Goal: Use online tool/utility: Utilize a website feature to perform a specific function

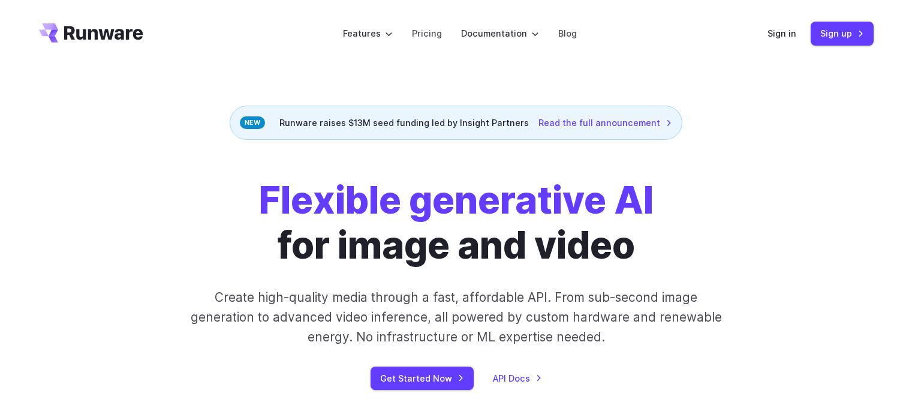
click at [772, 38] on link "Sign in" at bounding box center [782, 33] width 29 height 14
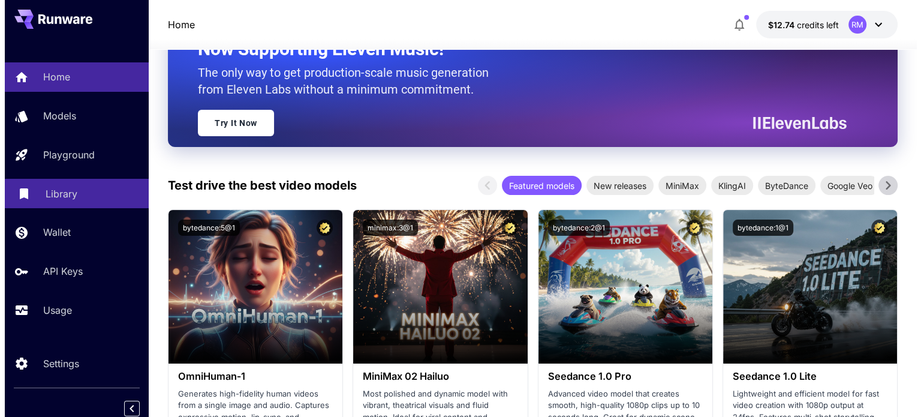
scroll to position [120, 0]
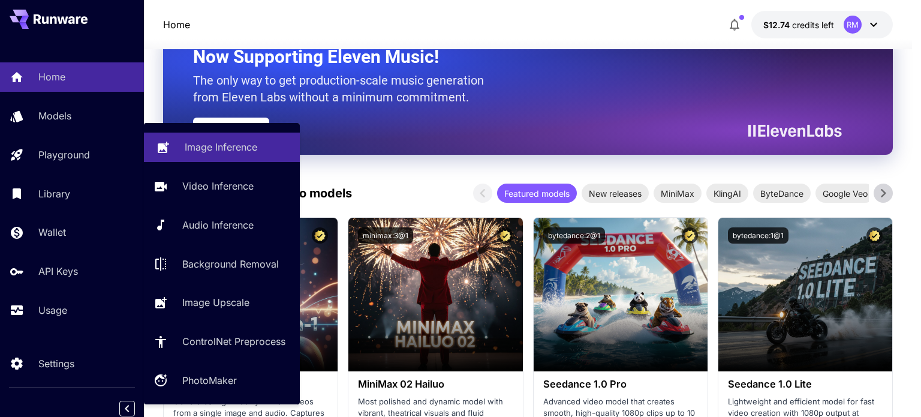
click at [188, 151] on p "Image Inference" at bounding box center [221, 147] width 73 height 14
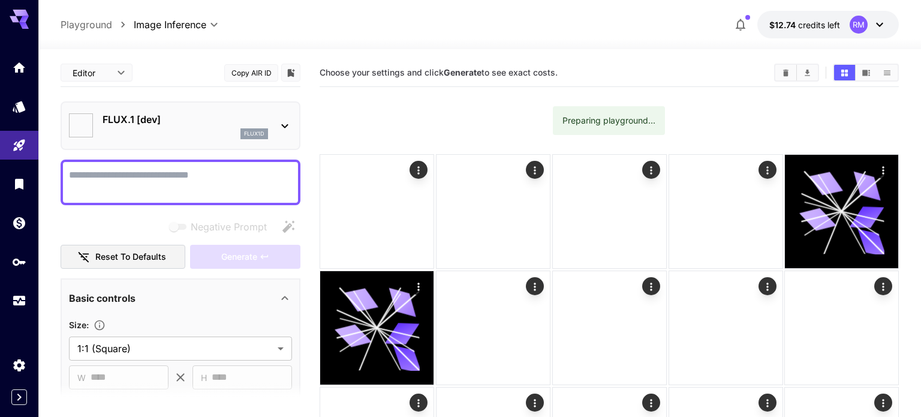
type input "**********"
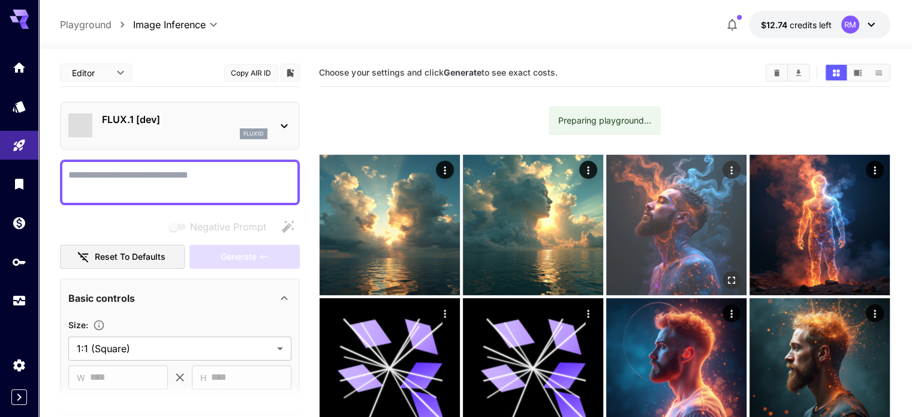
click at [606, 209] on img at bounding box center [676, 225] width 140 height 140
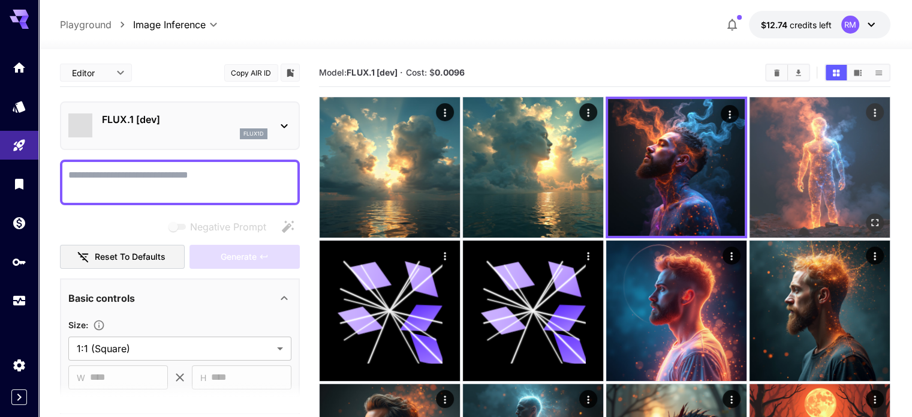
click at [750, 165] on img at bounding box center [820, 167] width 140 height 140
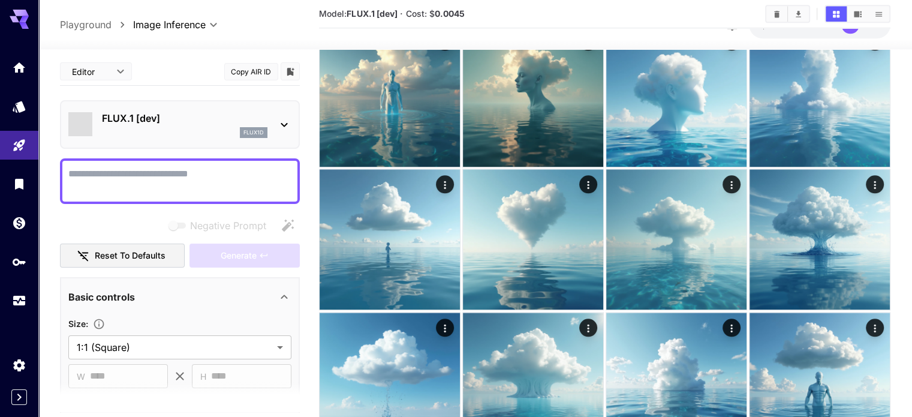
scroll to position [1259, 0]
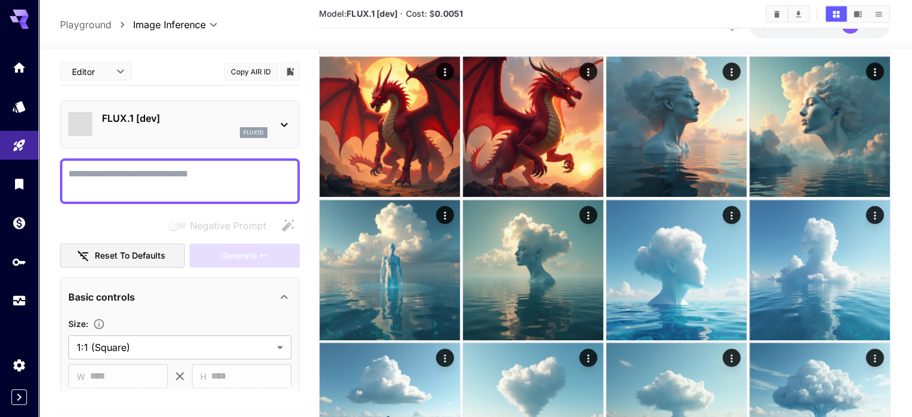
scroll to position [1139, 0]
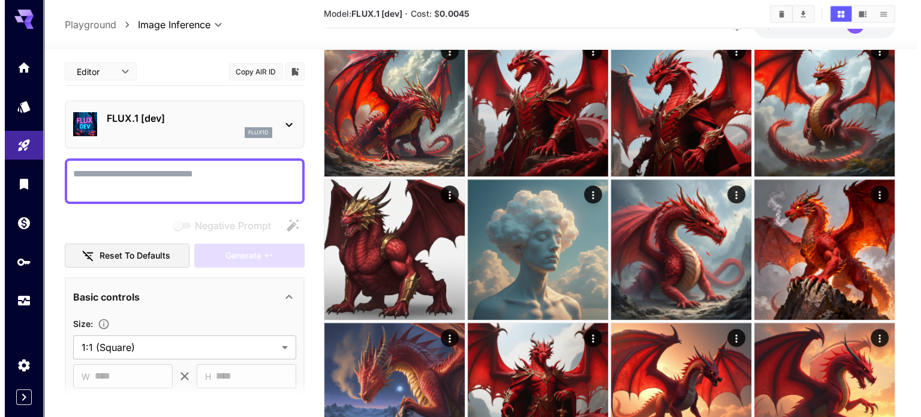
scroll to position [720, 0]
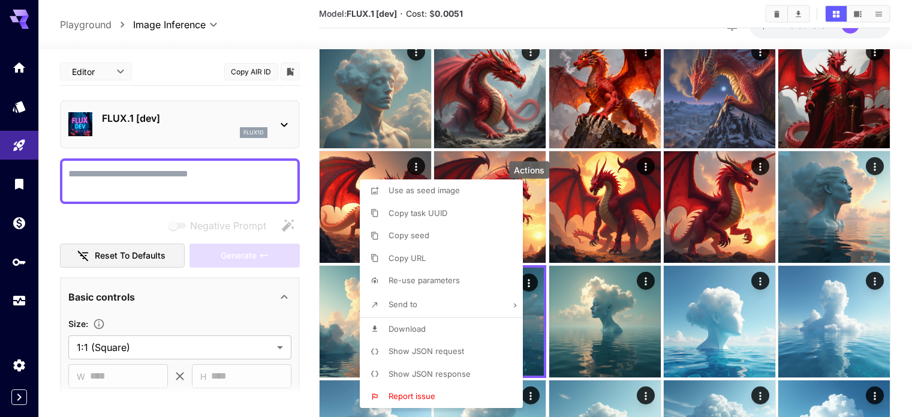
click at [501, 215] on li "Copy task UUID" at bounding box center [445, 213] width 170 height 23
click at [482, 352] on li "Show JSON request" at bounding box center [445, 351] width 170 height 23
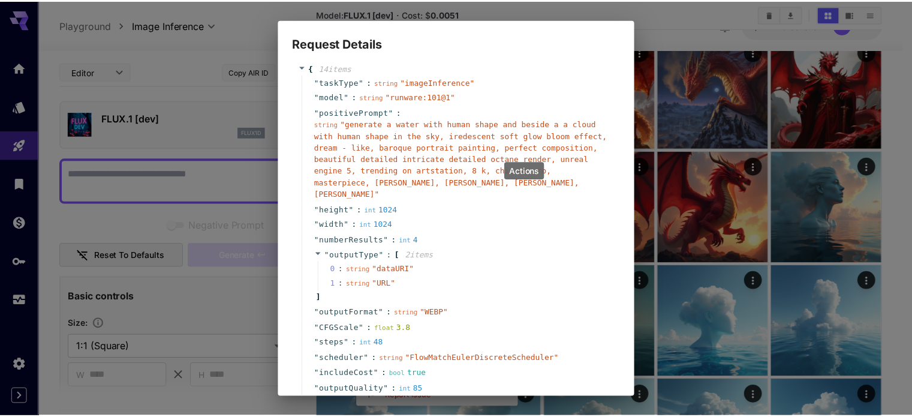
scroll to position [0, 0]
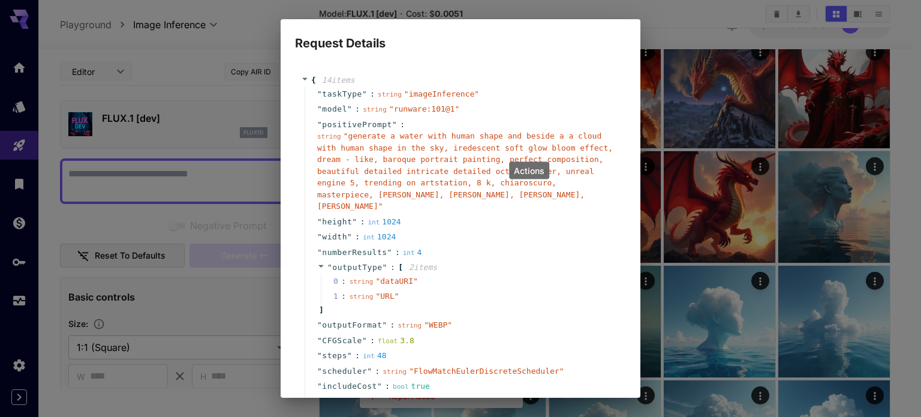
click at [309, 76] on span at bounding box center [306, 79] width 10 height 8
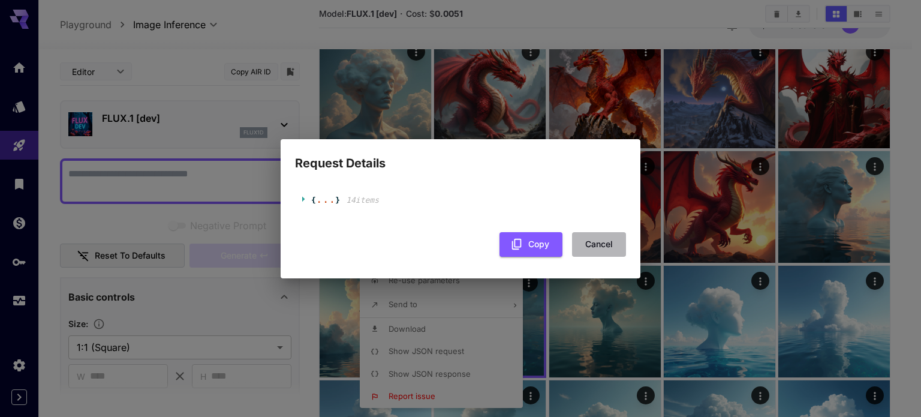
click at [600, 237] on button "Cancel" at bounding box center [599, 244] width 54 height 25
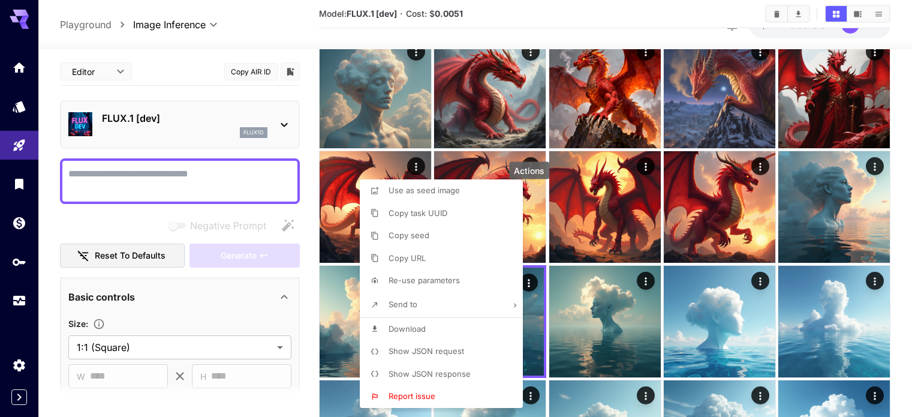
click at [582, 205] on div at bounding box center [460, 208] width 921 height 417
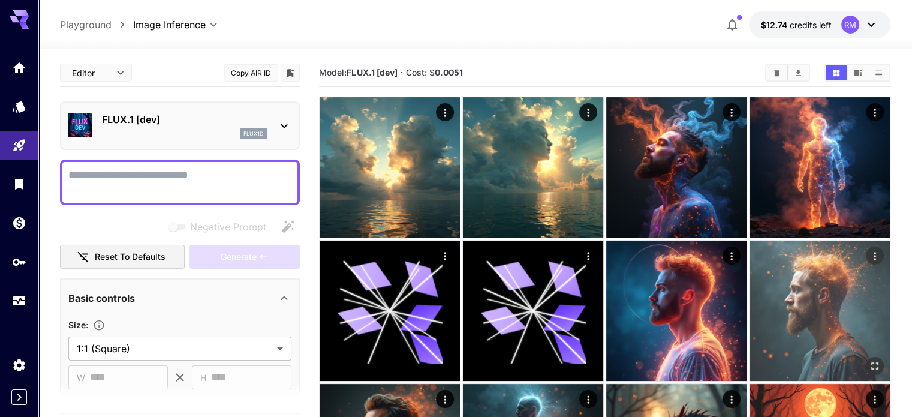
click at [750, 246] on img at bounding box center [820, 310] width 140 height 140
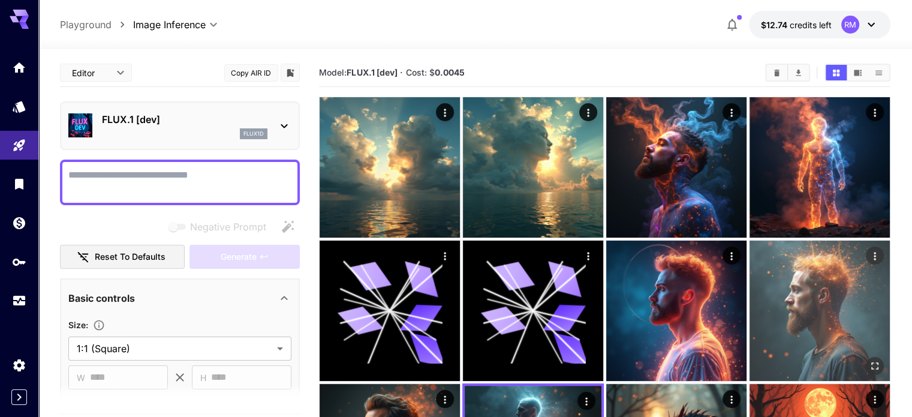
click at [750, 259] on img at bounding box center [820, 310] width 140 height 140
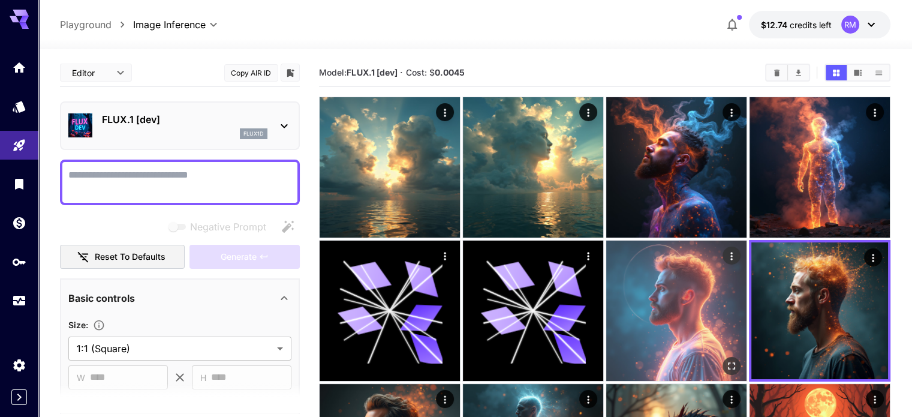
click at [606, 246] on img at bounding box center [676, 310] width 140 height 140
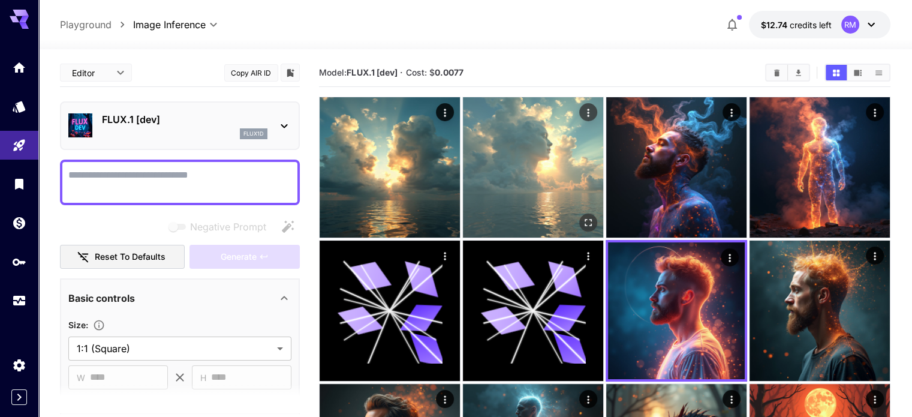
click at [488, 166] on img at bounding box center [533, 167] width 140 height 140
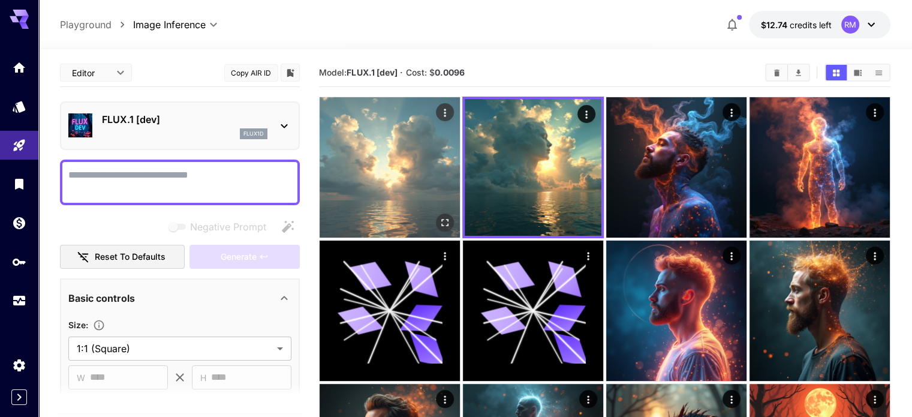
click at [396, 169] on img at bounding box center [390, 167] width 140 height 140
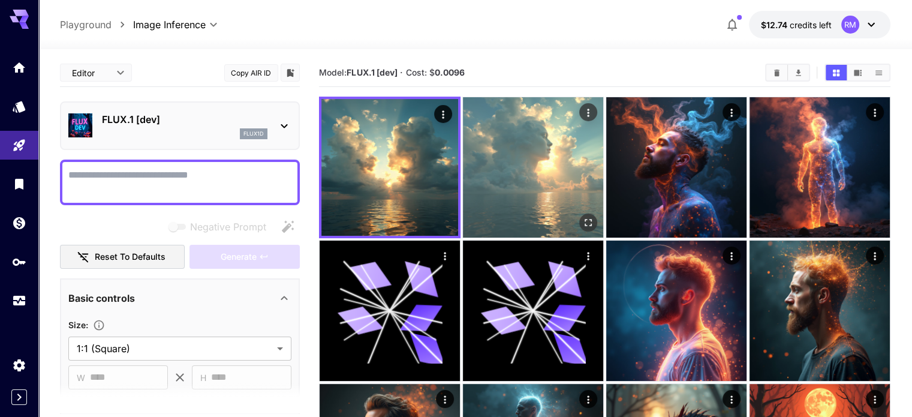
click at [463, 164] on img at bounding box center [533, 167] width 140 height 140
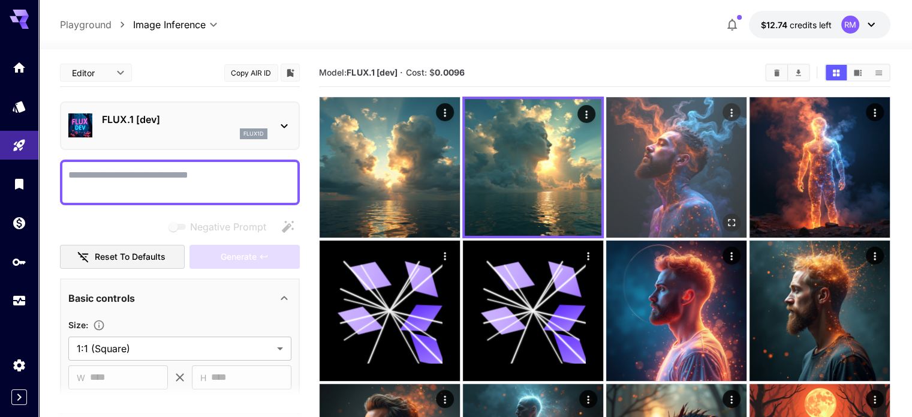
click at [639, 163] on img at bounding box center [676, 167] width 140 height 140
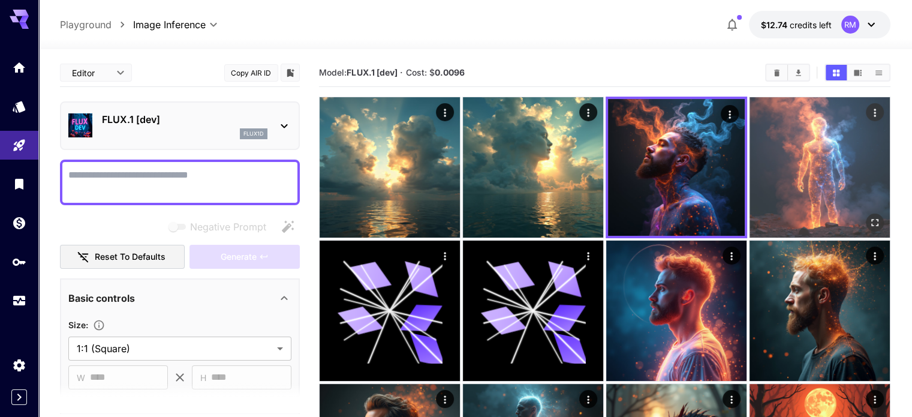
click at [751, 154] on img at bounding box center [820, 167] width 140 height 140
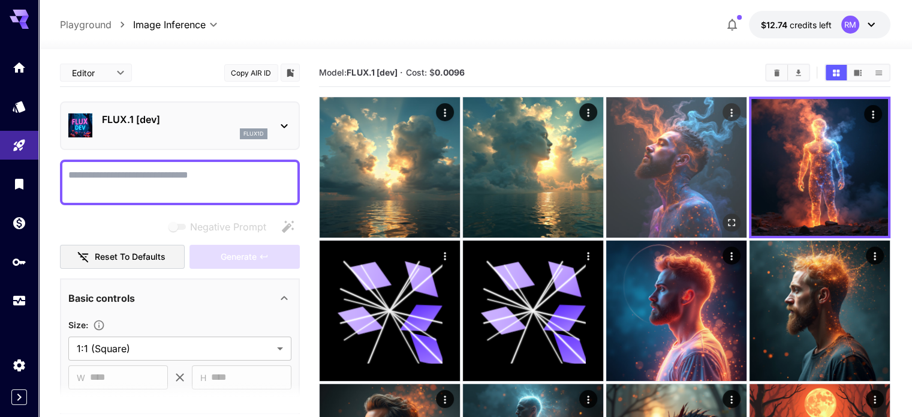
click at [614, 159] on img at bounding box center [676, 167] width 140 height 140
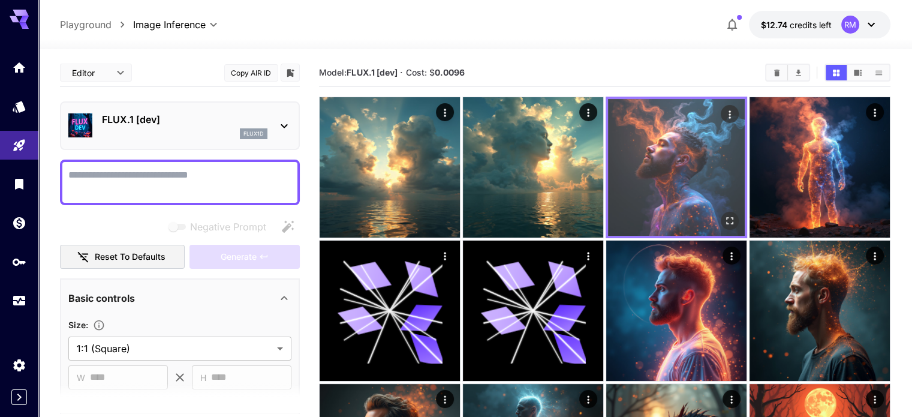
click at [631, 168] on img at bounding box center [676, 167] width 137 height 137
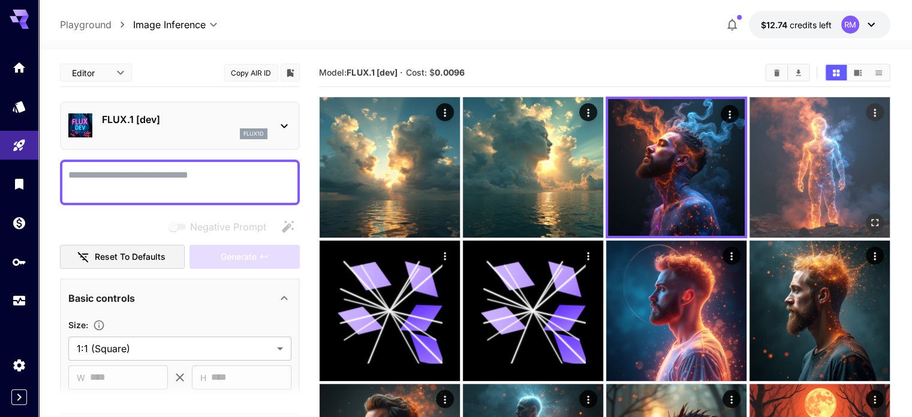
click at [750, 157] on img at bounding box center [820, 167] width 140 height 140
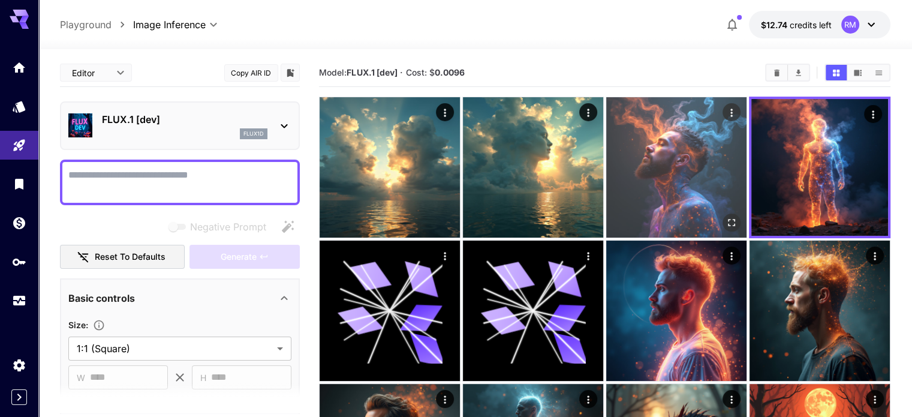
click at [621, 148] on img at bounding box center [676, 167] width 140 height 140
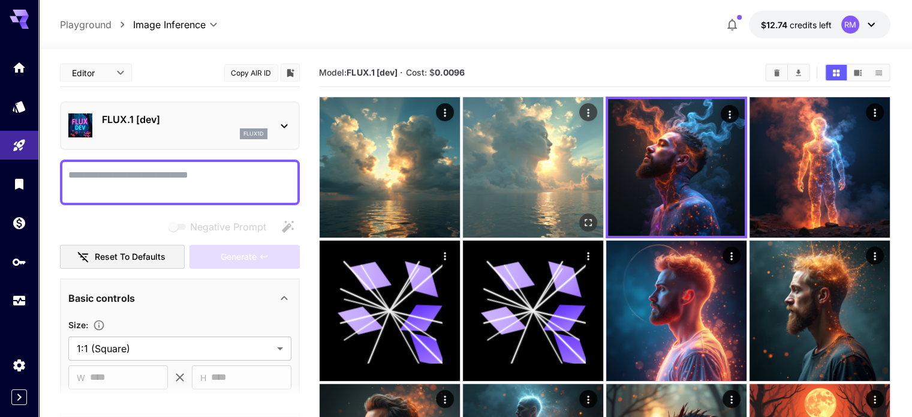
click at [497, 155] on img at bounding box center [533, 167] width 140 height 140
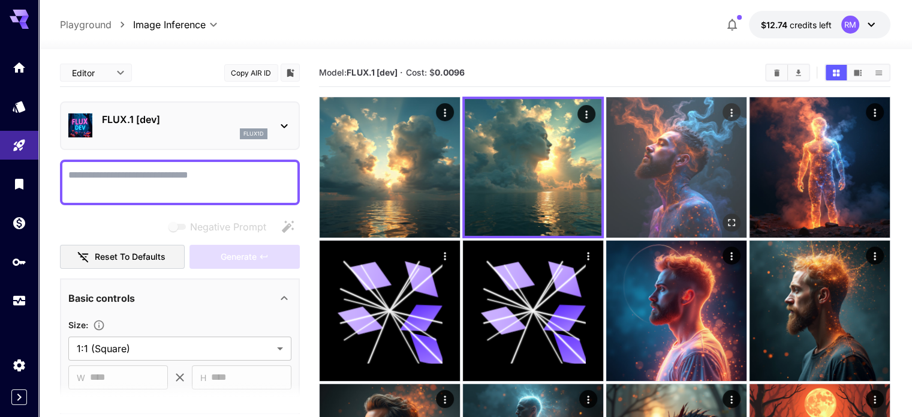
click at [606, 155] on img at bounding box center [676, 167] width 140 height 140
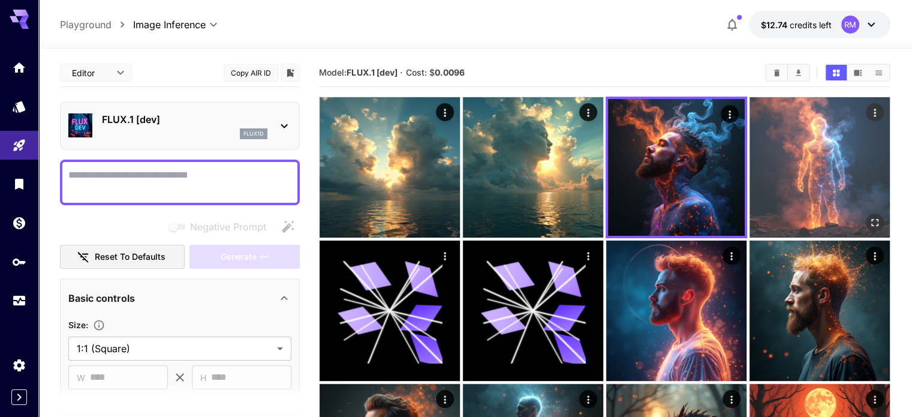
click at [750, 173] on img at bounding box center [820, 167] width 140 height 140
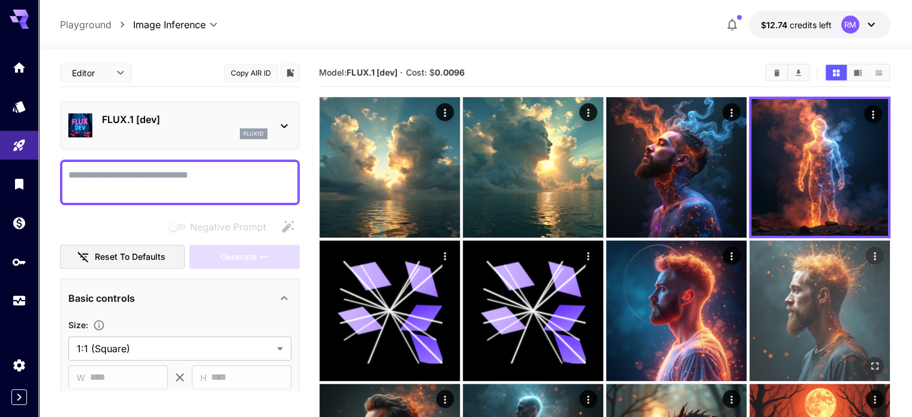
click at [750, 240] on img at bounding box center [820, 310] width 140 height 140
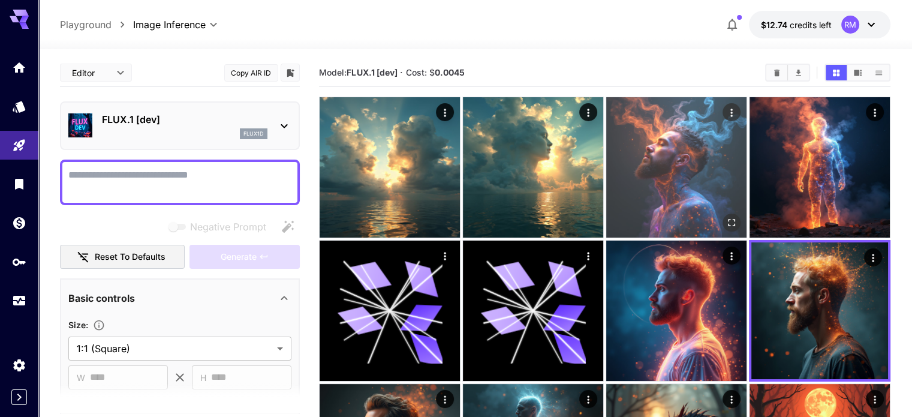
click at [606, 159] on img at bounding box center [676, 167] width 140 height 140
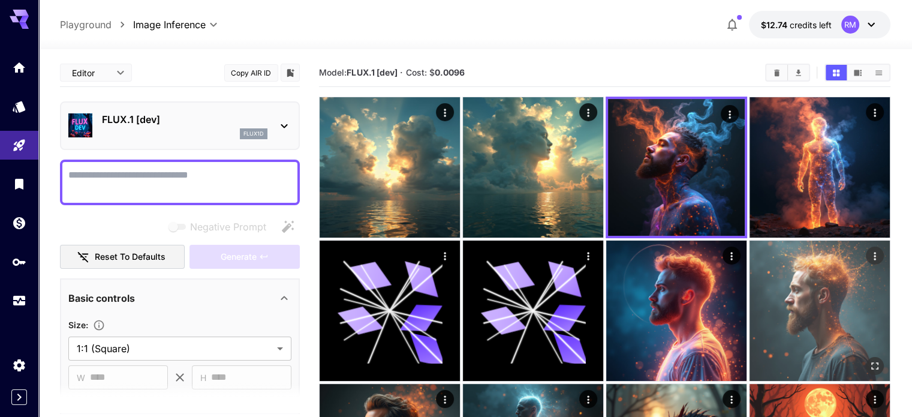
click at [750, 241] on img at bounding box center [820, 310] width 140 height 140
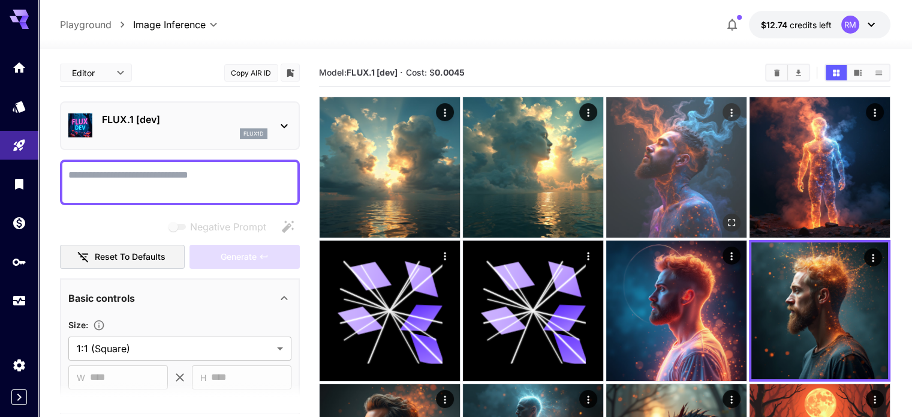
click at [723, 111] on button "Actions" at bounding box center [732, 112] width 18 height 18
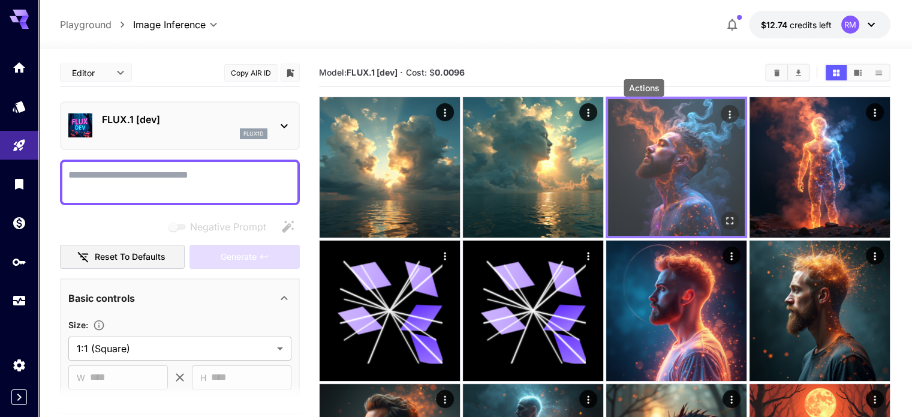
click at [724, 111] on icon "Actions" at bounding box center [730, 115] width 12 height 12
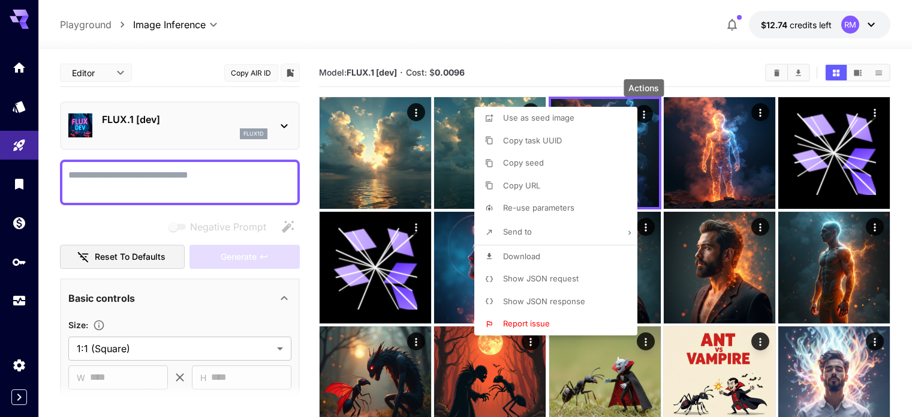
click at [568, 282] on span "Show JSON request" at bounding box center [541, 278] width 76 height 10
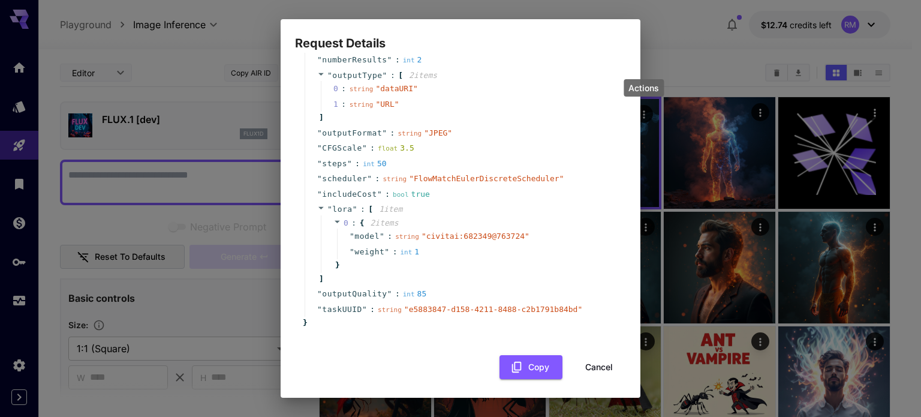
scroll to position [113, 0]
click at [339, 221] on icon at bounding box center [337, 219] width 8 height 8
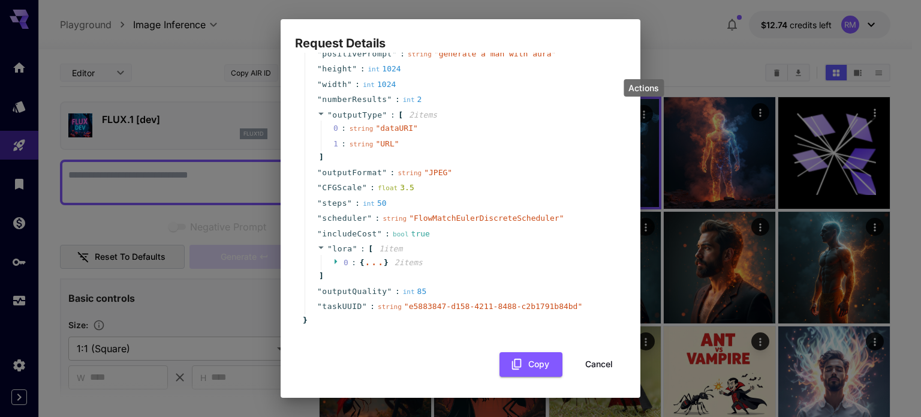
click at [337, 262] on icon at bounding box center [337, 261] width 8 height 8
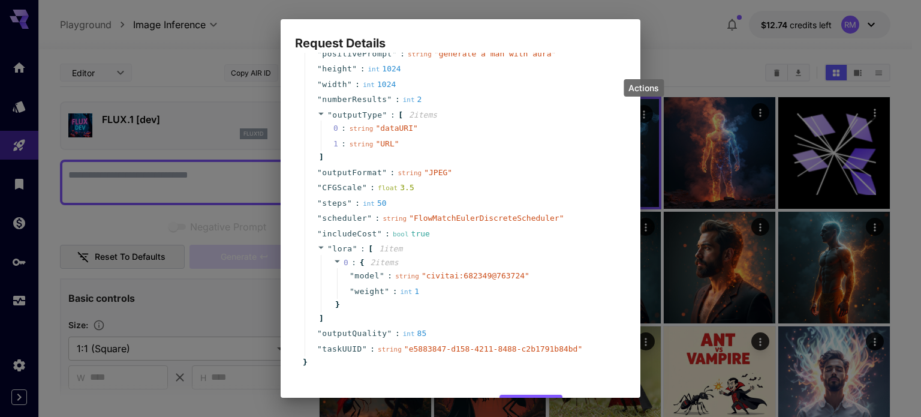
scroll to position [113, 0]
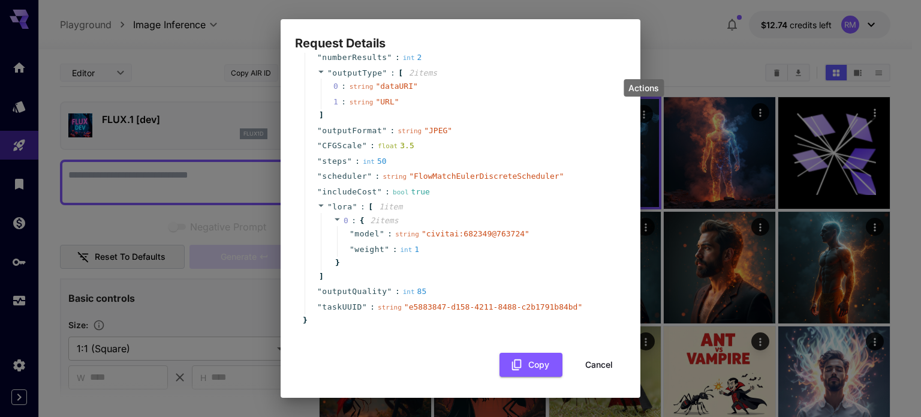
click at [705, 152] on div "Request Details { 15 item s " taskType " : string " imageInference " " model " …" at bounding box center [460, 208] width 921 height 417
click at [698, 44] on div "Request Details { 15 item s " taskType " : string " imageInference " " model " …" at bounding box center [460, 208] width 921 height 417
click at [564, 347] on div "{ 15 item s " taskType " : string " imageInference " " model " : string " runwa…" at bounding box center [460, 163] width 331 height 427
click at [577, 359] on button "Cancel" at bounding box center [599, 365] width 54 height 25
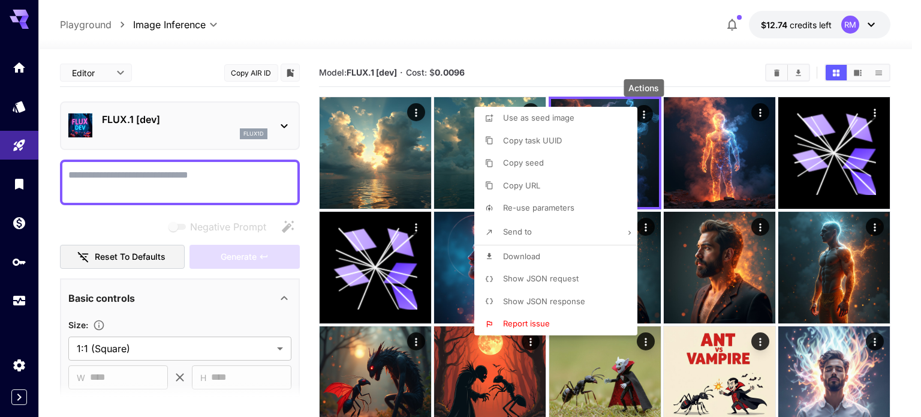
click at [688, 216] on div at bounding box center [460, 208] width 921 height 417
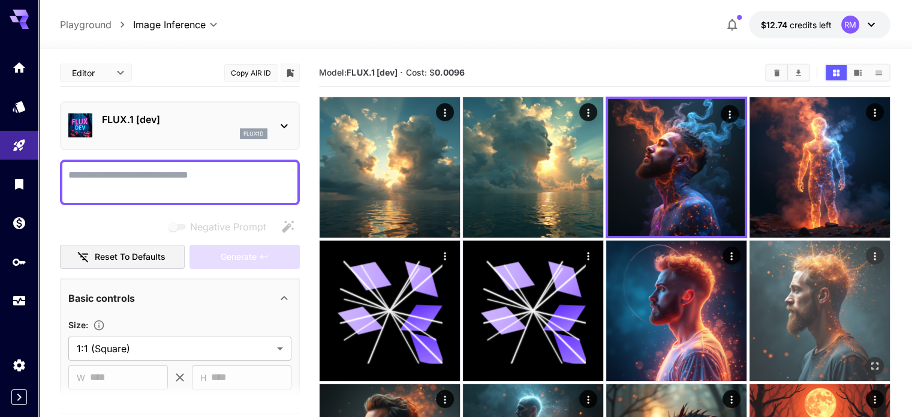
click at [750, 258] on img at bounding box center [820, 310] width 140 height 140
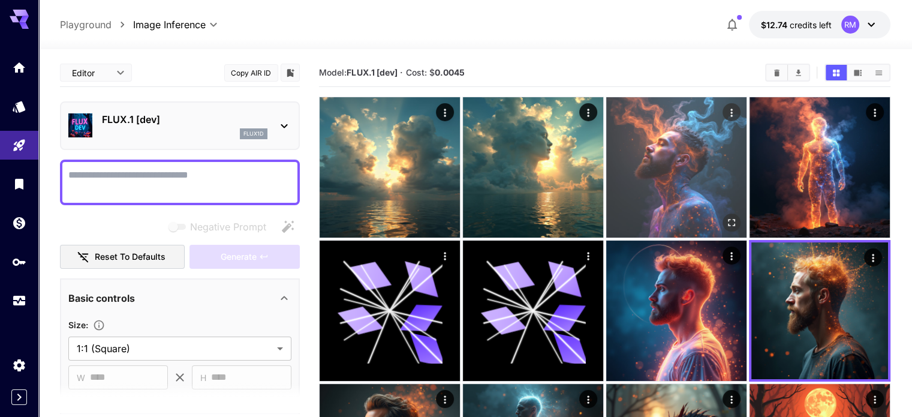
click at [619, 152] on img at bounding box center [676, 167] width 140 height 140
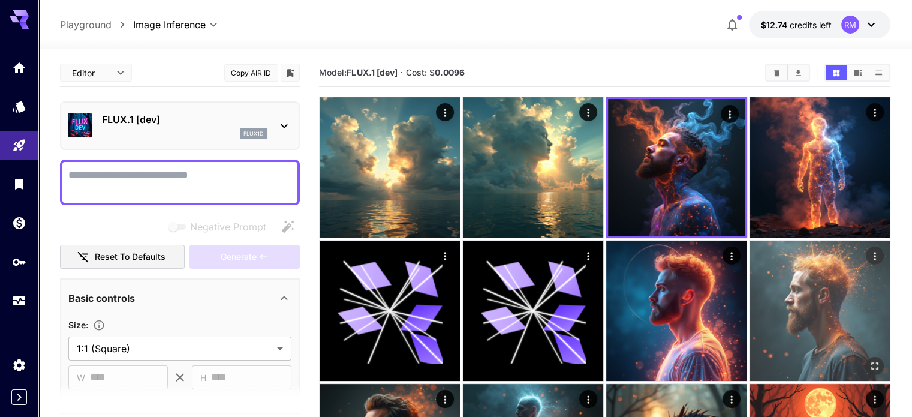
click at [750, 243] on img at bounding box center [820, 310] width 140 height 140
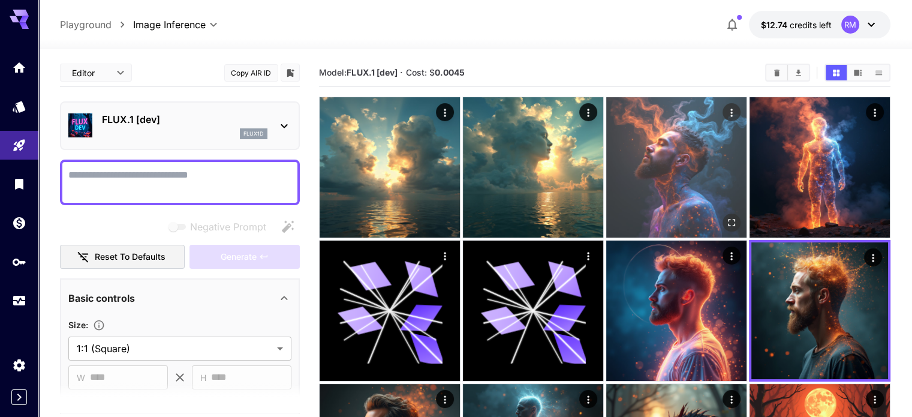
click at [624, 154] on img at bounding box center [676, 167] width 140 height 140
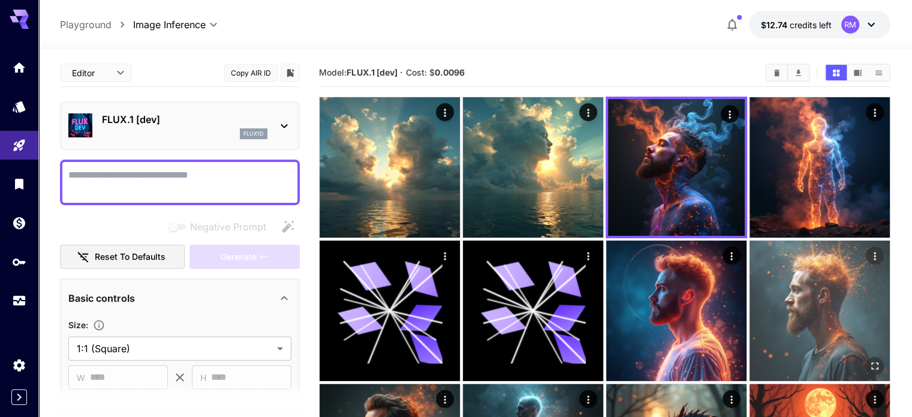
click at [750, 248] on img at bounding box center [820, 310] width 140 height 140
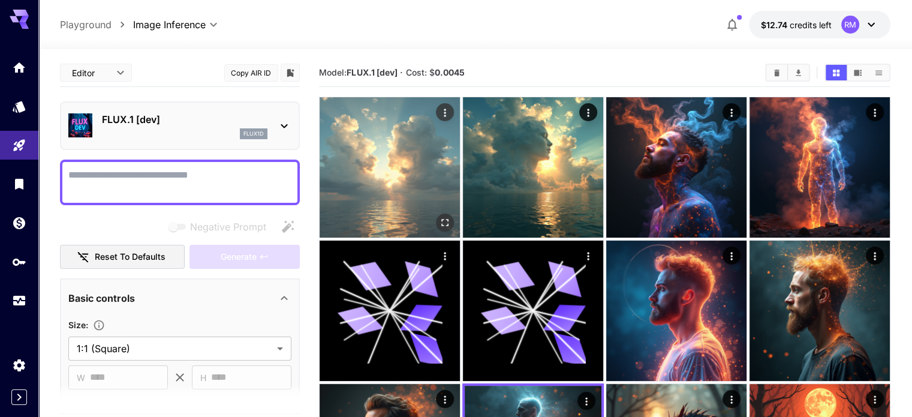
click at [401, 166] on img at bounding box center [390, 167] width 140 height 140
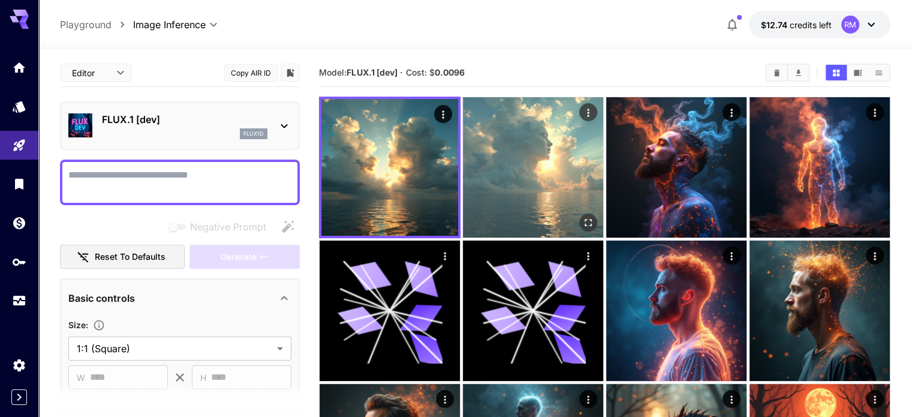
click at [463, 166] on img at bounding box center [533, 167] width 140 height 140
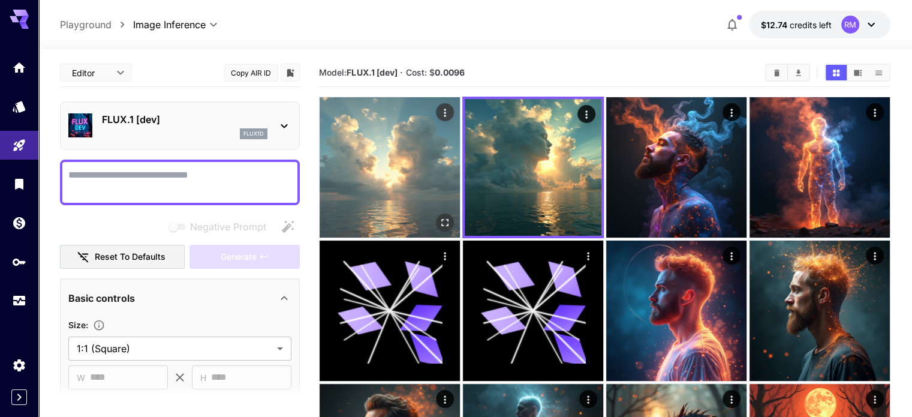
click at [393, 160] on img at bounding box center [390, 167] width 140 height 140
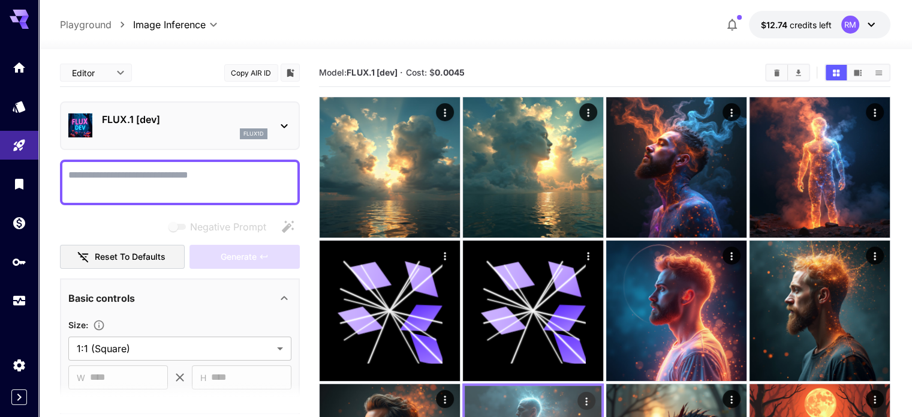
click at [592, 395] on icon "Actions" at bounding box center [586, 401] width 12 height 12
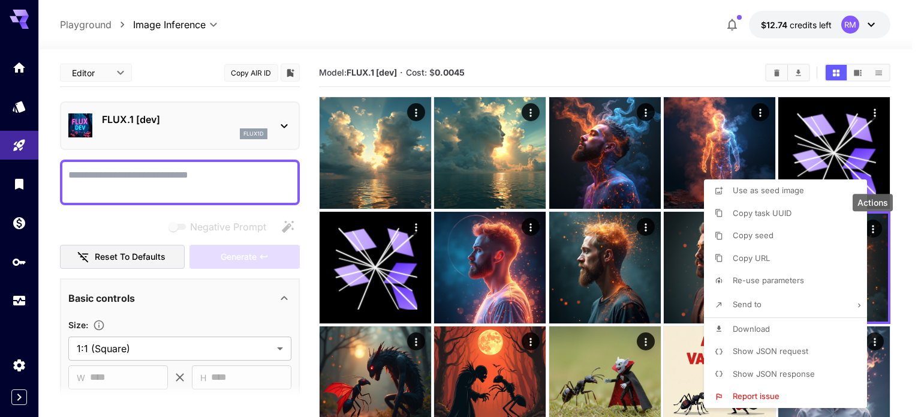
click at [771, 343] on li "Show JSON request" at bounding box center [789, 351] width 170 height 23
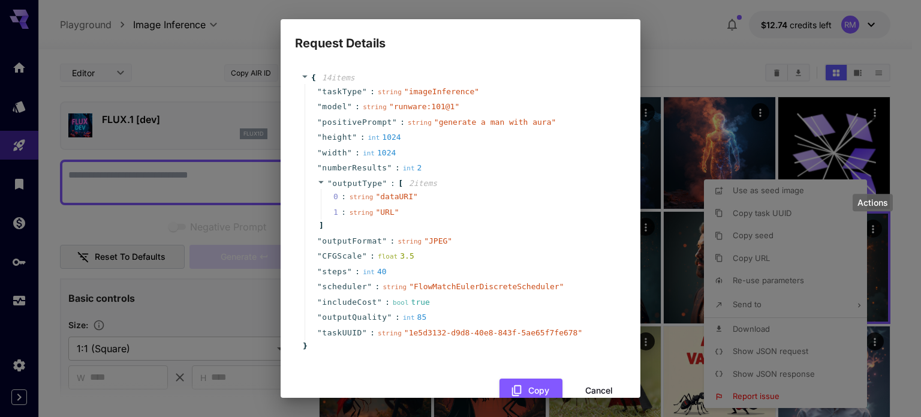
scroll to position [0, 0]
click at [671, 207] on div "Request Details { 14 item s " taskType " : string " imageInference " " model " …" at bounding box center [460, 208] width 921 height 417
click at [700, 175] on div "Request Details { 14 item s " taskType " : string " imageInference " " model " …" at bounding box center [460, 208] width 921 height 417
click at [581, 382] on button "Cancel" at bounding box center [599, 393] width 54 height 25
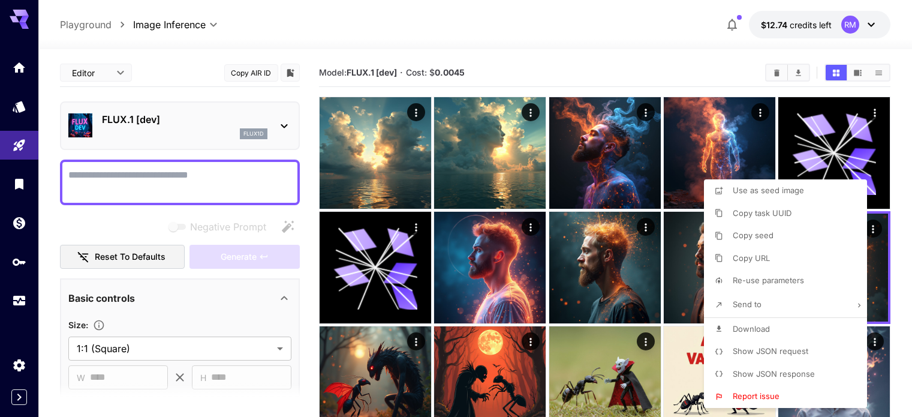
click at [602, 145] on div at bounding box center [460, 208] width 921 height 417
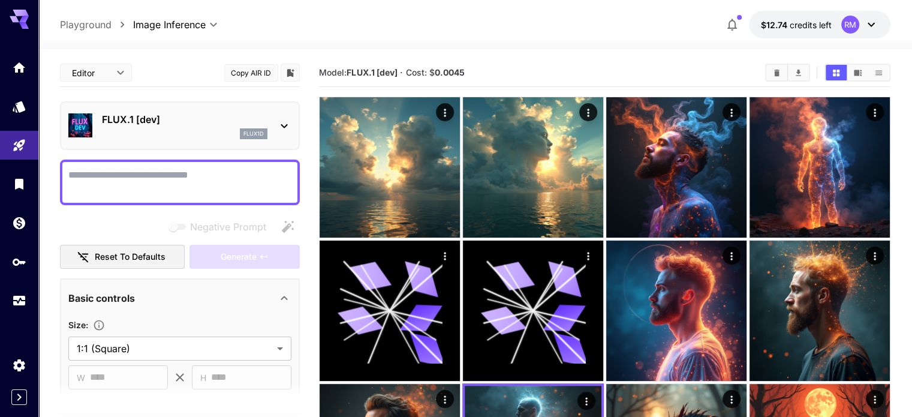
click at [607, 148] on img at bounding box center [676, 167] width 140 height 140
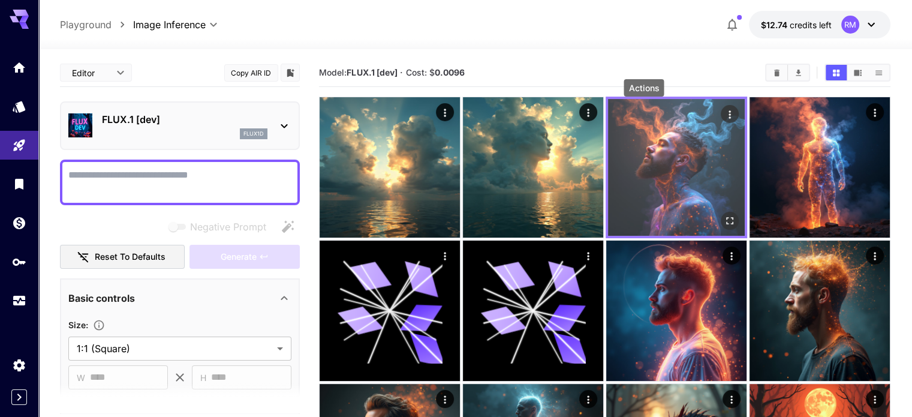
click at [724, 110] on icon "Actions" at bounding box center [730, 115] width 12 height 12
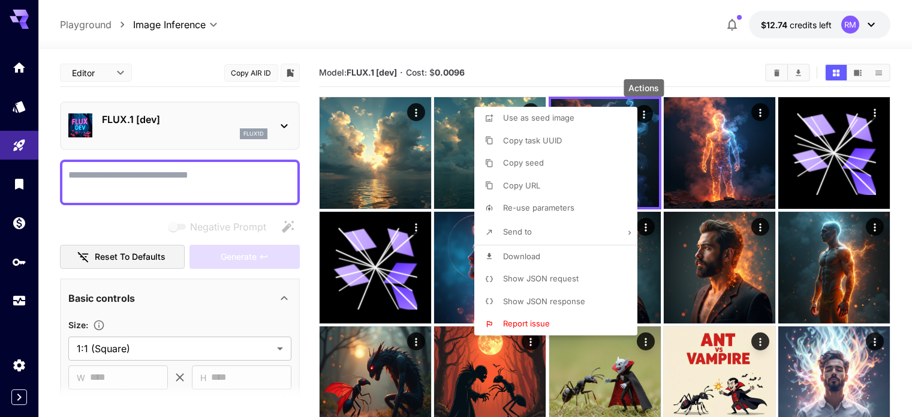
click at [553, 273] on p "Show JSON request" at bounding box center [541, 279] width 76 height 12
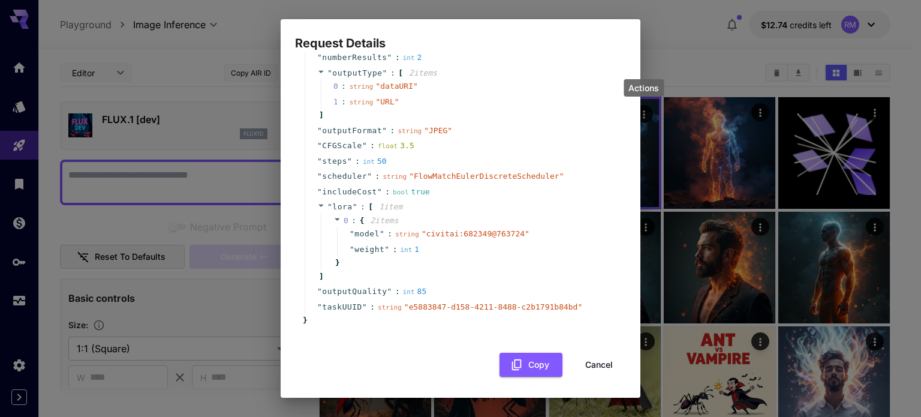
click at [324, 206] on icon at bounding box center [321, 205] width 8 height 8
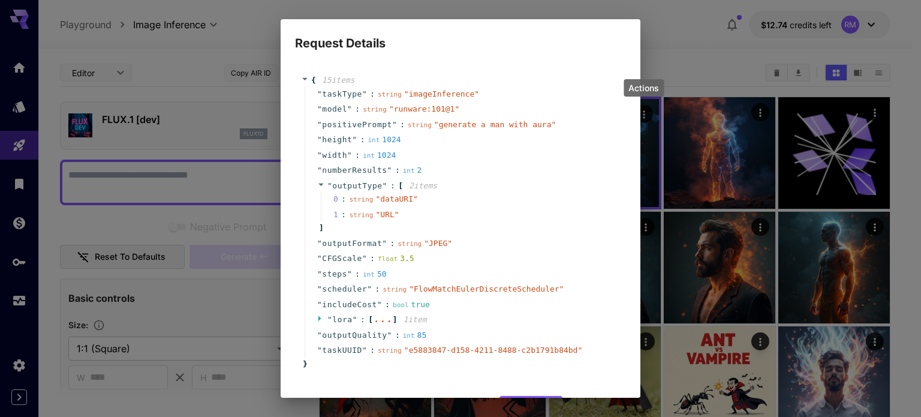
click at [702, 199] on div "Request Details { 15 item s " taskType " : string " imageInference " " model " …" at bounding box center [460, 208] width 921 height 417
click at [675, 67] on div "Request Details { 15 item s " taskType " : string " imageInference " " model " …" at bounding box center [460, 208] width 921 height 417
click at [711, 338] on div "Request Details { 15 item s " taskType " : string " imageInference " " model " …" at bounding box center [460, 208] width 921 height 417
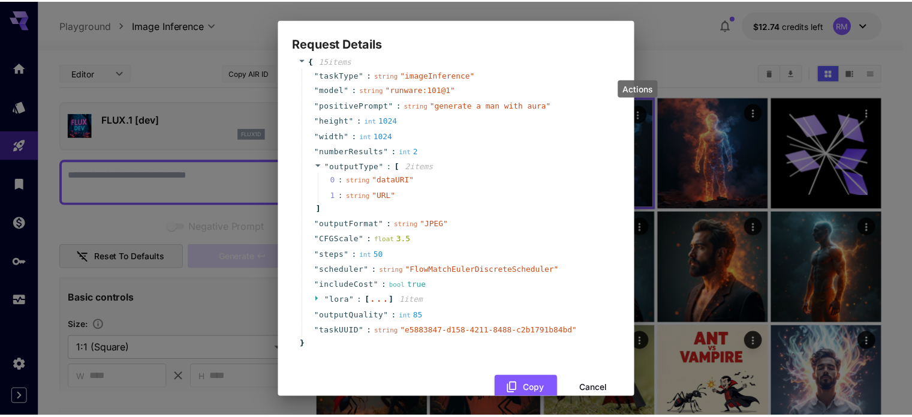
scroll to position [44, 0]
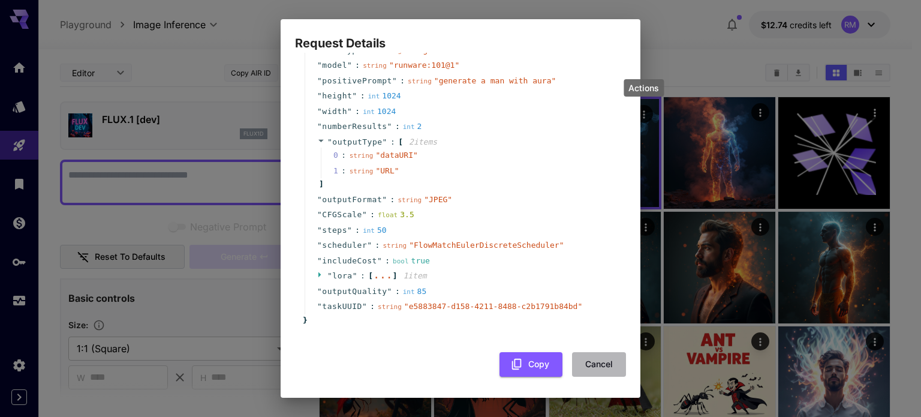
click at [574, 354] on button "Cancel" at bounding box center [599, 364] width 54 height 25
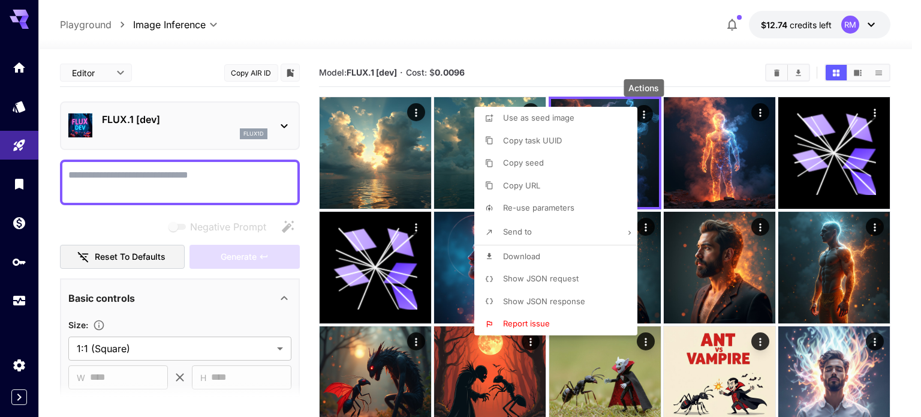
click at [584, 31] on div at bounding box center [460, 208] width 921 height 417
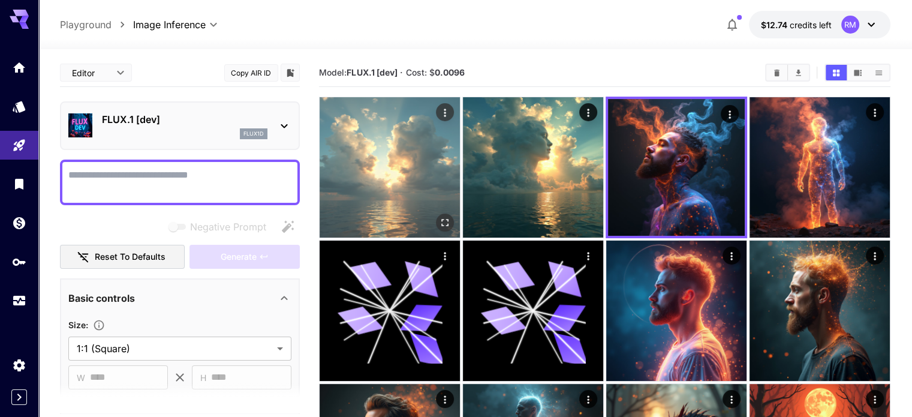
click at [392, 145] on img at bounding box center [390, 167] width 140 height 140
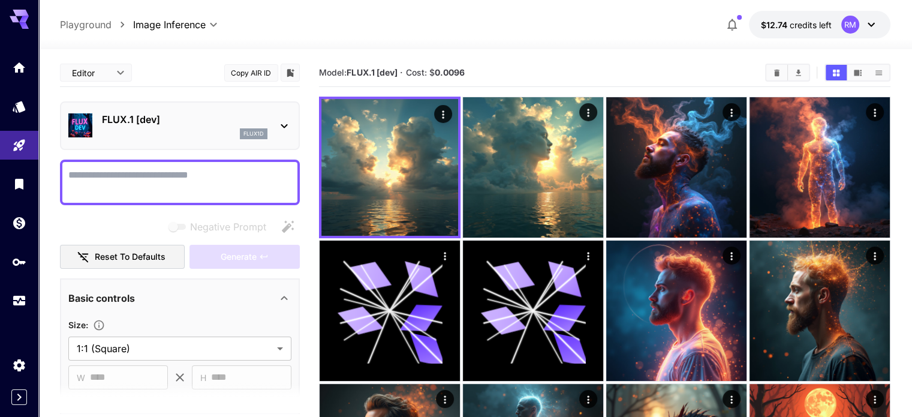
click at [224, 175] on textarea "Negative Prompt" at bounding box center [179, 182] width 223 height 29
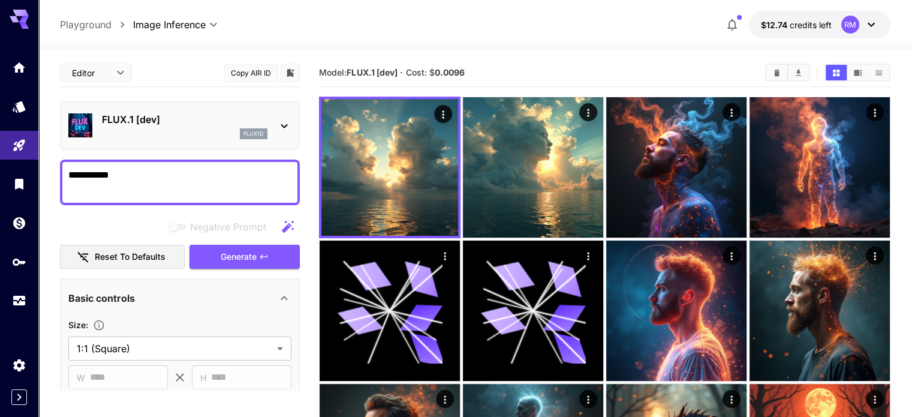
click at [152, 186] on textarea "**********" at bounding box center [179, 182] width 223 height 29
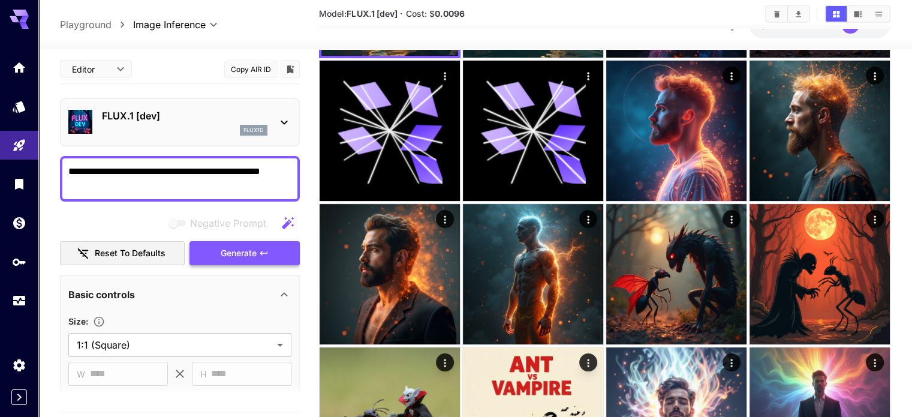
scroll to position [0, 0]
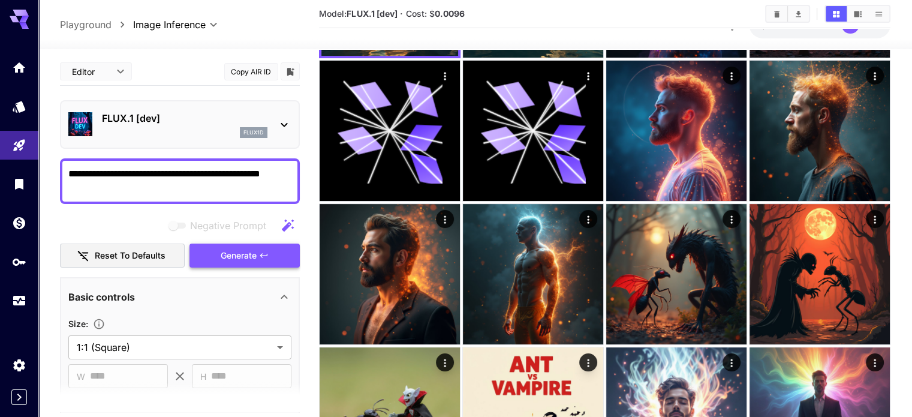
type textarea "**********"
click at [253, 251] on span "Generate" at bounding box center [239, 255] width 36 height 15
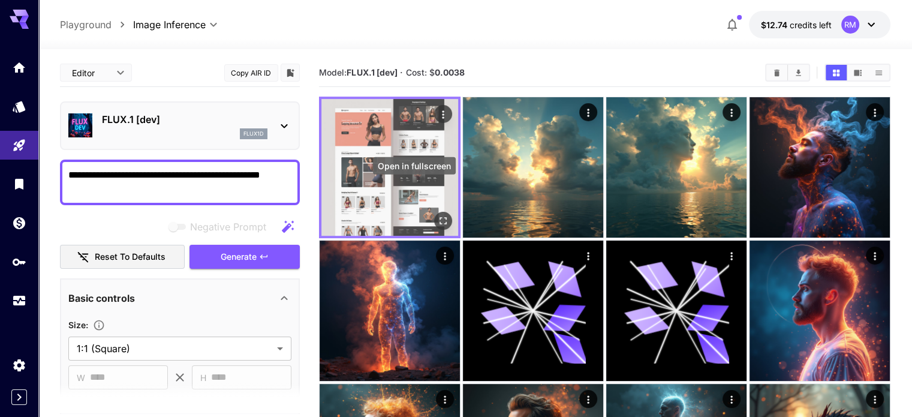
click at [440, 217] on icon "Open in fullscreen" at bounding box center [443, 220] width 7 height 7
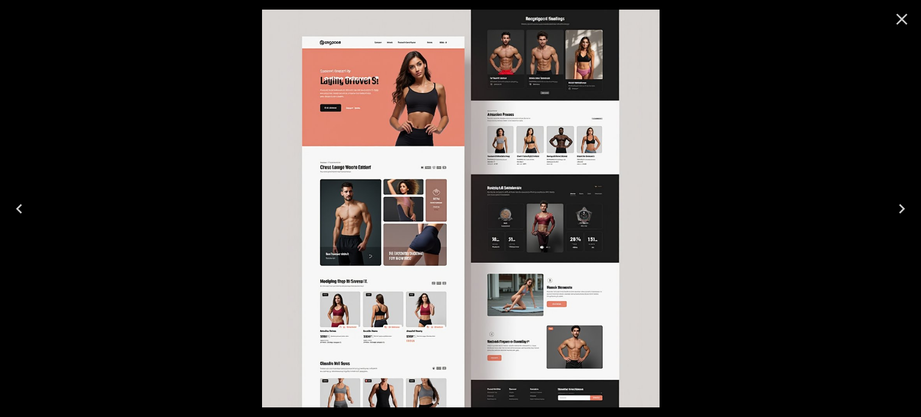
click at [910, 15] on icon "Close" at bounding box center [901, 19] width 19 height 19
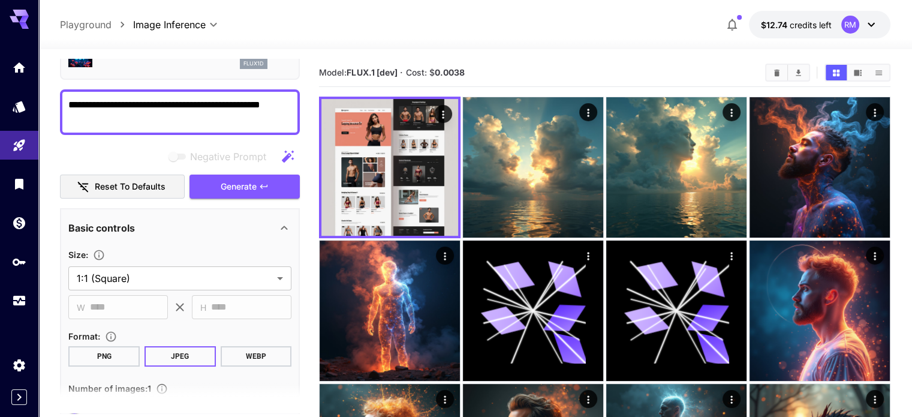
scroll to position [180, 0]
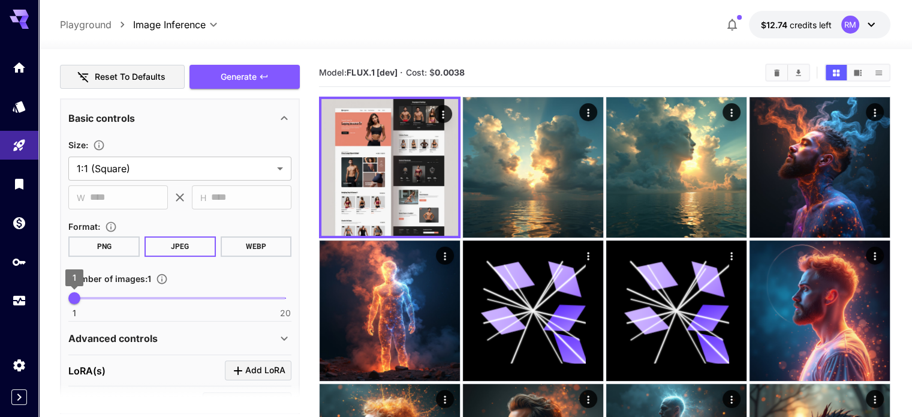
type input "*"
click at [84, 297] on span "2" at bounding box center [86, 298] width 12 height 12
click at [250, 80] on span "Generate" at bounding box center [239, 77] width 36 height 15
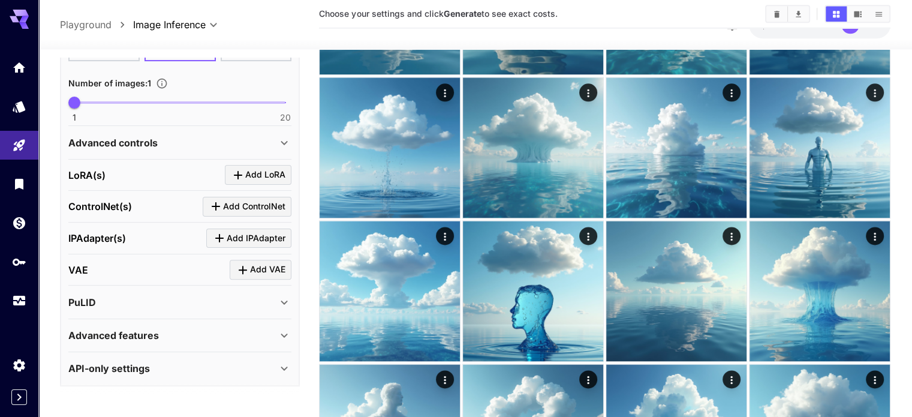
scroll to position [1475, 0]
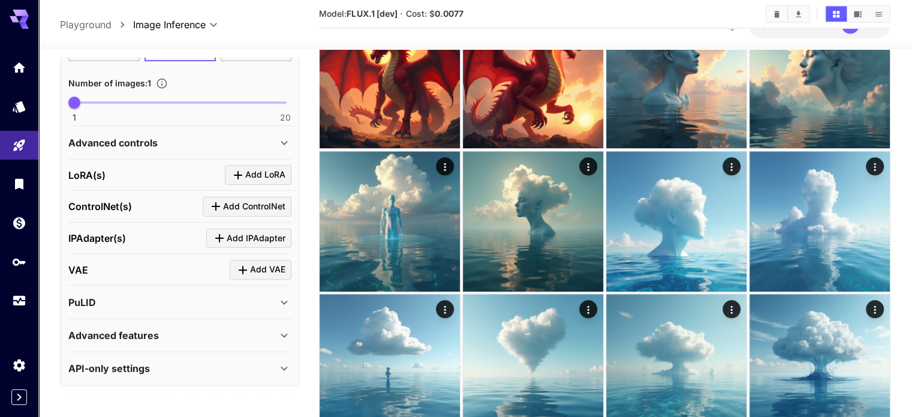
scroll to position [0, 0]
drag, startPoint x: 475, startPoint y: 158, endPoint x: 408, endPoint y: 158, distance: 67.2
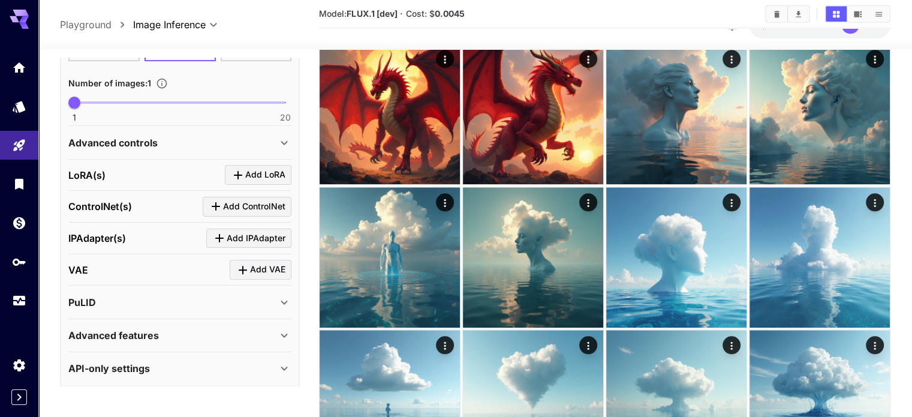
scroll to position [1115, 0]
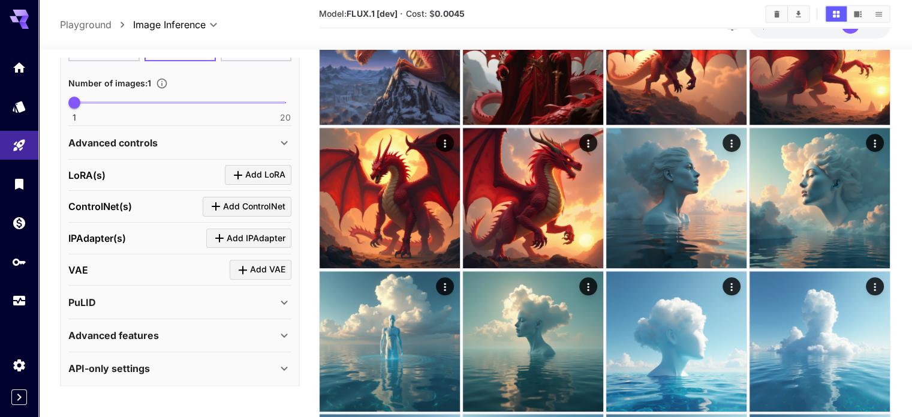
drag, startPoint x: 849, startPoint y: 207, endPoint x: 856, endPoint y: 236, distance: 28.9
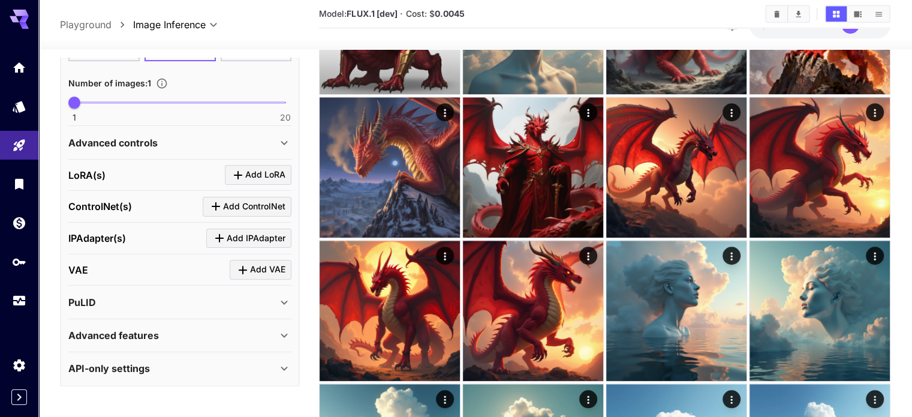
scroll to position [995, 0]
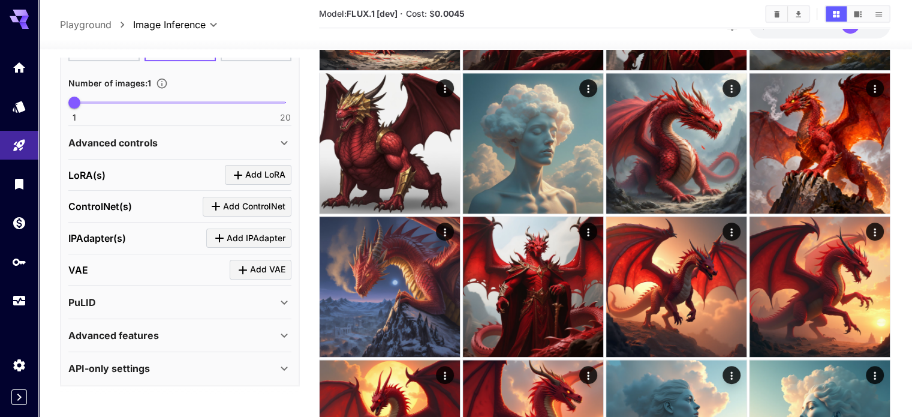
scroll to position [876, 0]
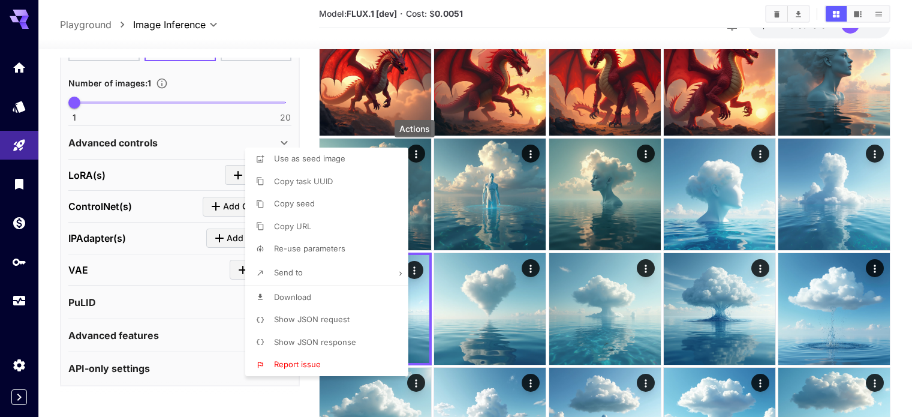
click at [403, 83] on div at bounding box center [460, 208] width 921 height 417
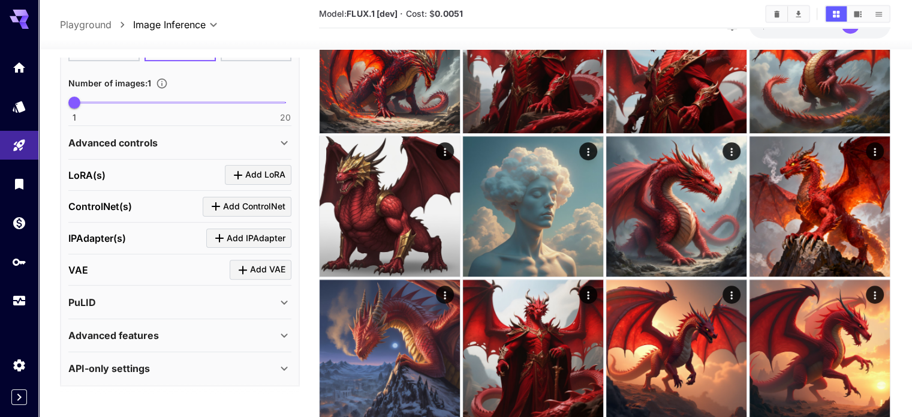
scroll to position [816, 0]
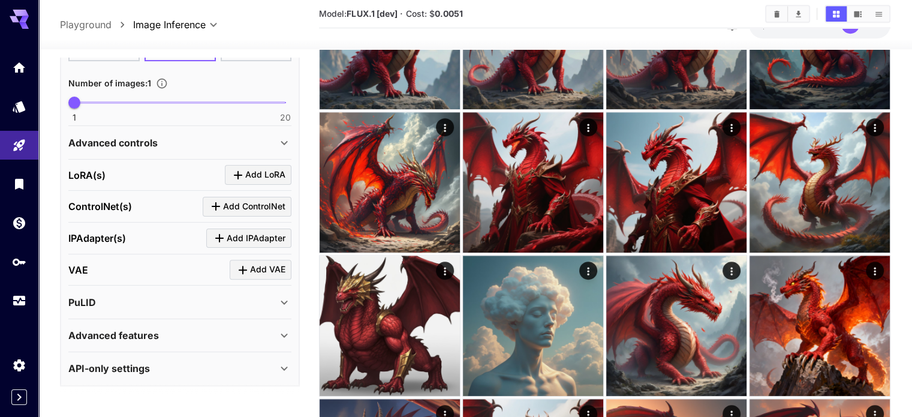
scroll to position [696, 0]
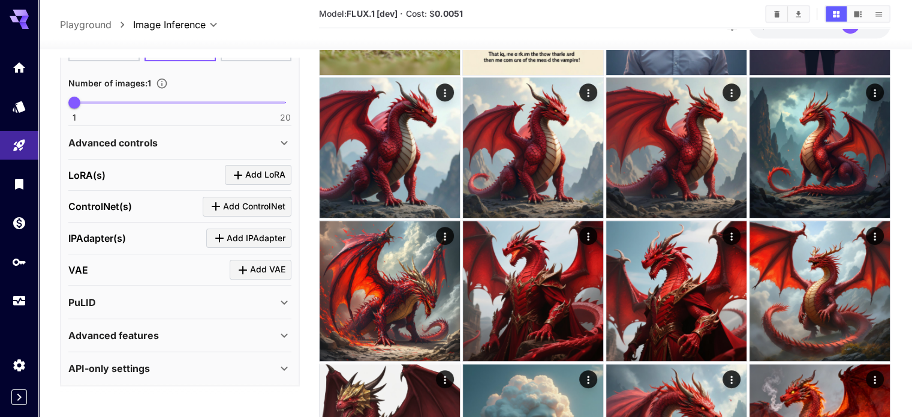
scroll to position [576, 0]
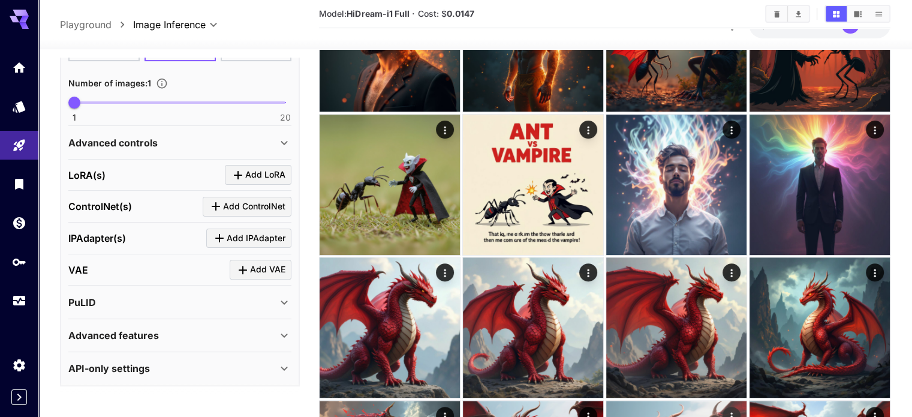
scroll to position [396, 0]
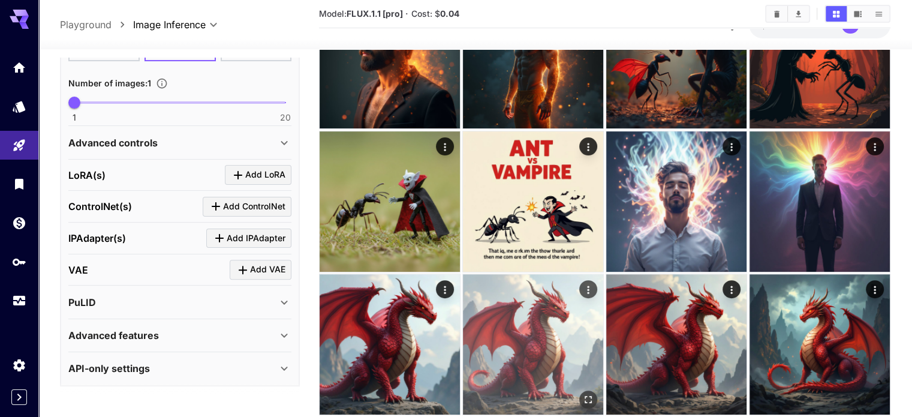
click at [591, 274] on img at bounding box center [533, 344] width 140 height 140
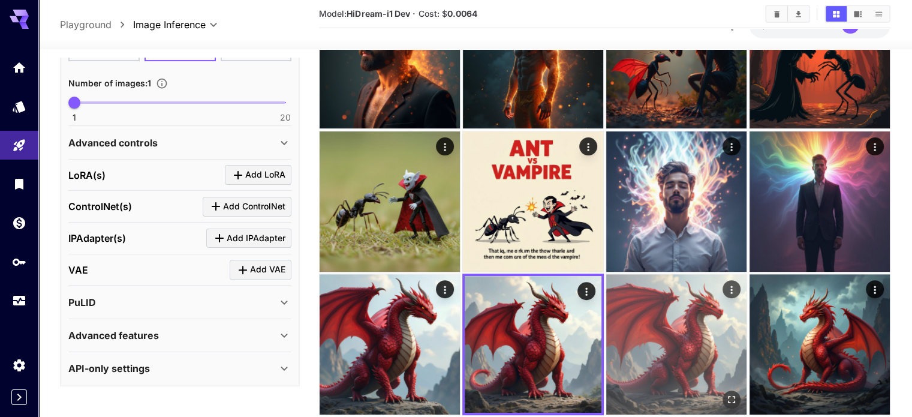
click at [718, 274] on img at bounding box center [676, 344] width 140 height 140
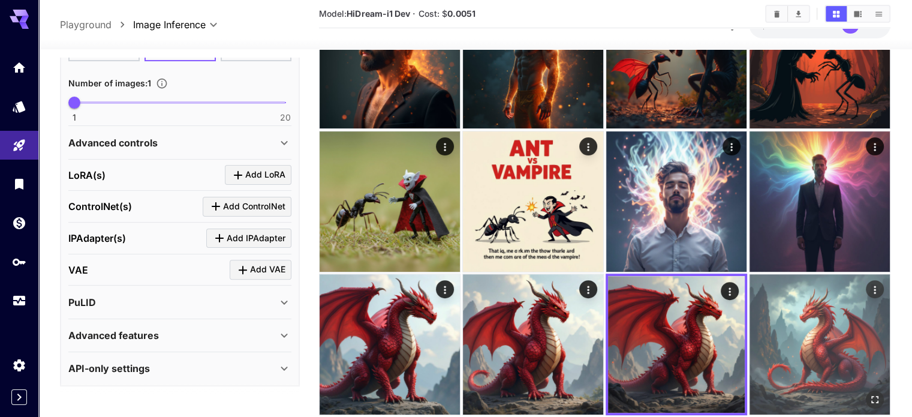
click at [826, 274] on img at bounding box center [820, 344] width 140 height 140
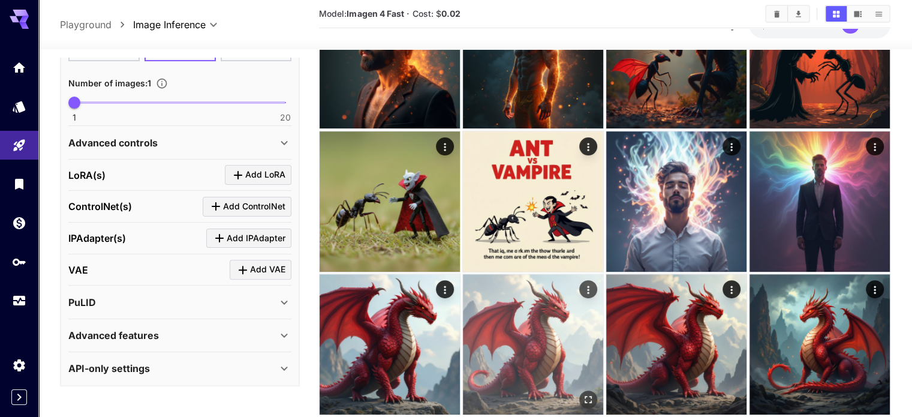
click at [603, 274] on img at bounding box center [533, 344] width 140 height 140
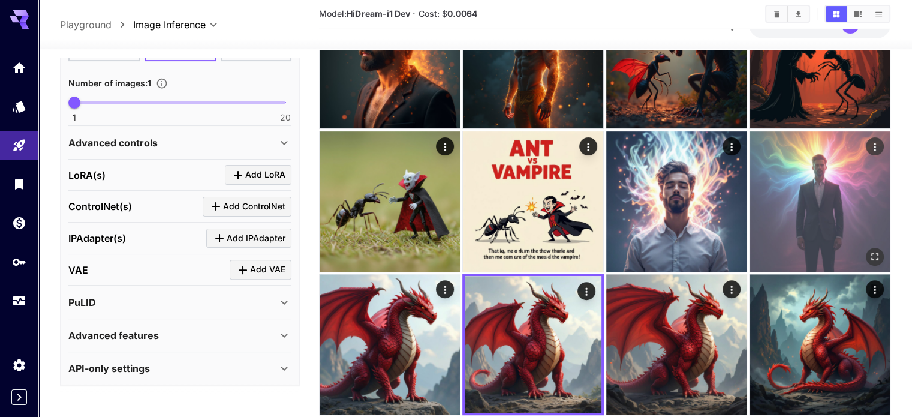
click at [750, 131] on img at bounding box center [820, 201] width 140 height 140
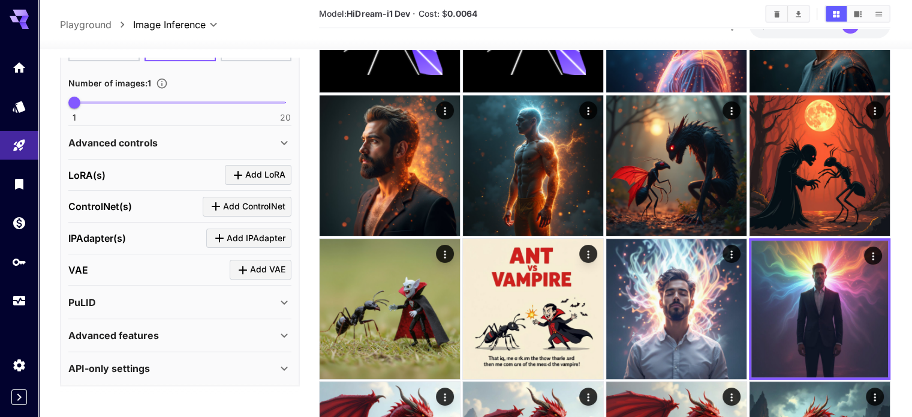
scroll to position [276, 0]
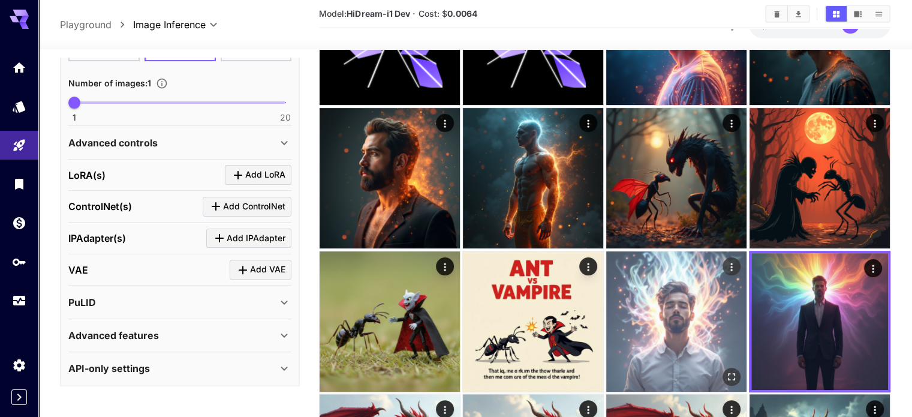
click at [747, 251] on img at bounding box center [676, 321] width 140 height 140
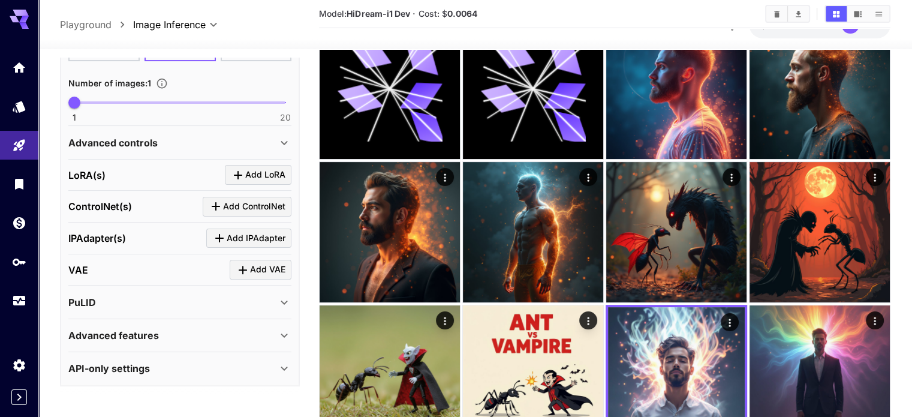
scroll to position [216, 0]
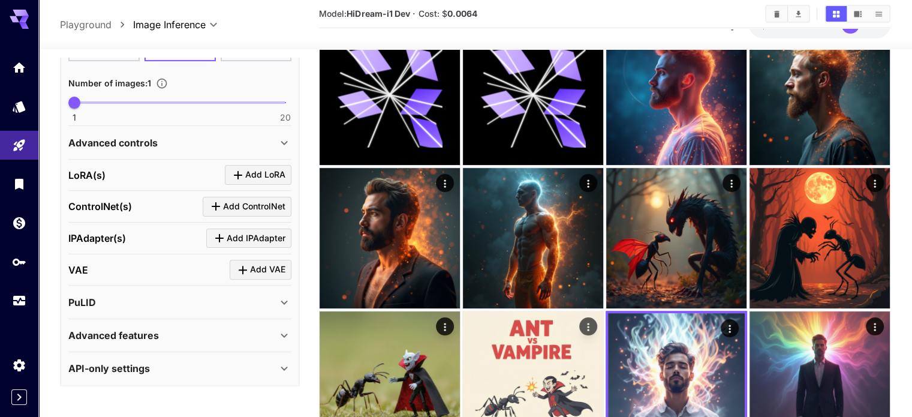
click at [603, 311] on img at bounding box center [533, 381] width 140 height 140
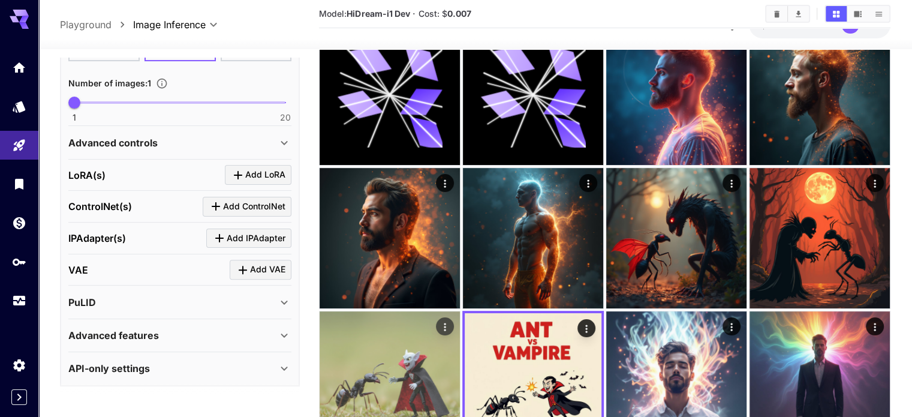
click at [460, 311] on img at bounding box center [390, 381] width 140 height 140
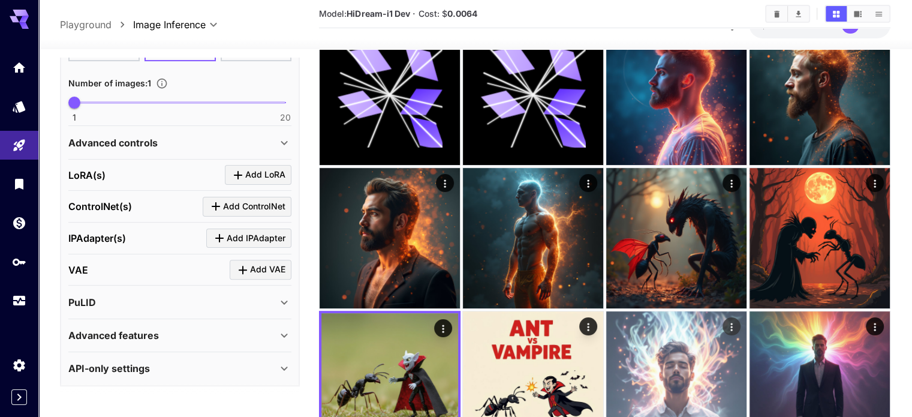
click at [747, 311] on img at bounding box center [676, 381] width 140 height 140
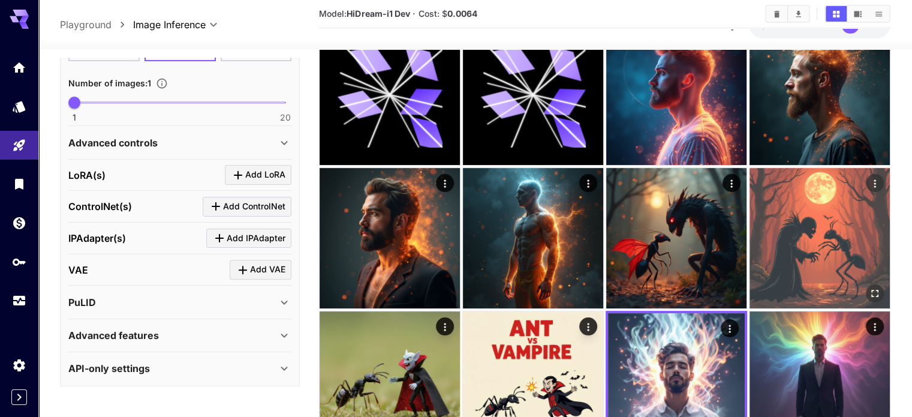
click at [750, 168] on img at bounding box center [820, 238] width 140 height 140
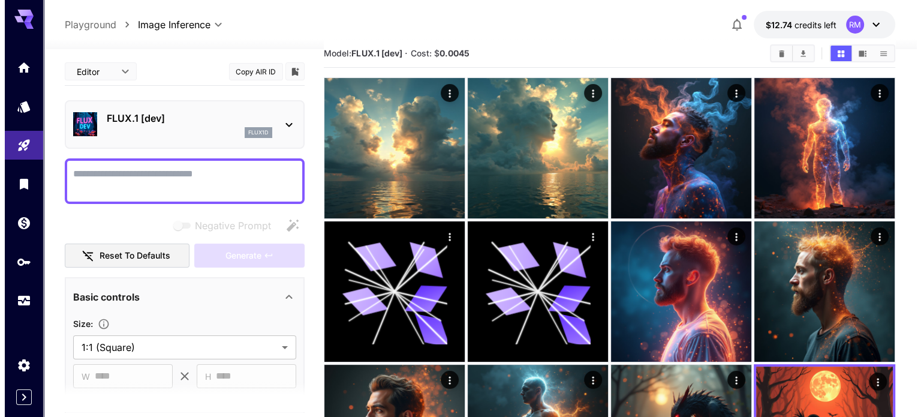
scroll to position [0, 0]
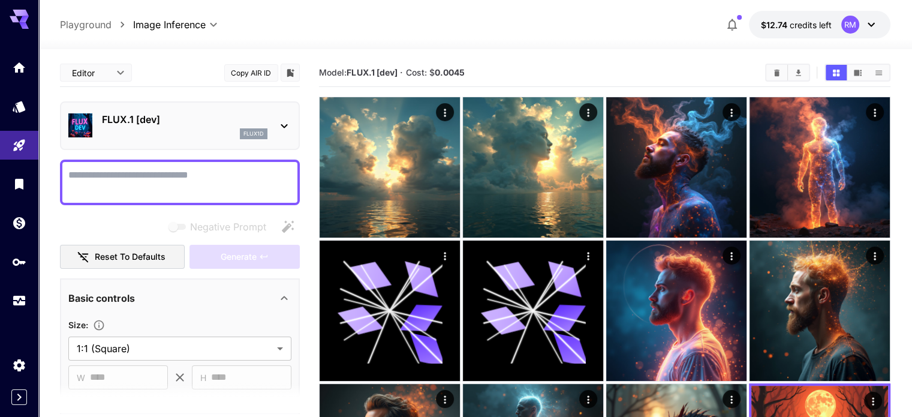
click at [284, 115] on div "FLUX.1 [dev] flux1d" at bounding box center [179, 125] width 223 height 37
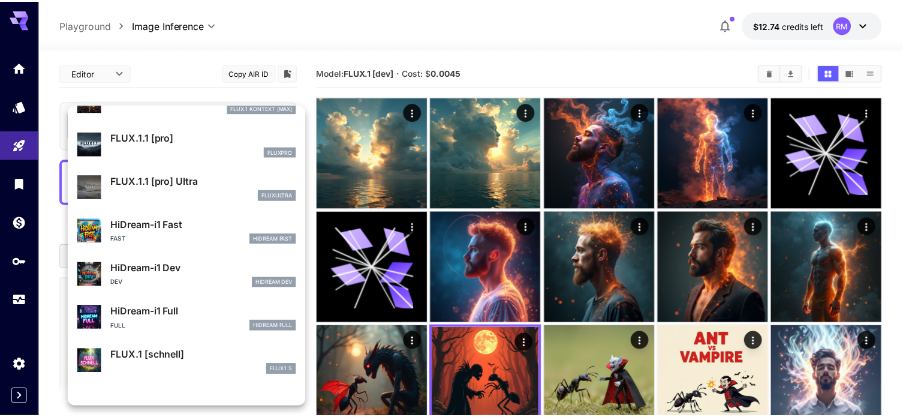
scroll to position [902, 0]
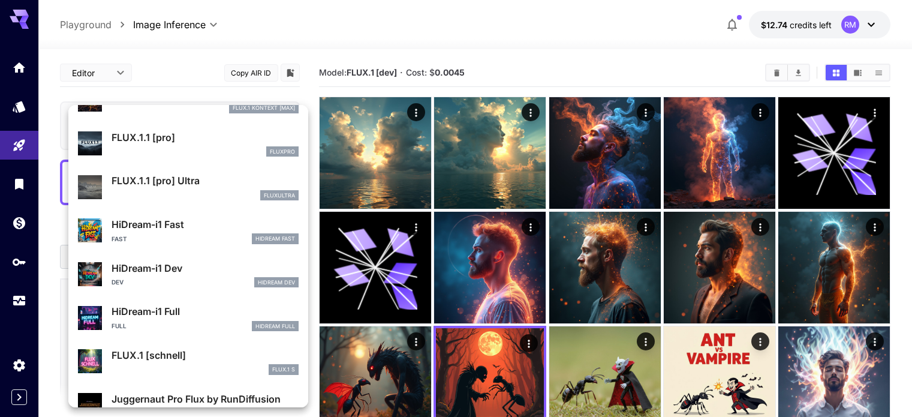
click at [186, 263] on p "HiDream-i1 Dev" at bounding box center [205, 268] width 187 height 14
type input "*"
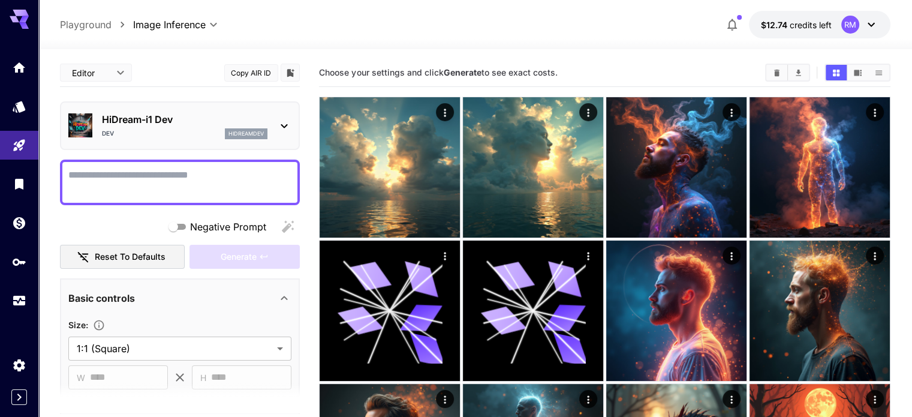
click at [187, 180] on textarea "Negative Prompt" at bounding box center [179, 182] width 223 height 29
click at [209, 165] on div at bounding box center [180, 183] width 240 height 46
click at [207, 169] on textarea "Negative Prompt" at bounding box center [179, 182] width 223 height 29
paste textarea "**********"
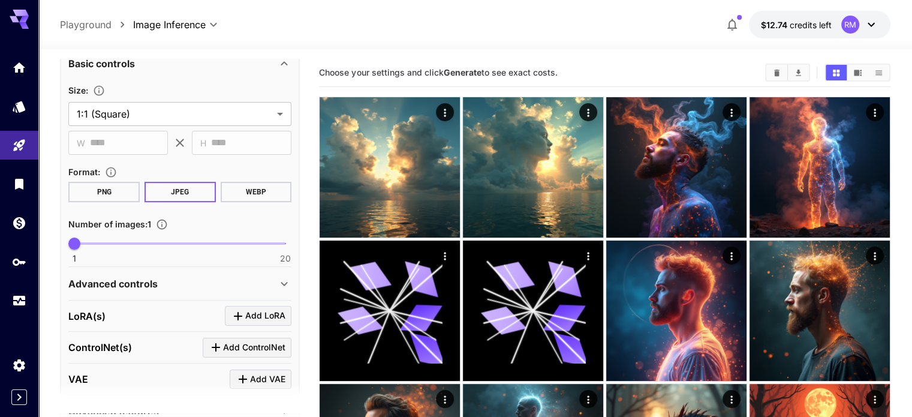
scroll to position [240, 0]
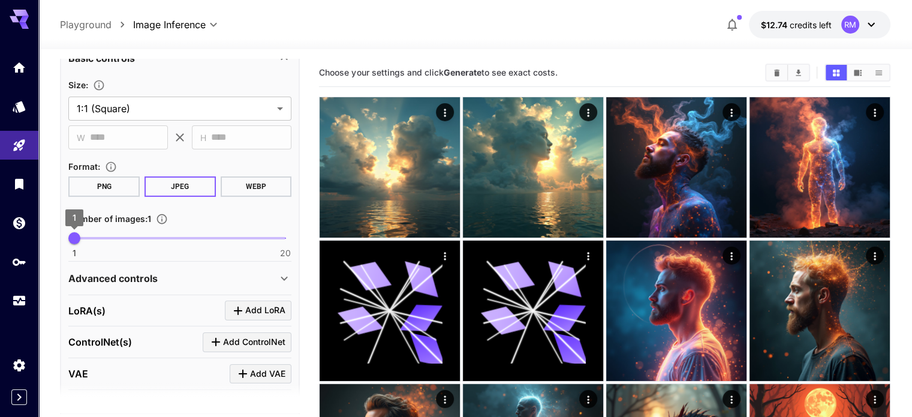
type textarea "**********"
type input "*"
drag, startPoint x: 84, startPoint y: 234, endPoint x: 98, endPoint y: 236, distance: 13.8
click at [92, 236] on span "2" at bounding box center [86, 238] width 12 height 12
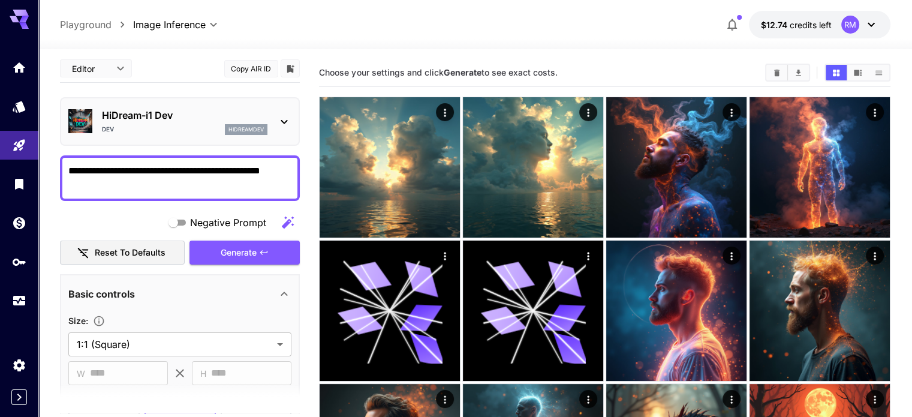
scroll to position [0, 0]
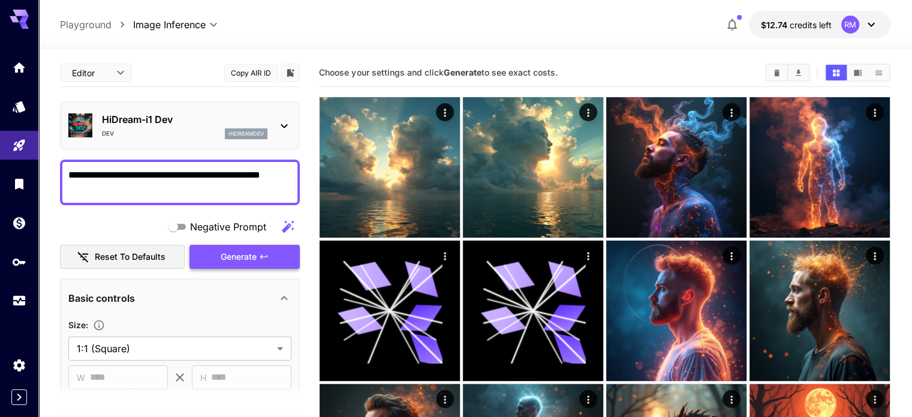
click at [257, 248] on button "Generate" at bounding box center [244, 257] width 110 height 25
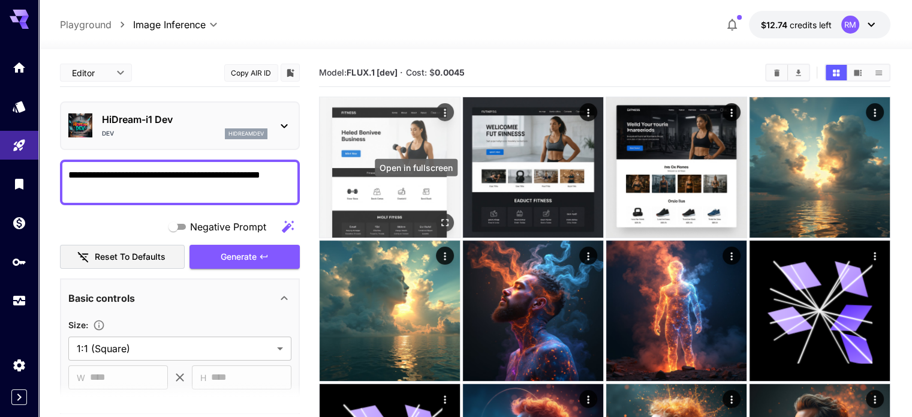
click at [441, 219] on icon "Open in fullscreen" at bounding box center [444, 222] width 7 height 7
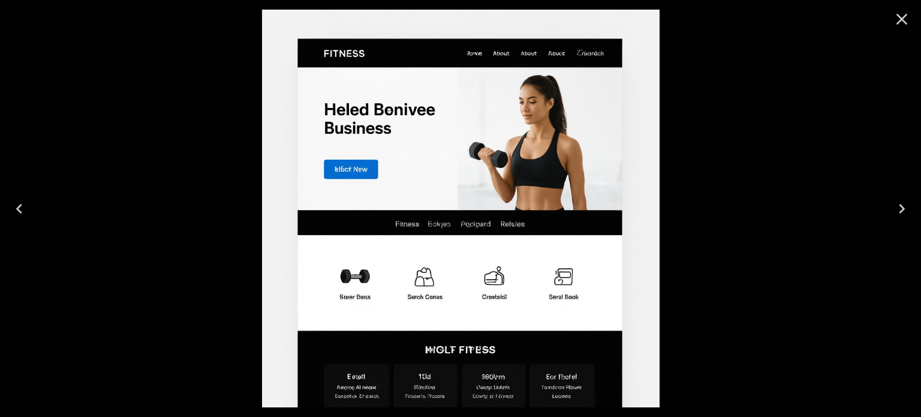
click at [904, 203] on icon "Next" at bounding box center [901, 208] width 19 height 19
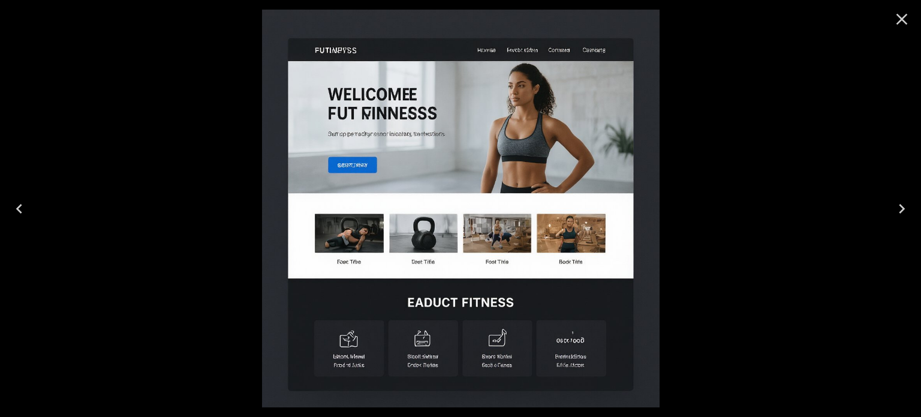
click at [910, 17] on icon "Close" at bounding box center [901, 19] width 19 height 19
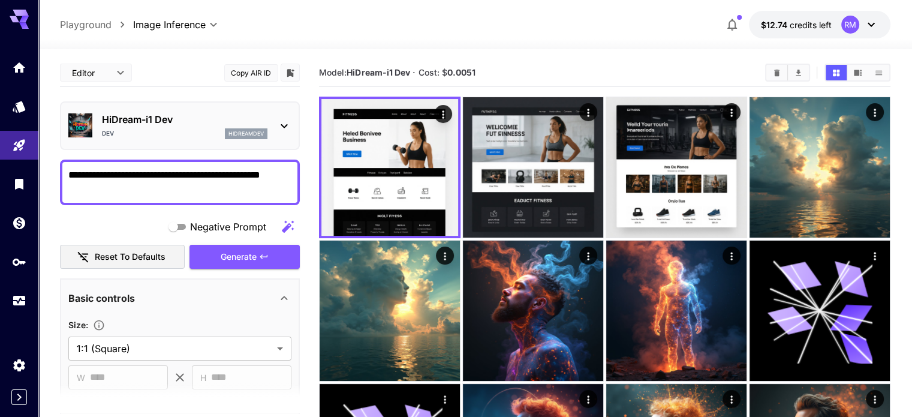
click at [204, 169] on textarea "**********" at bounding box center [179, 182] width 223 height 29
type textarea "*"
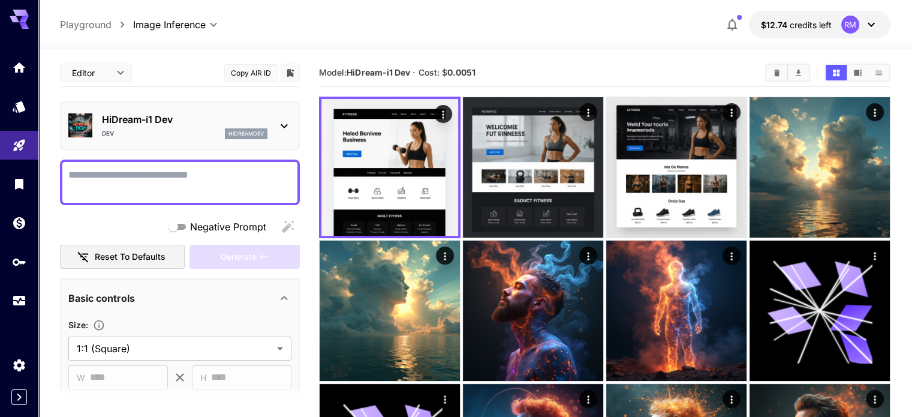
click at [185, 178] on textarea "Negative Prompt" at bounding box center [179, 182] width 223 height 29
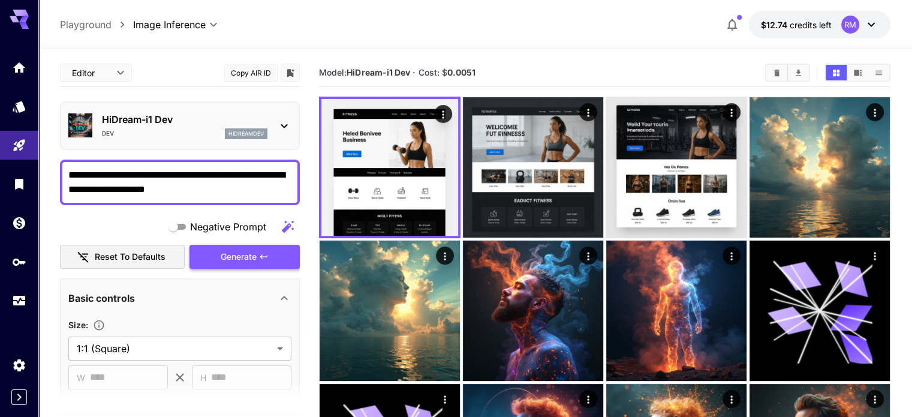
type textarea "**********"
click at [242, 258] on span "Generate" at bounding box center [239, 256] width 36 height 15
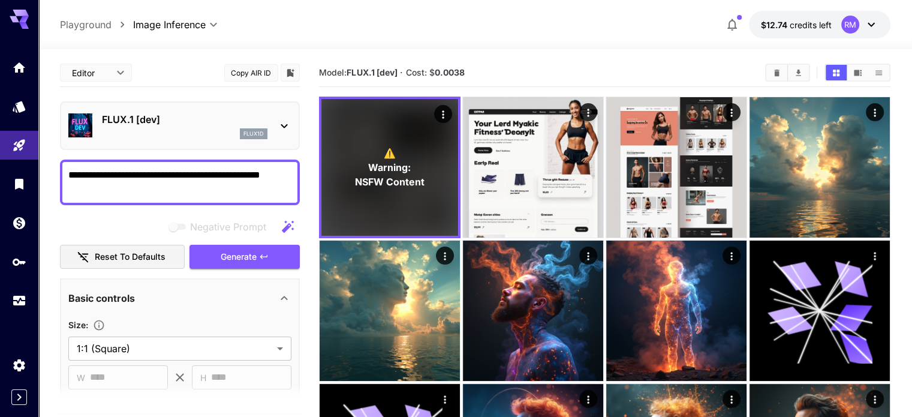
scroll to position [180, 0]
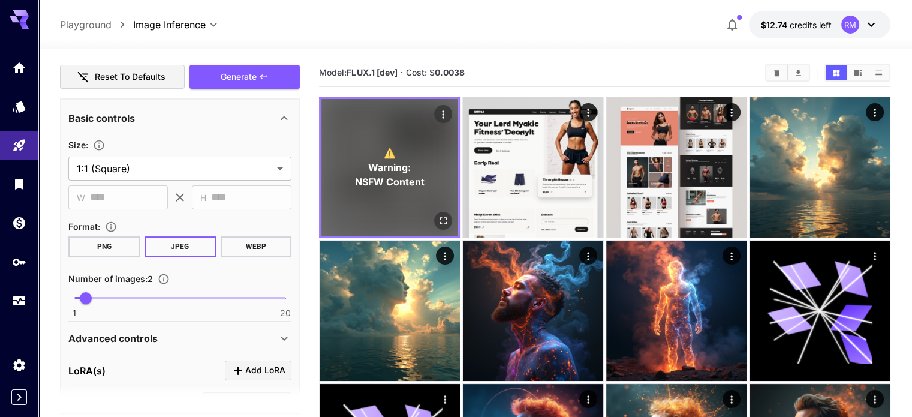
click at [378, 175] on span "NSFW Content" at bounding box center [390, 182] width 70 height 14
click at [434, 115] on button "Actions" at bounding box center [443, 114] width 18 height 18
click at [437, 119] on icon "Actions" at bounding box center [443, 115] width 12 height 12
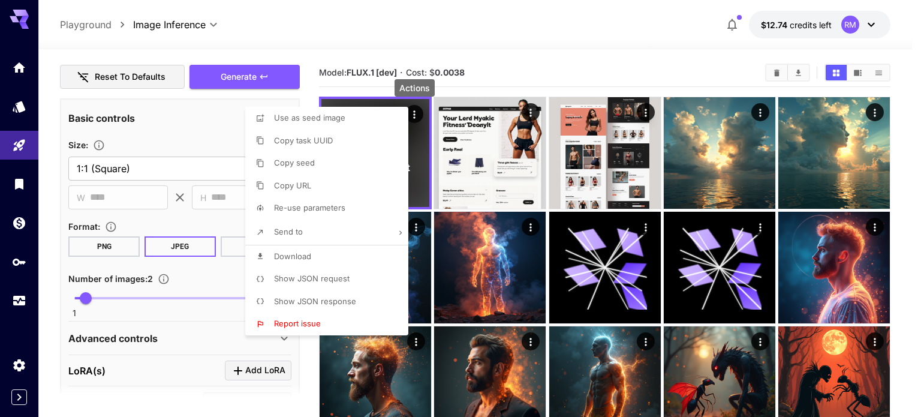
click at [415, 118] on div at bounding box center [460, 208] width 921 height 417
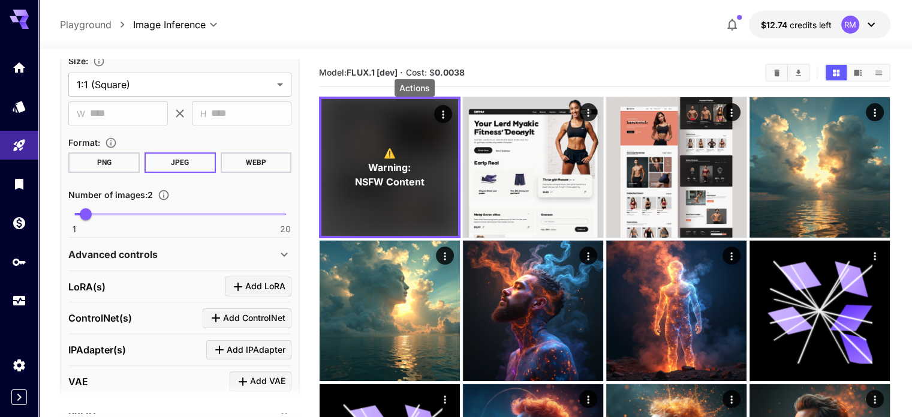
scroll to position [374, 0]
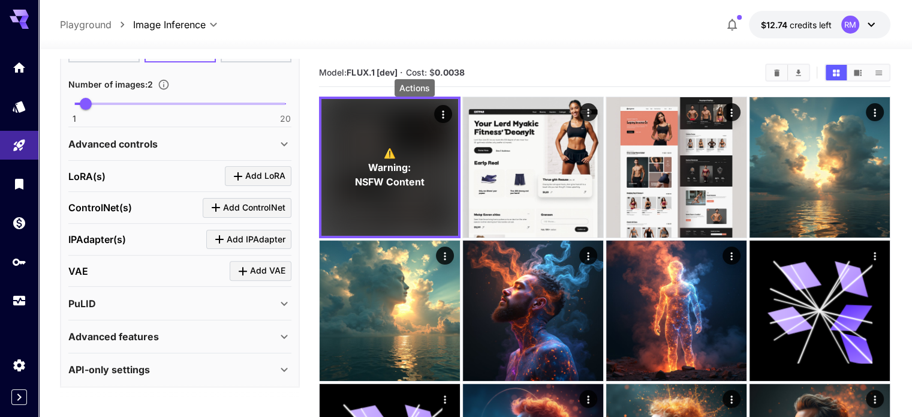
click at [189, 362] on div "API-only settings" at bounding box center [172, 369] width 209 height 14
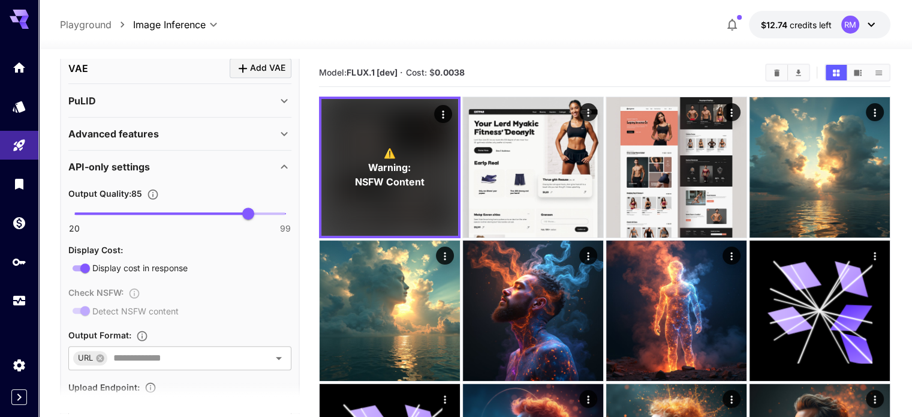
scroll to position [574, 0]
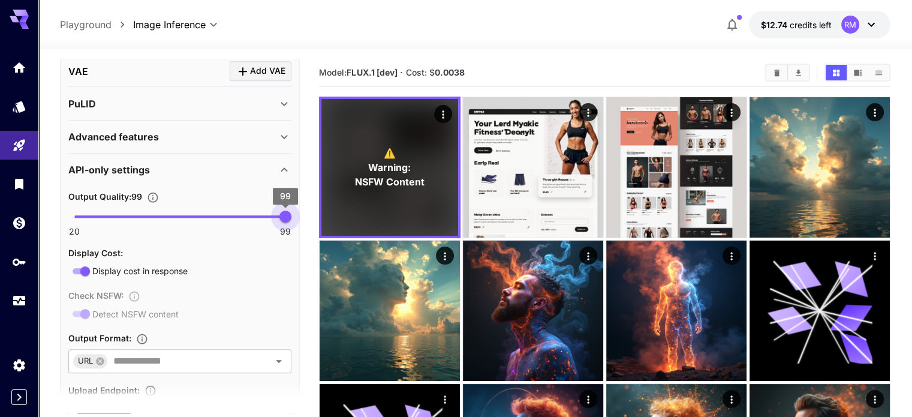
type input "**"
drag, startPoint x: 248, startPoint y: 213, endPoint x: 295, endPoint y: 215, distance: 46.8
click at [291, 215] on span "99" at bounding box center [285, 216] width 12 height 12
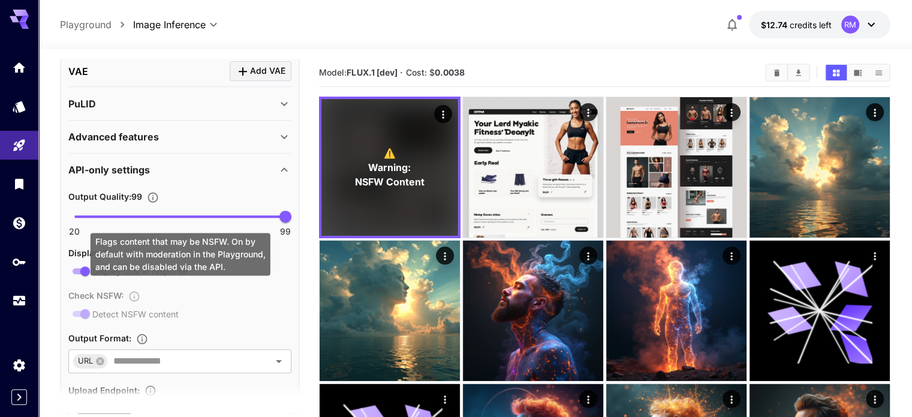
click at [81, 310] on div "Check NSFW : Detect NSFW content" at bounding box center [179, 304] width 223 height 33
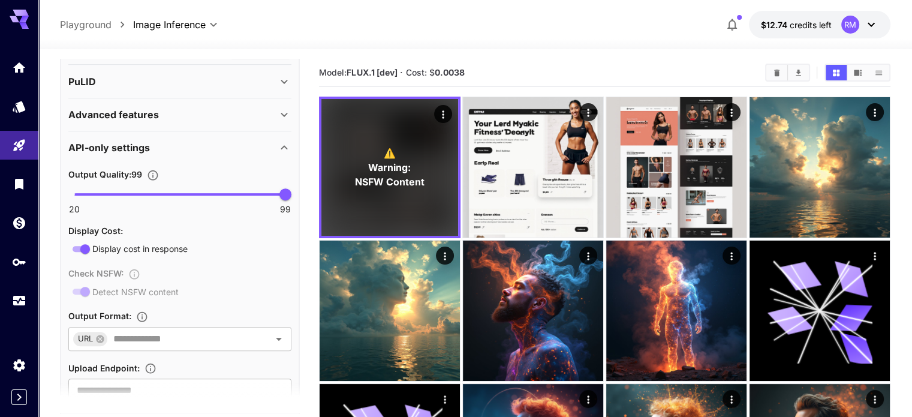
scroll to position [634, 0]
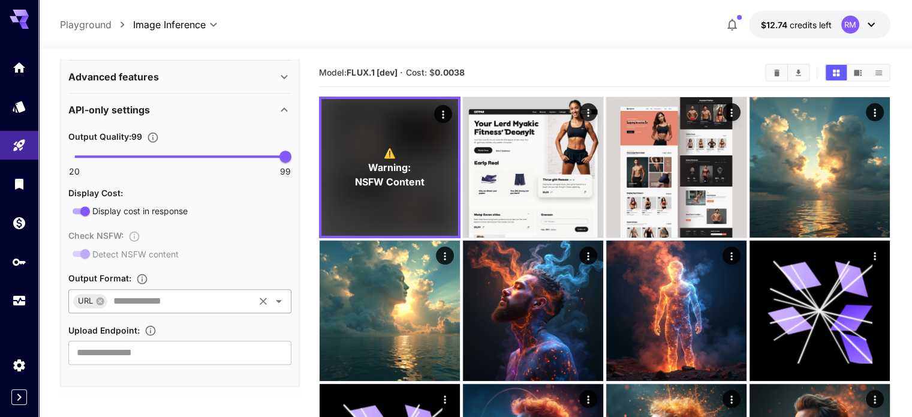
click at [158, 295] on input "text" at bounding box center [181, 301] width 144 height 17
click at [149, 295] on input "text" at bounding box center [181, 301] width 144 height 17
click at [137, 345] on input "text" at bounding box center [179, 353] width 223 height 24
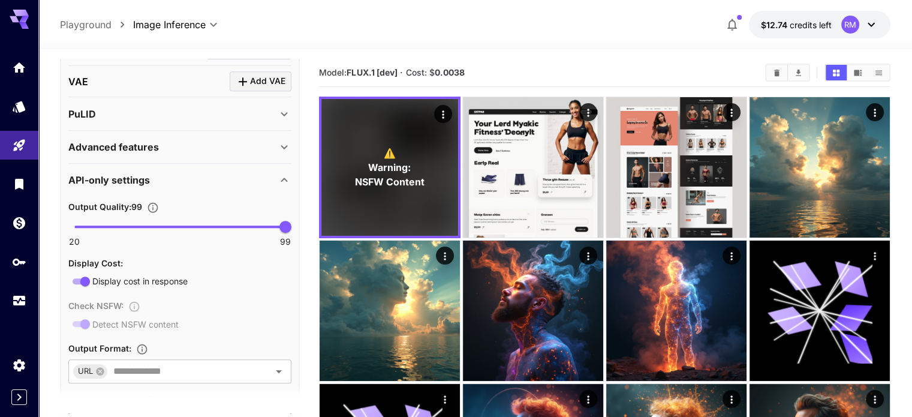
scroll to position [574, 0]
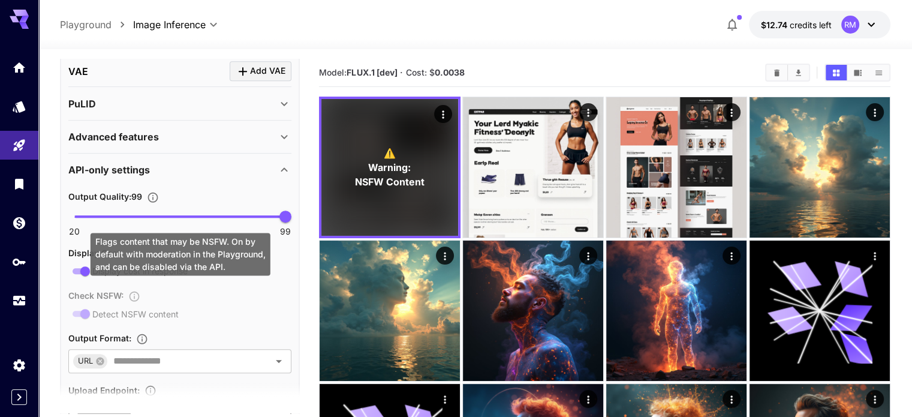
click at [91, 307] on div "Check NSFW : Detect NSFW content" at bounding box center [179, 304] width 223 height 33
click at [85, 307] on div "Check NSFW : Detect NSFW content" at bounding box center [179, 304] width 223 height 33
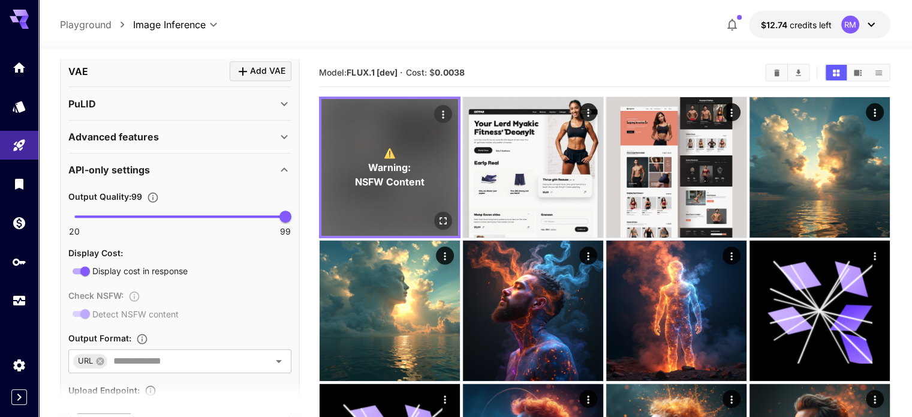
click at [397, 182] on div "⚠️ Warning: NSFW Content" at bounding box center [389, 167] width 137 height 137
click at [437, 215] on icon "Open in fullscreen" at bounding box center [443, 221] width 12 height 12
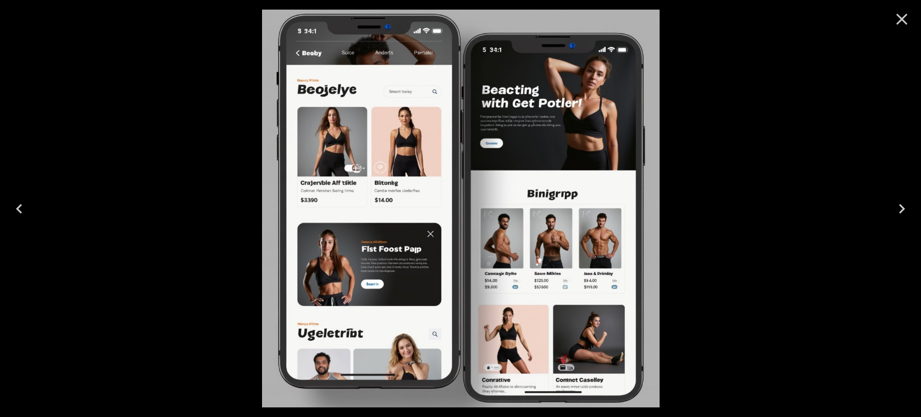
click at [908, 23] on icon "Close" at bounding box center [901, 19] width 19 height 19
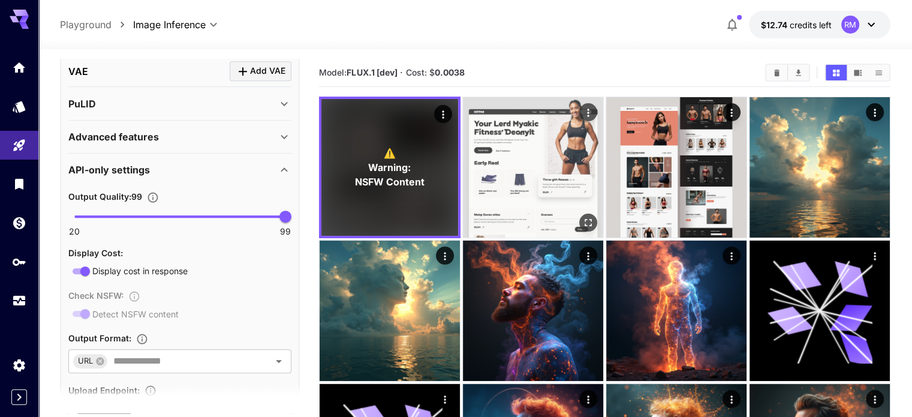
drag, startPoint x: 530, startPoint y: 191, endPoint x: 538, endPoint y: 185, distance: 10.3
click at [582, 216] on icon "Open in fullscreen" at bounding box center [588, 222] width 12 height 12
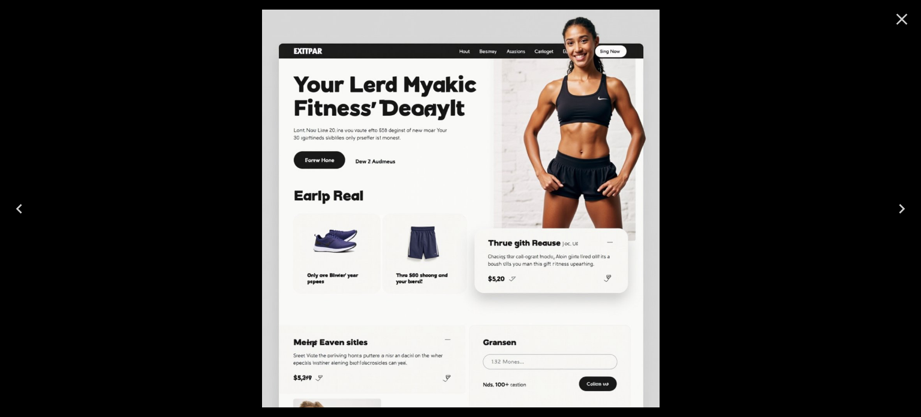
click at [906, 14] on icon "Close" at bounding box center [901, 19] width 11 height 11
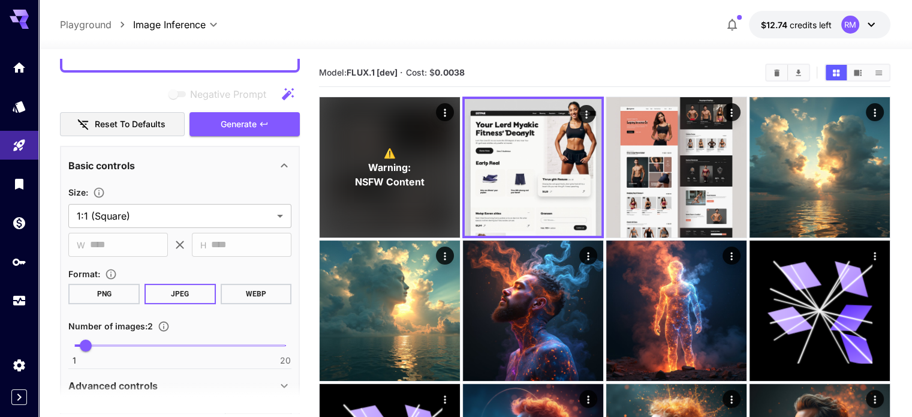
scroll to position [180, 0]
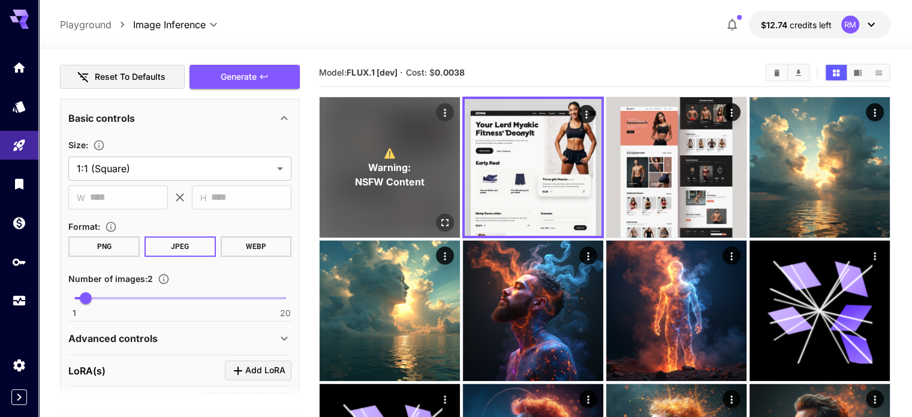
click at [397, 146] on p "⚠️ Warning: NSFW Content" at bounding box center [390, 167] width 70 height 43
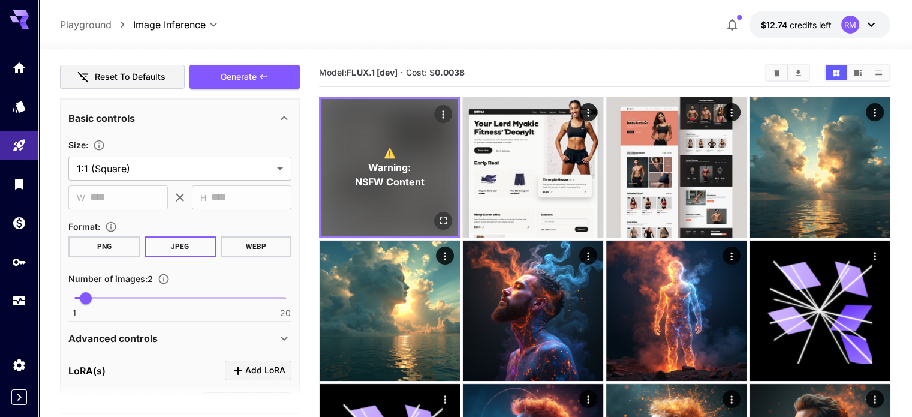
click at [463, 146] on img at bounding box center [533, 167] width 140 height 140
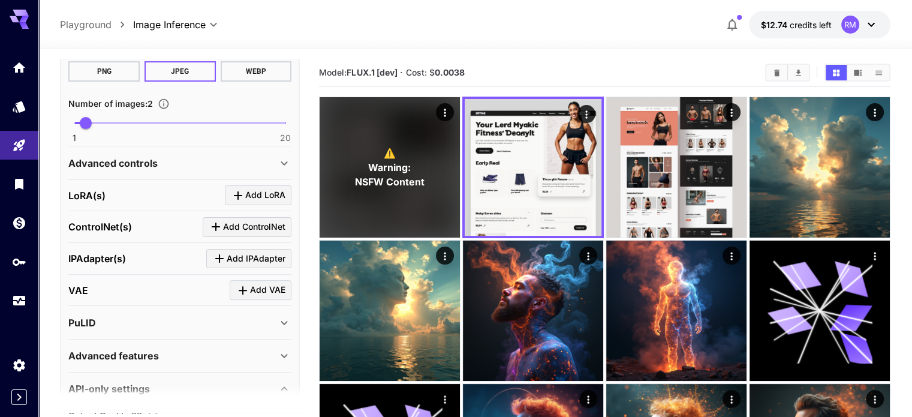
scroll to position [360, 0]
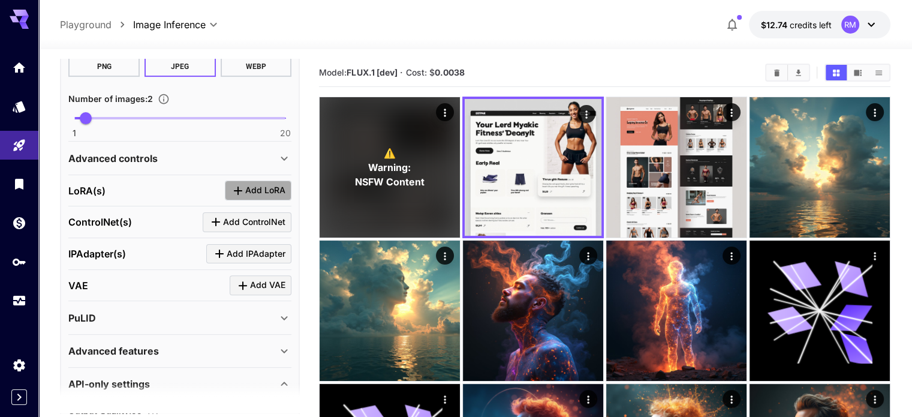
click at [266, 183] on span "Add LoRA" at bounding box center [265, 190] width 40 height 15
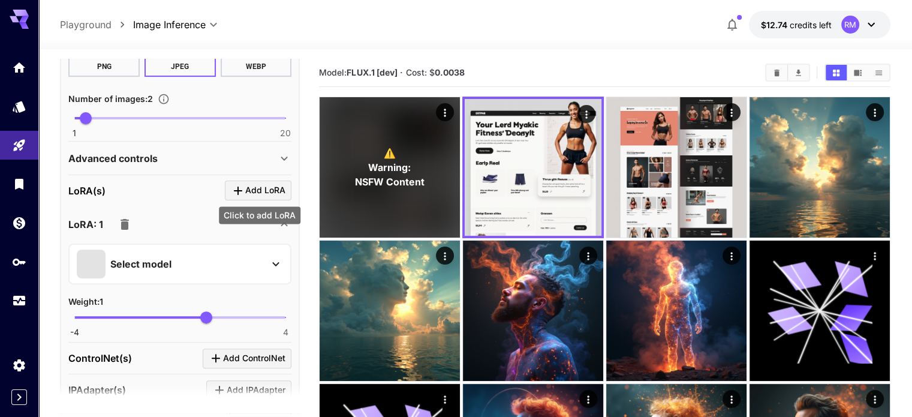
click at [262, 187] on span "Add LoRA" at bounding box center [265, 190] width 40 height 15
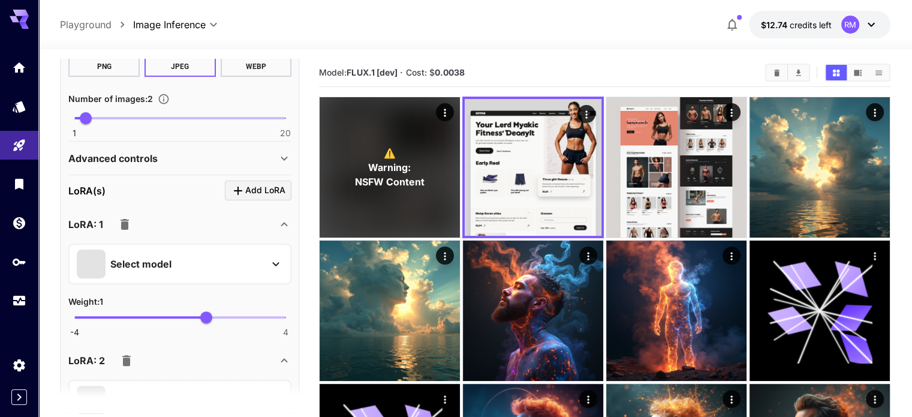
click at [125, 225] on icon "button" at bounding box center [125, 224] width 8 height 11
click at [128, 225] on icon "button" at bounding box center [125, 224] width 14 height 14
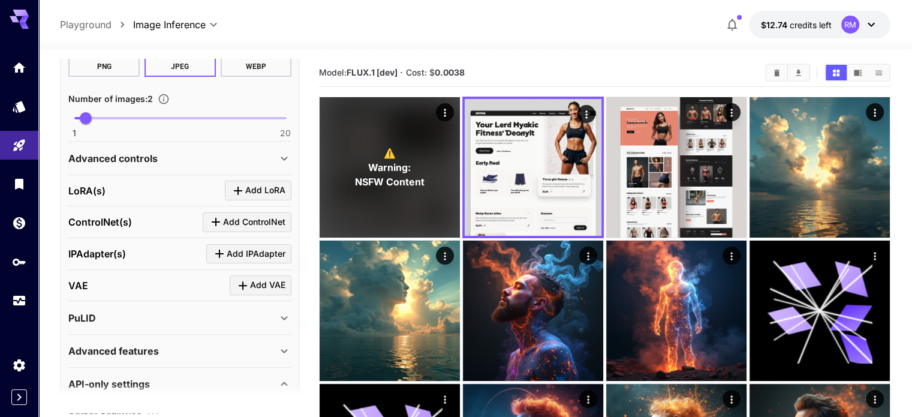
click at [290, 164] on div "Advanced controls" at bounding box center [179, 158] width 223 height 29
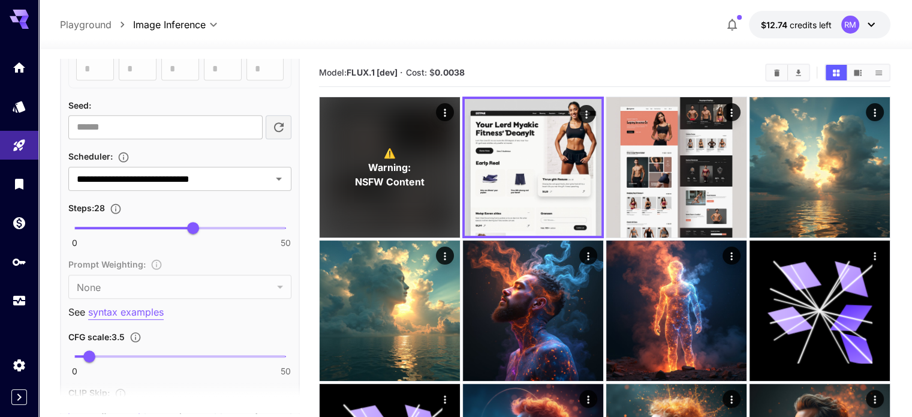
scroll to position [720, 0]
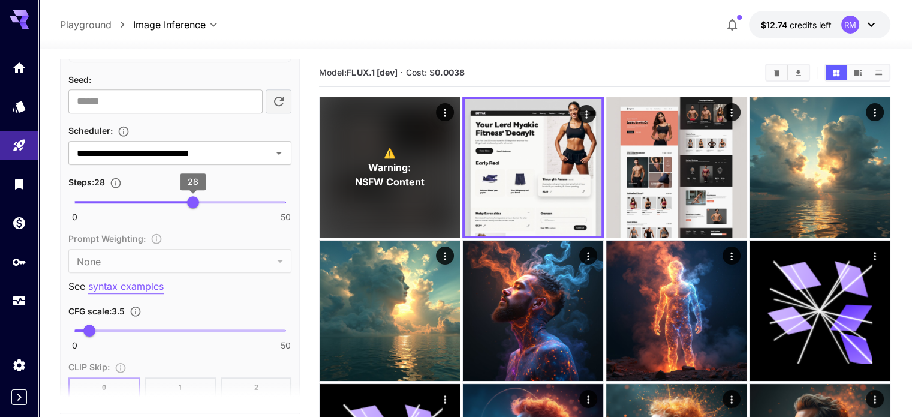
drag, startPoint x: 197, startPoint y: 201, endPoint x: 309, endPoint y: 197, distance: 112.2
type input "**"
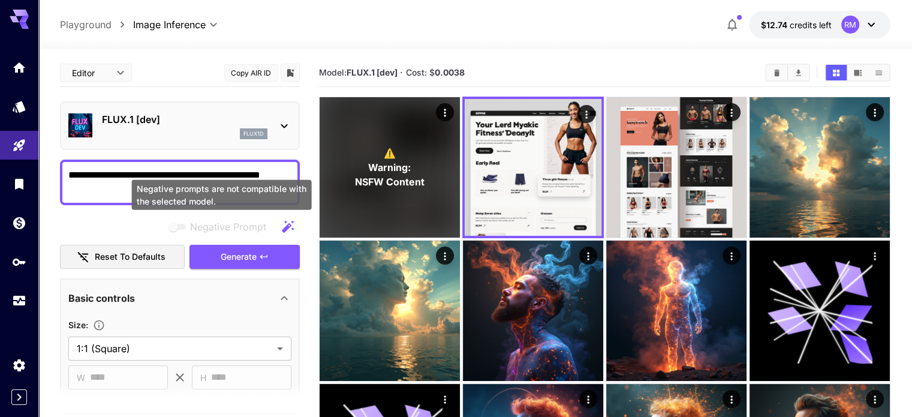
scroll to position [0, 0]
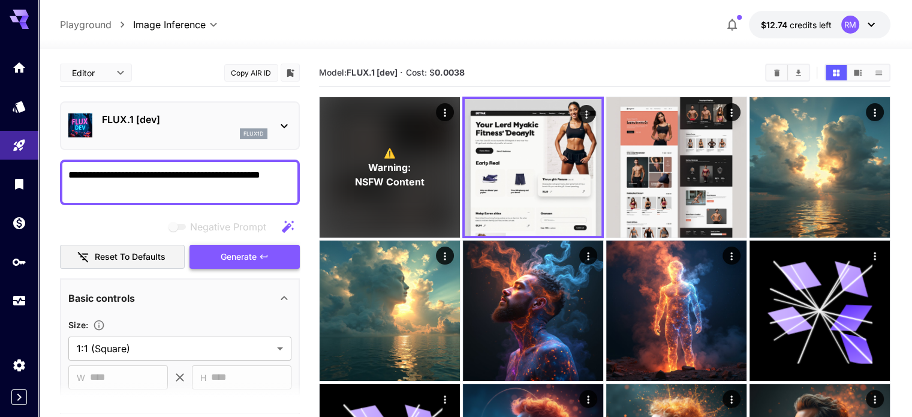
click at [230, 254] on span "Generate" at bounding box center [239, 256] width 36 height 15
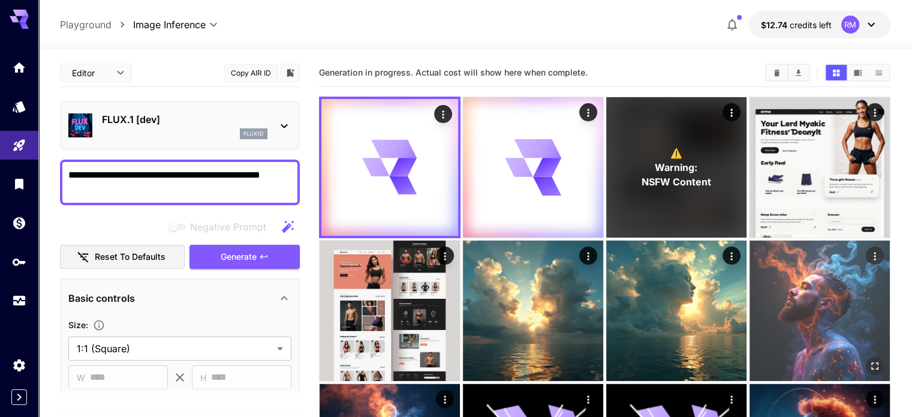
click at [750, 261] on img at bounding box center [820, 310] width 140 height 140
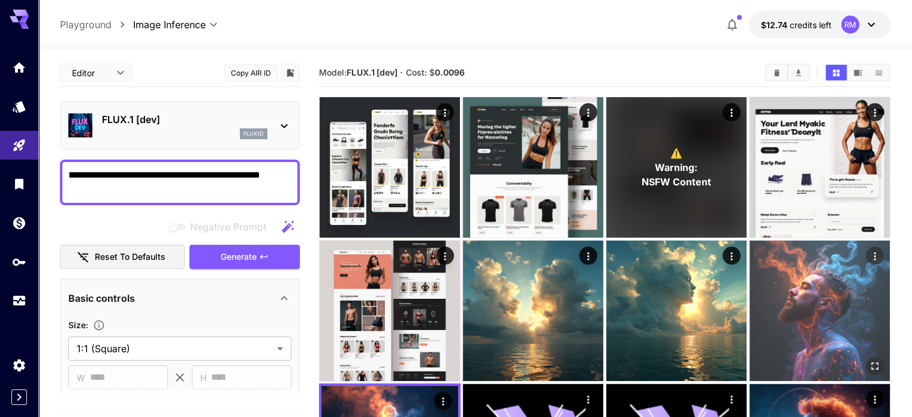
click at [750, 261] on img at bounding box center [820, 310] width 140 height 140
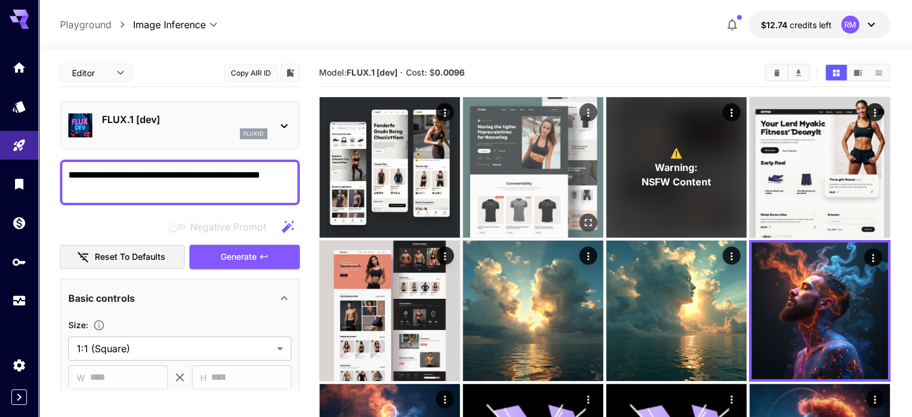
click at [485, 178] on img at bounding box center [533, 167] width 140 height 140
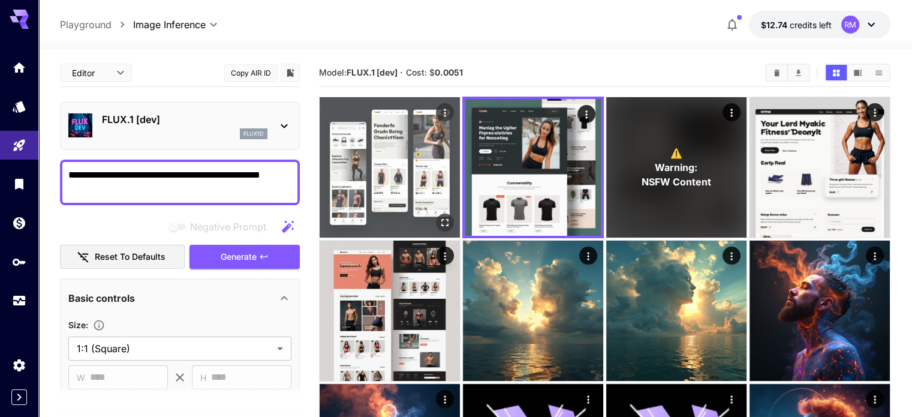
click at [398, 162] on img at bounding box center [390, 167] width 140 height 140
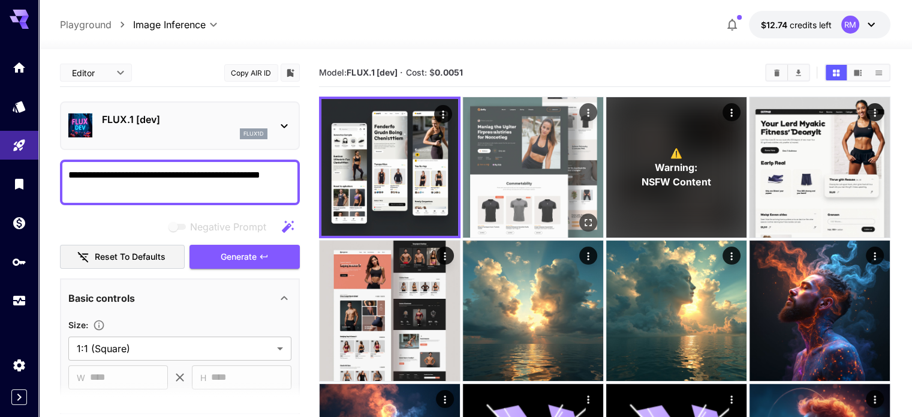
click at [463, 160] on img at bounding box center [533, 167] width 140 height 140
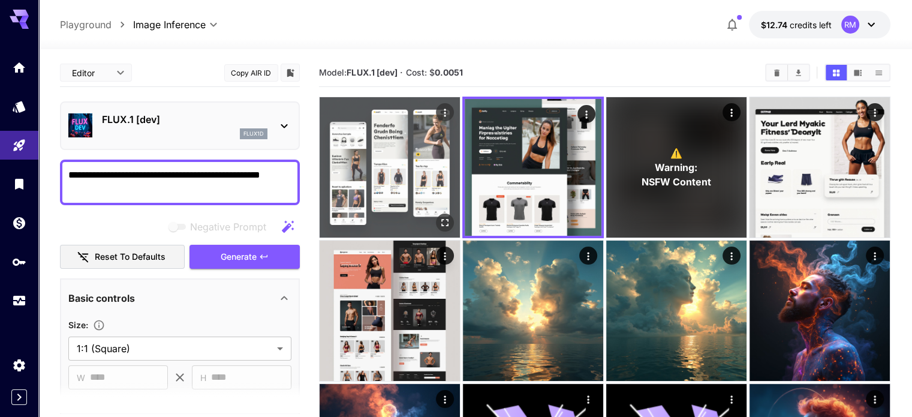
click at [392, 162] on img at bounding box center [390, 167] width 140 height 140
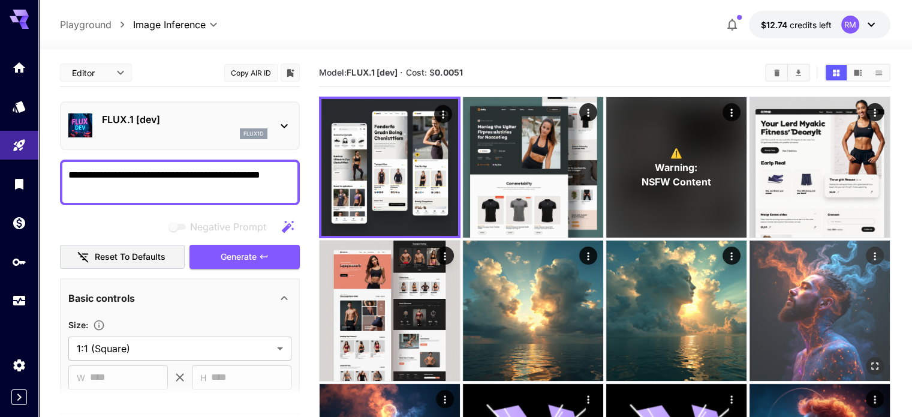
click at [750, 250] on img at bounding box center [820, 310] width 140 height 140
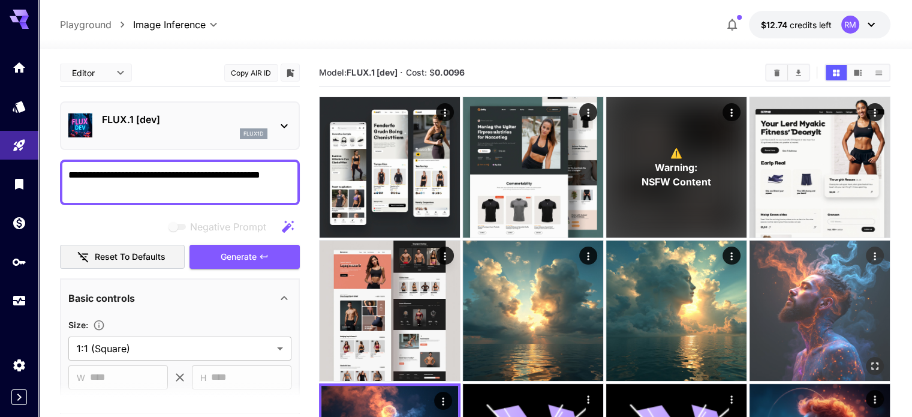
click at [750, 257] on img at bounding box center [820, 310] width 140 height 140
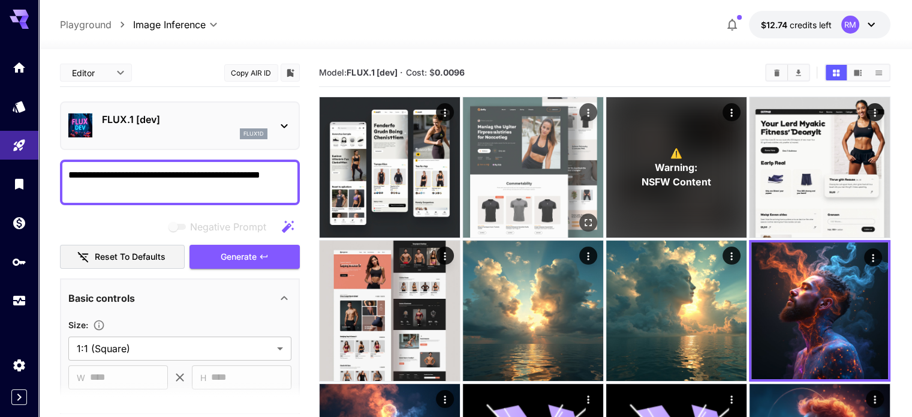
click at [476, 170] on img at bounding box center [533, 167] width 140 height 140
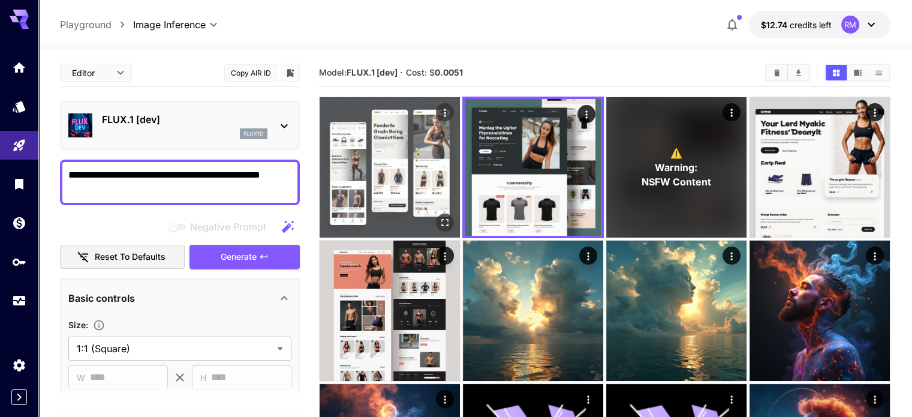
click at [374, 151] on img at bounding box center [390, 167] width 140 height 140
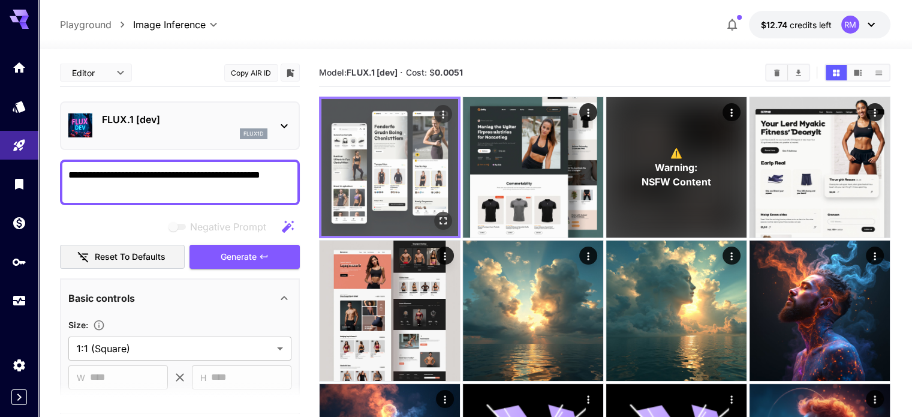
click at [437, 215] on icon "Open in fullscreen" at bounding box center [443, 221] width 12 height 12
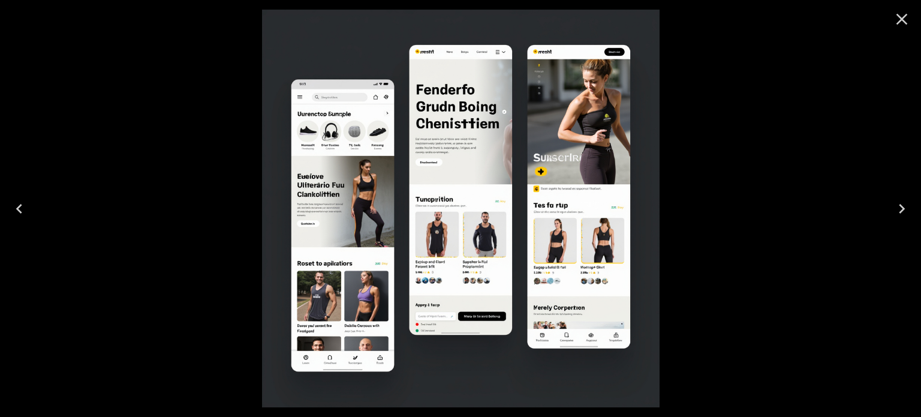
click at [902, 212] on icon "Next" at bounding box center [901, 208] width 19 height 19
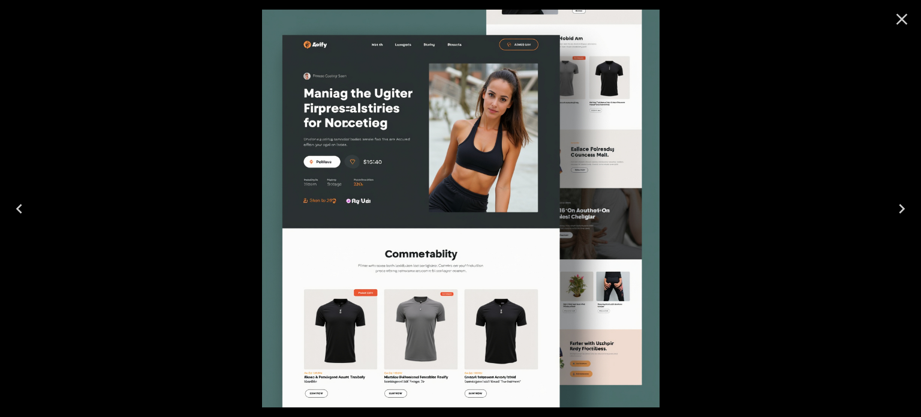
click at [898, 16] on icon "Close" at bounding box center [901, 19] width 11 height 11
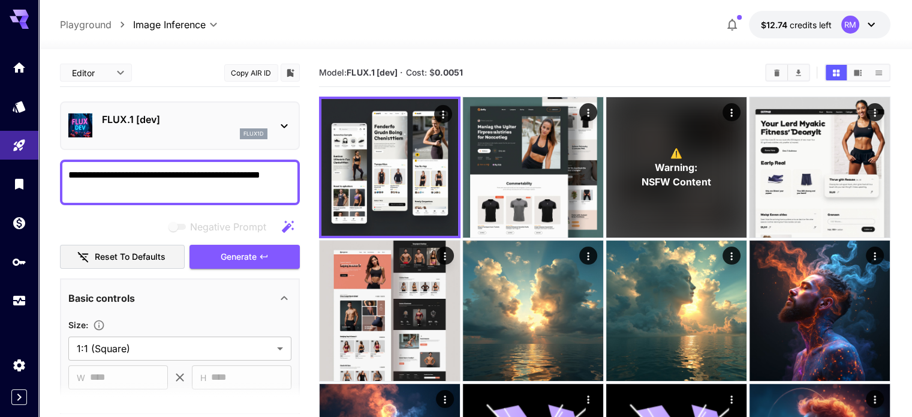
click at [182, 192] on textarea "**********" at bounding box center [179, 182] width 223 height 29
click at [219, 179] on textarea "**********" at bounding box center [179, 182] width 223 height 29
paste textarea "**********"
type textarea "**********"
click at [231, 255] on span "Generate" at bounding box center [239, 256] width 36 height 15
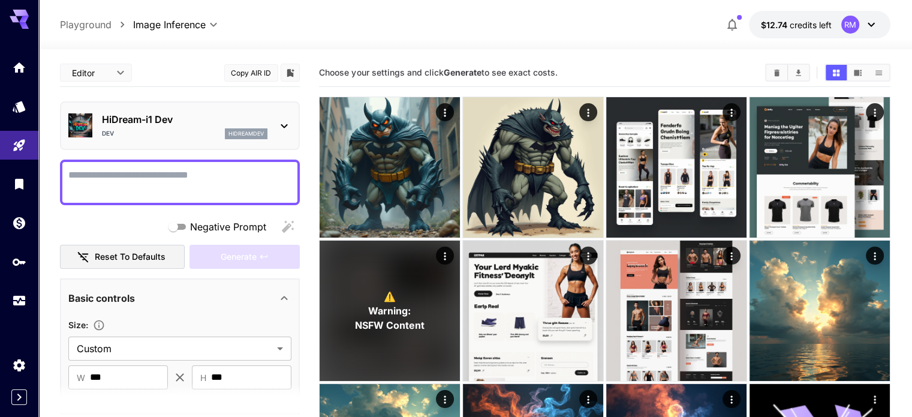
click at [281, 109] on div "HiDream-i1 [PERSON_NAME]" at bounding box center [179, 125] width 223 height 37
click at [293, 124] on div "HiDream-i1 [PERSON_NAME]" at bounding box center [180, 125] width 240 height 49
click at [287, 124] on icon at bounding box center [284, 126] width 7 height 4
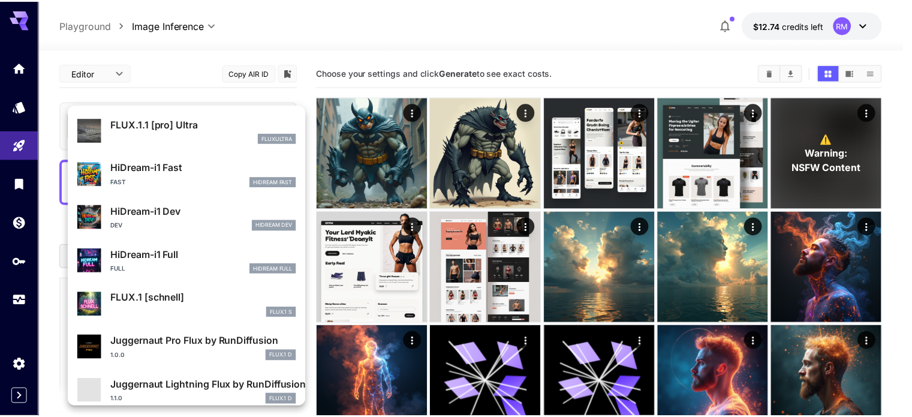
scroll to position [962, 0]
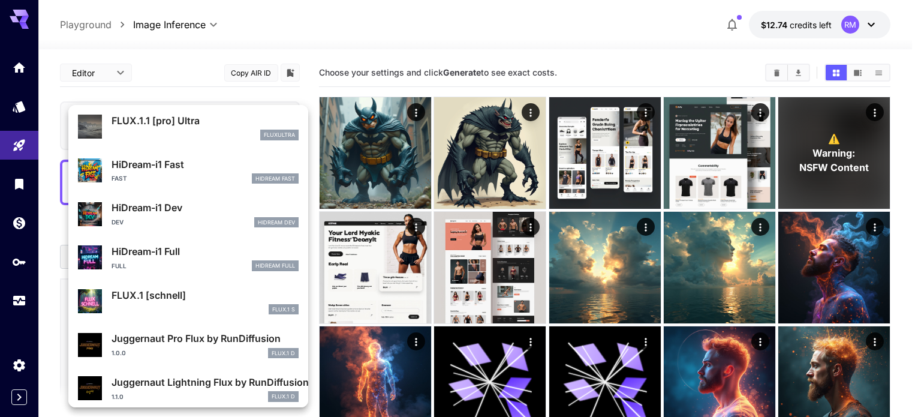
click at [197, 265] on div "Full HiDream Full" at bounding box center [205, 265] width 187 height 11
type input "**"
type input "***"
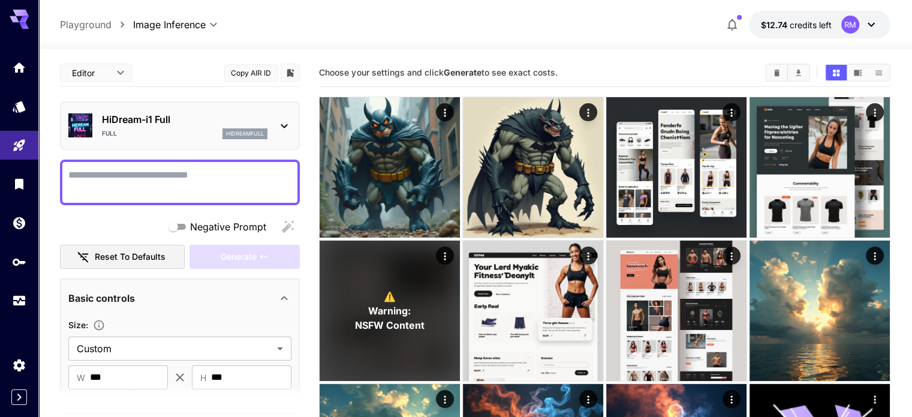
click at [160, 174] on textarea "Negative Prompt" at bounding box center [179, 182] width 223 height 29
paste textarea "**********"
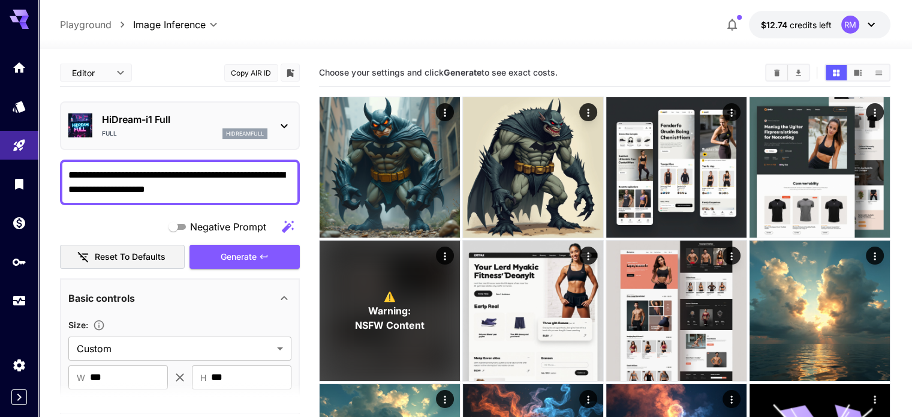
scroll to position [180, 0]
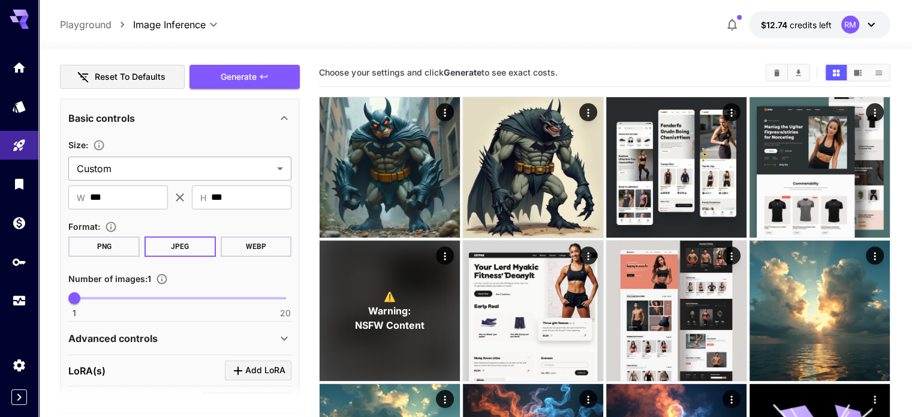
type textarea "**********"
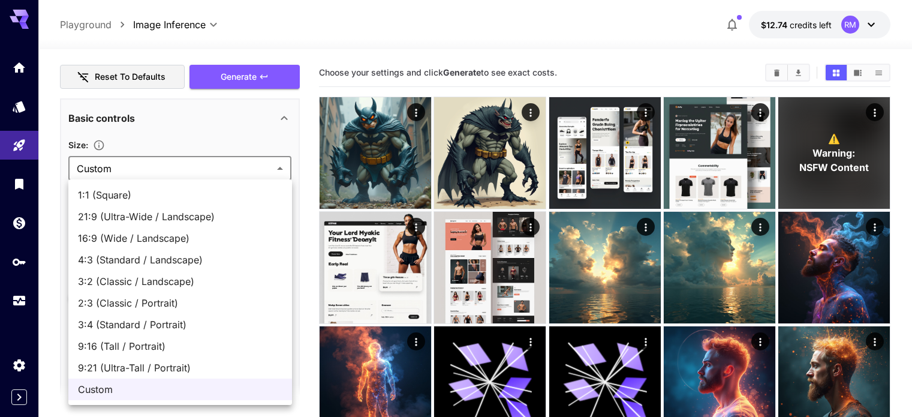
click at [145, 189] on span "1:1 (Square)" at bounding box center [180, 195] width 204 height 14
type input "**********"
type input "****"
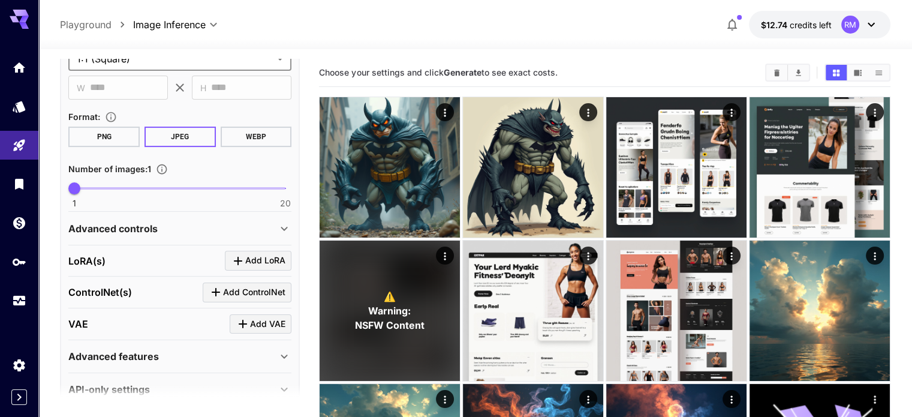
scroll to position [300, 0]
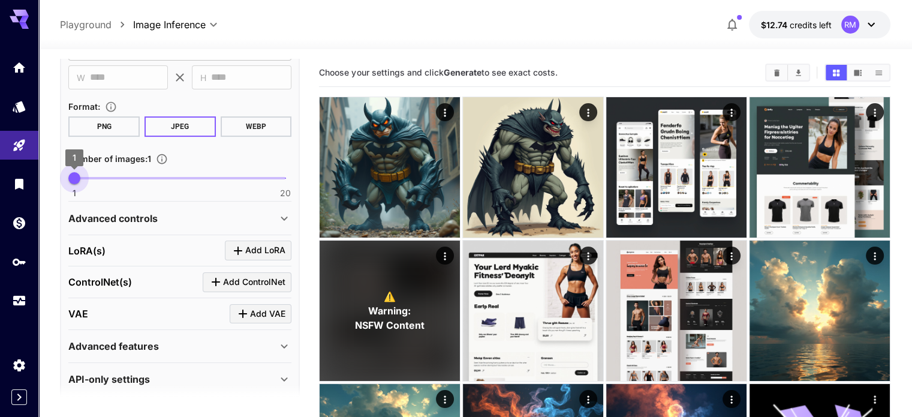
type input "*"
drag, startPoint x: 75, startPoint y: 177, endPoint x: 83, endPoint y: 177, distance: 7.8
click at [83, 177] on span "2" at bounding box center [86, 178] width 12 height 12
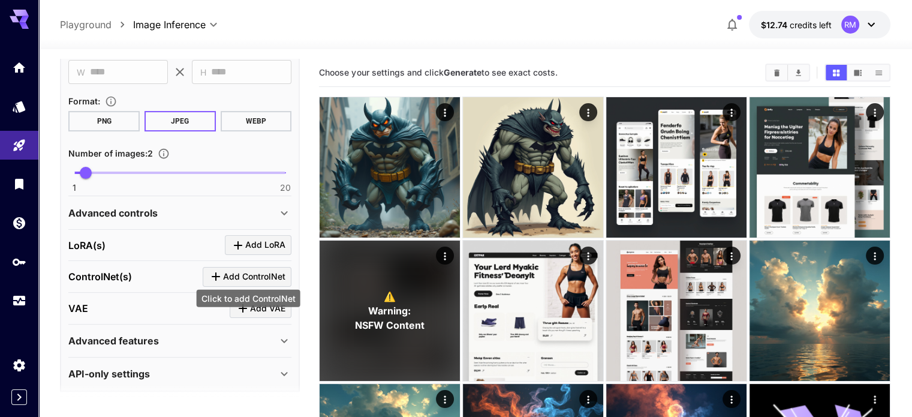
scroll to position [309, 0]
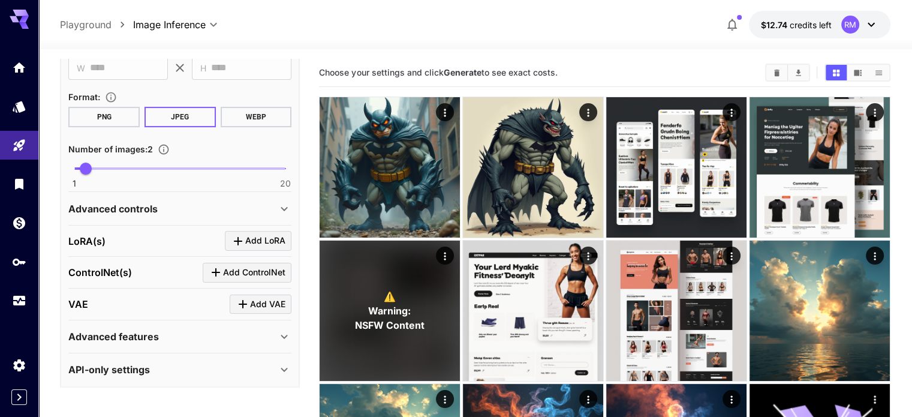
click at [267, 204] on div "Advanced controls" at bounding box center [172, 208] width 209 height 14
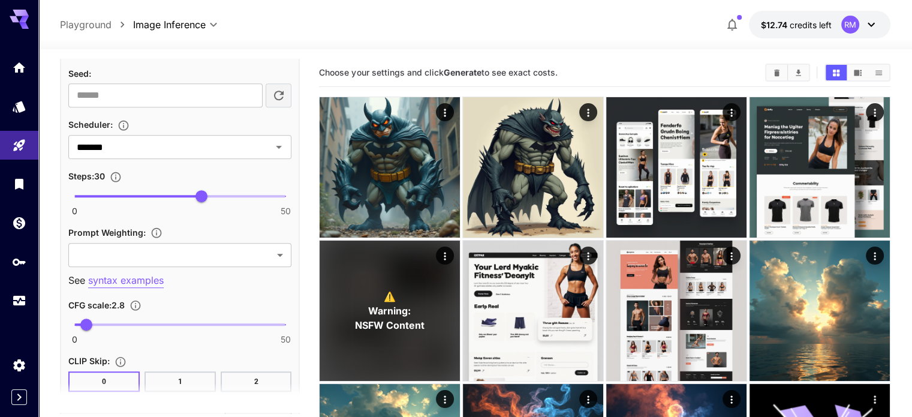
scroll to position [729, 0]
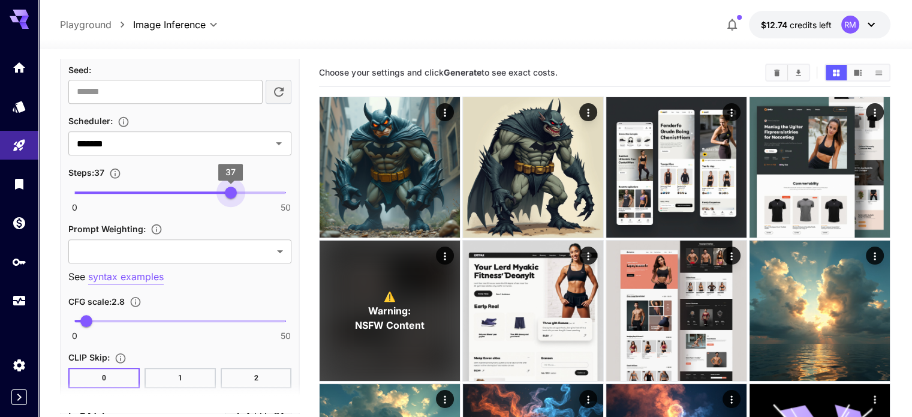
type input "**"
drag, startPoint x: 201, startPoint y: 191, endPoint x: 303, endPoint y: 194, distance: 102.0
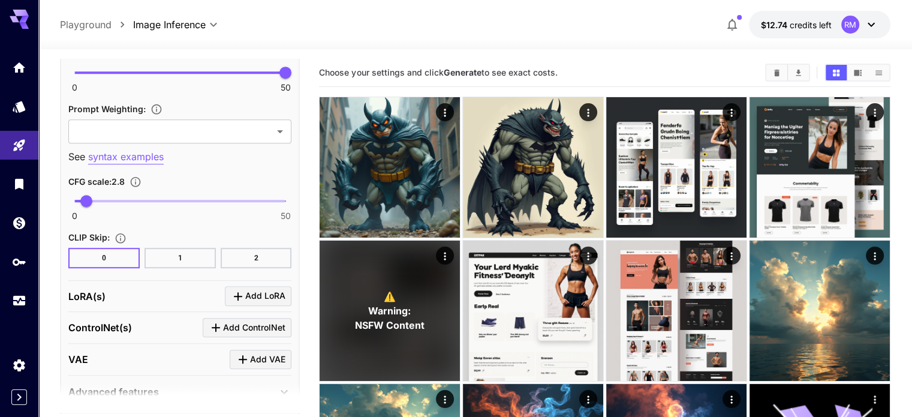
scroll to position [849, 0]
type input "***"
click at [88, 196] on span "3.3" at bounding box center [89, 201] width 12 height 12
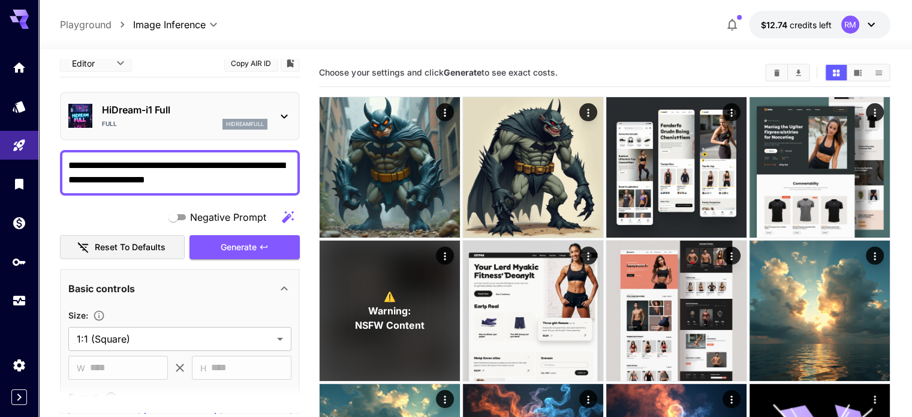
scroll to position [0, 0]
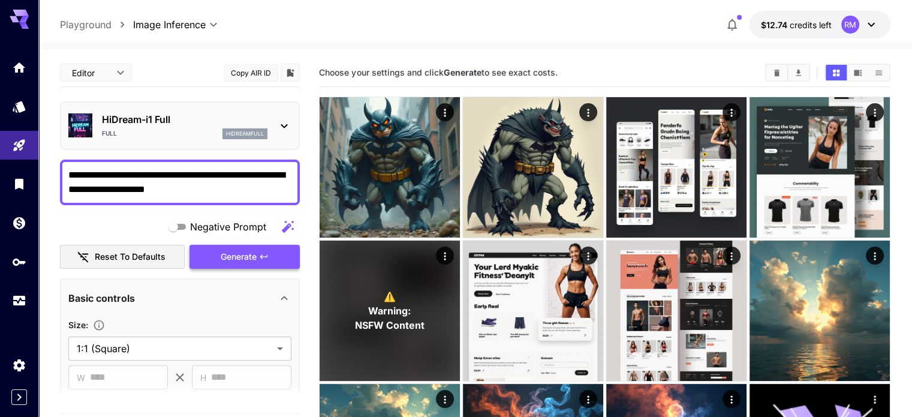
click at [257, 252] on span "Generate" at bounding box center [239, 256] width 36 height 15
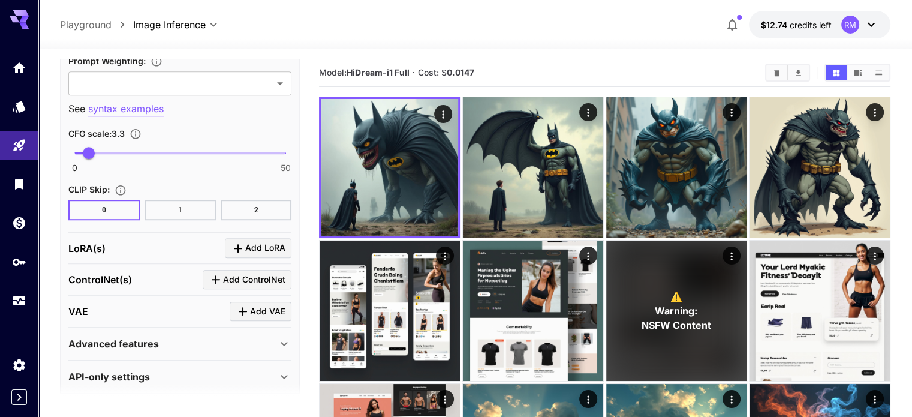
scroll to position [902, 0]
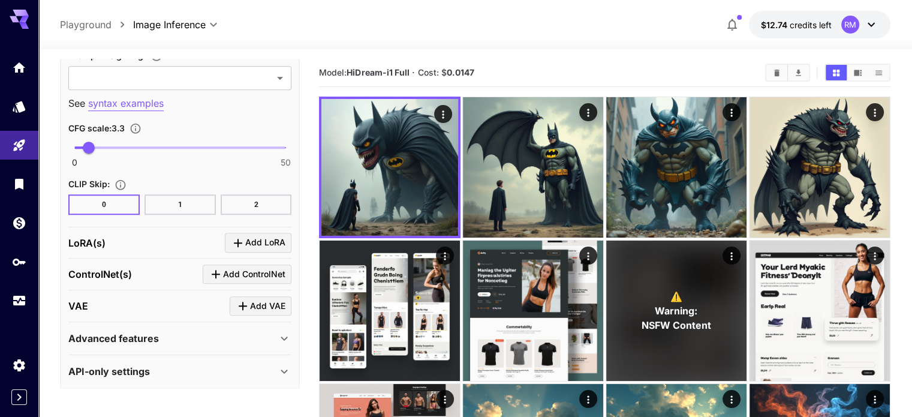
click at [271, 335] on div "Advanced features" at bounding box center [172, 338] width 209 height 14
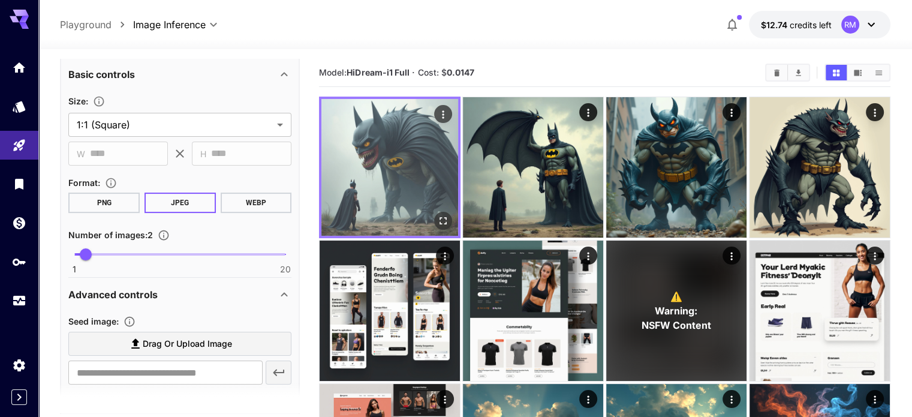
scroll to position [103, 0]
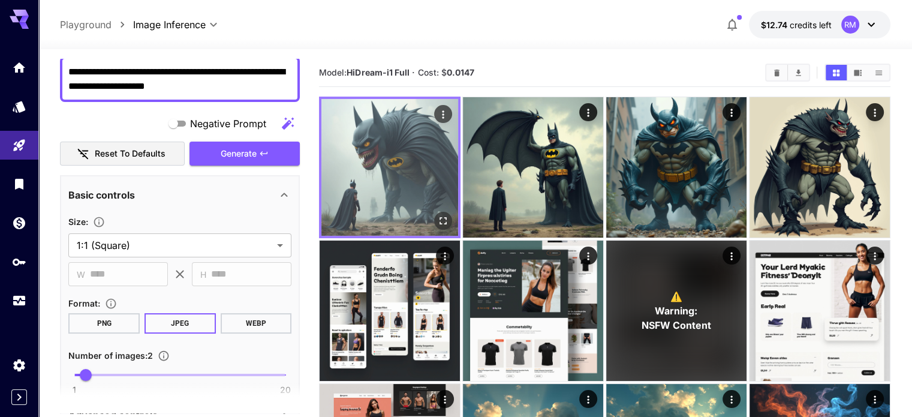
click at [410, 148] on img at bounding box center [389, 167] width 137 height 137
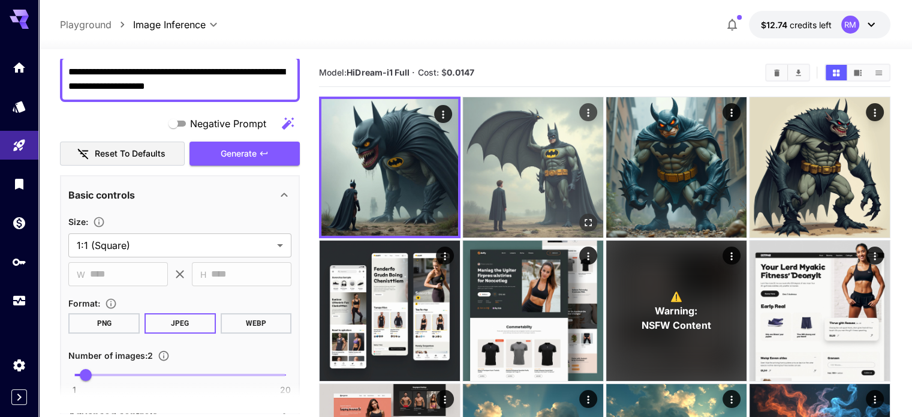
click at [489, 148] on img at bounding box center [533, 167] width 140 height 140
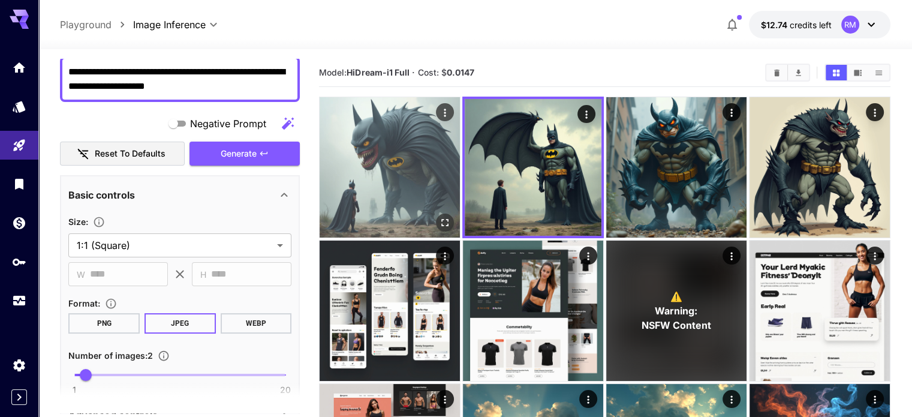
click at [394, 151] on img at bounding box center [390, 167] width 140 height 140
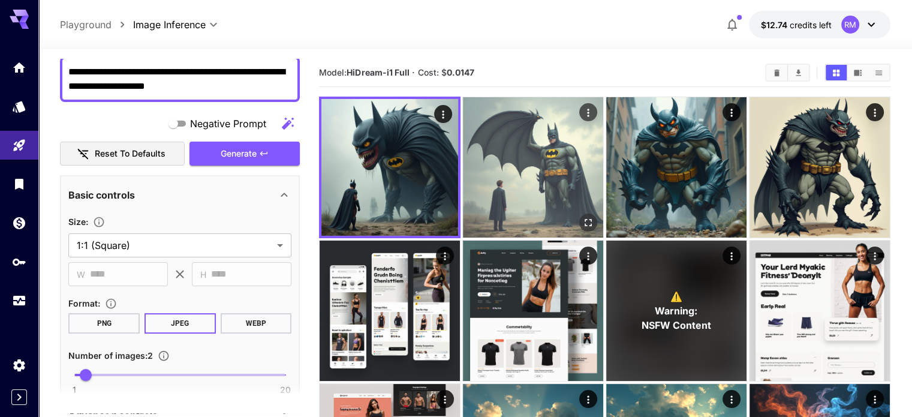
click at [582, 216] on icon "Open in fullscreen" at bounding box center [588, 222] width 12 height 12
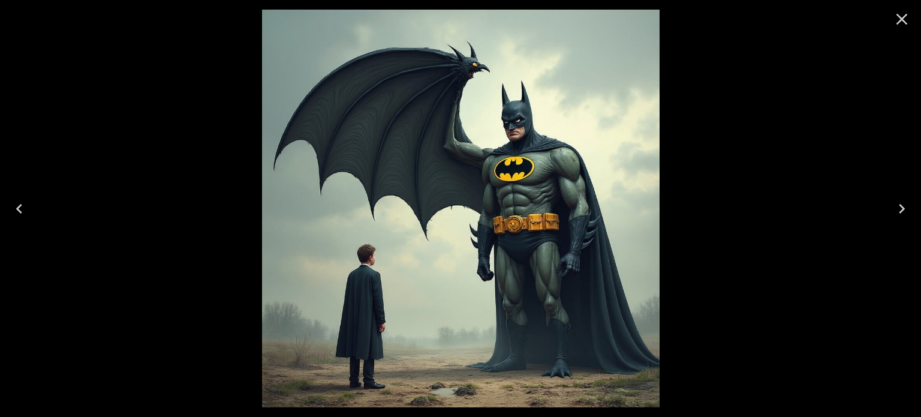
click at [897, 17] on icon "Close" at bounding box center [901, 19] width 19 height 19
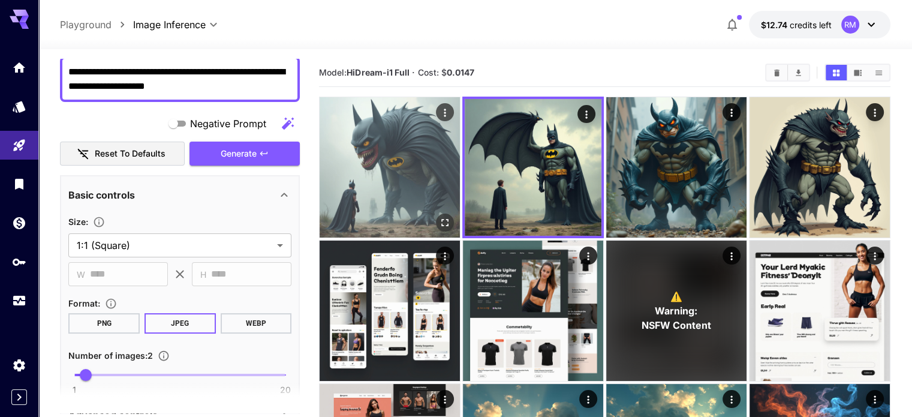
click at [439, 216] on icon "Open in fullscreen" at bounding box center [445, 222] width 12 height 12
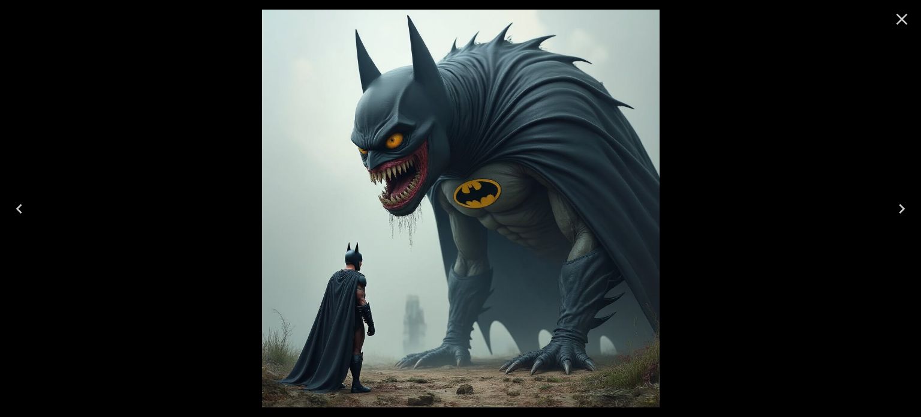
click at [901, 27] on icon "Close" at bounding box center [901, 19] width 19 height 19
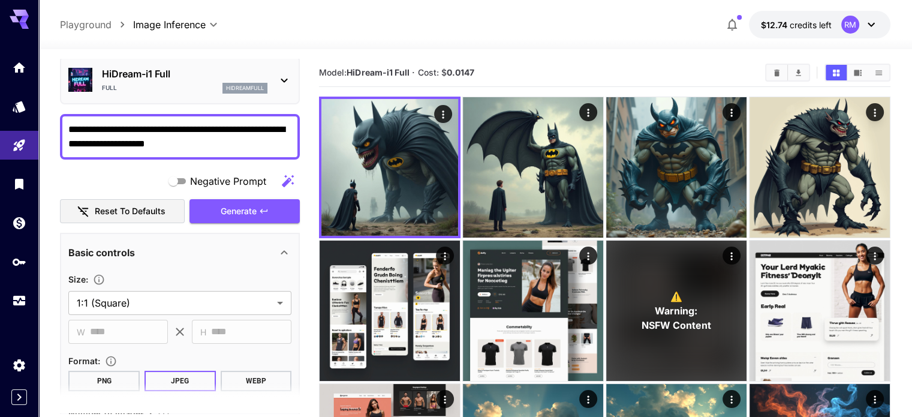
scroll to position [43, 0]
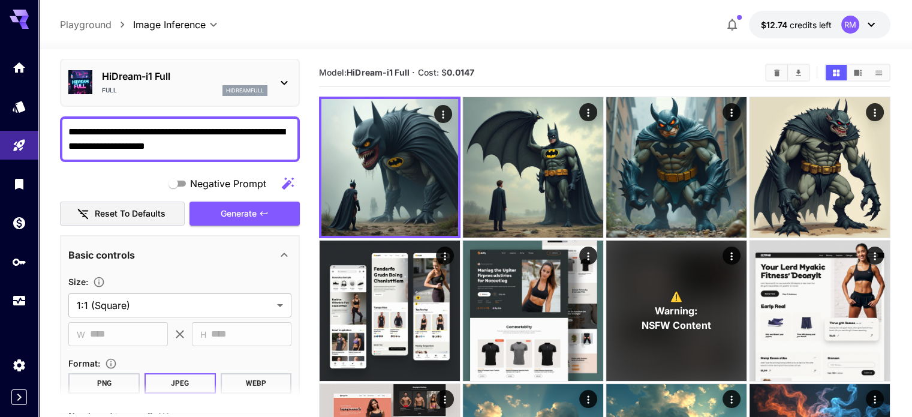
click at [187, 139] on textarea "**********" at bounding box center [179, 139] width 223 height 29
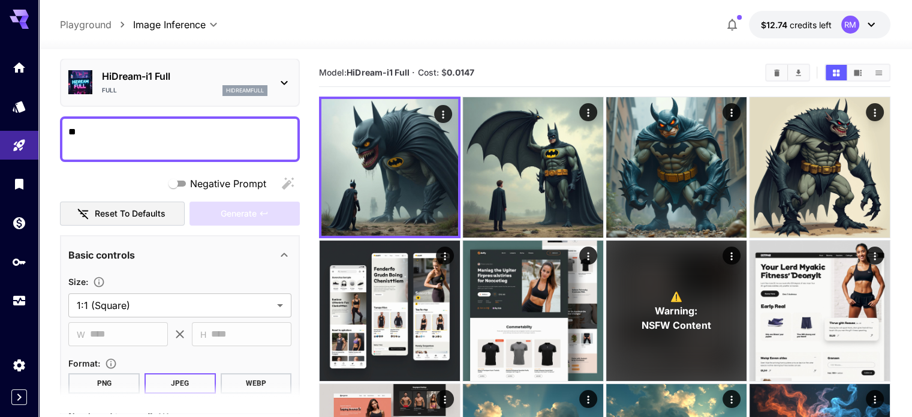
type textarea "***"
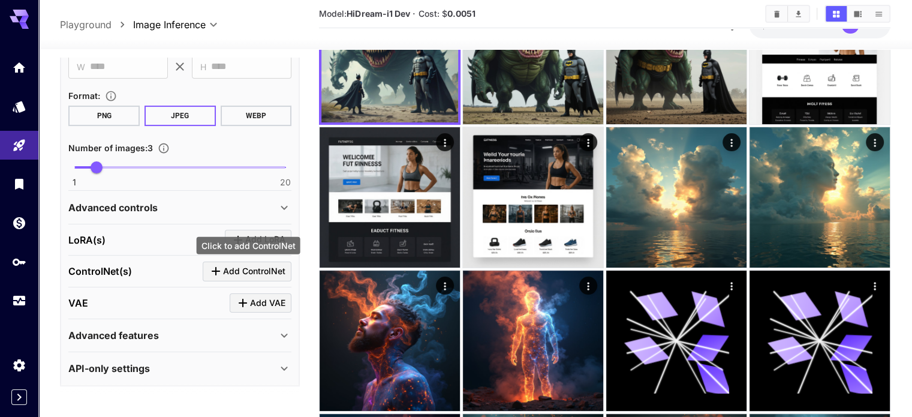
scroll to position [120, 0]
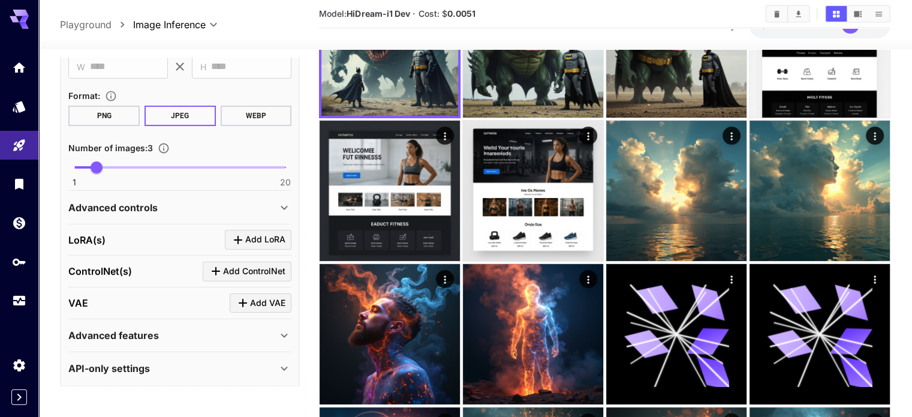
click at [261, 216] on div "Advanced controls" at bounding box center [179, 207] width 223 height 29
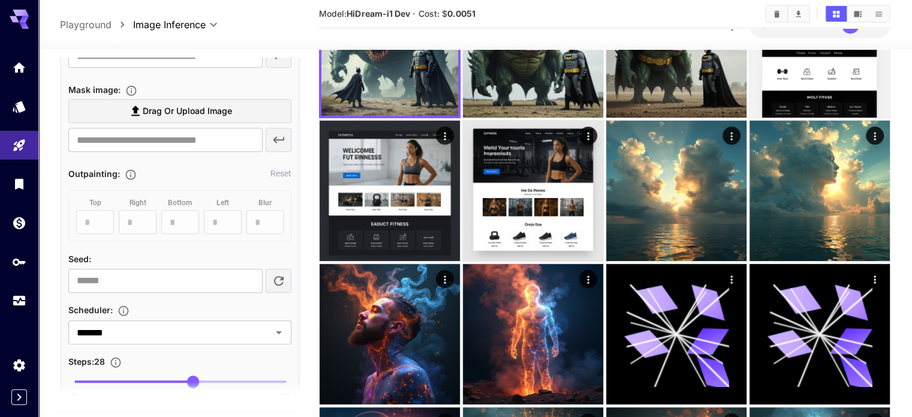
scroll to position [669, 0]
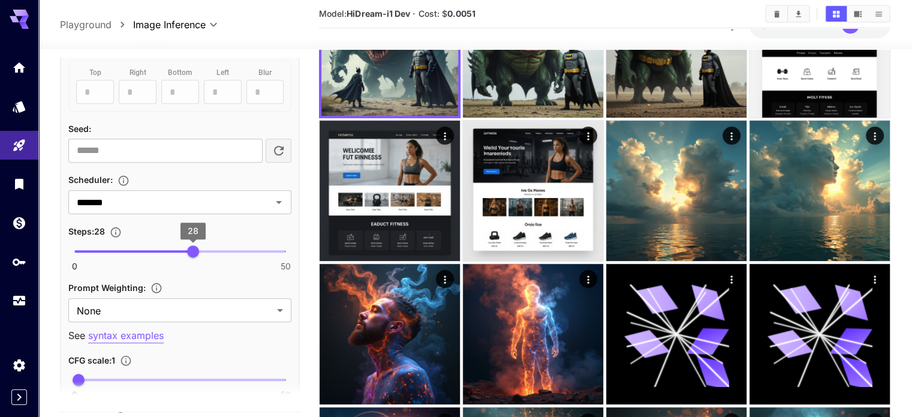
type input "**"
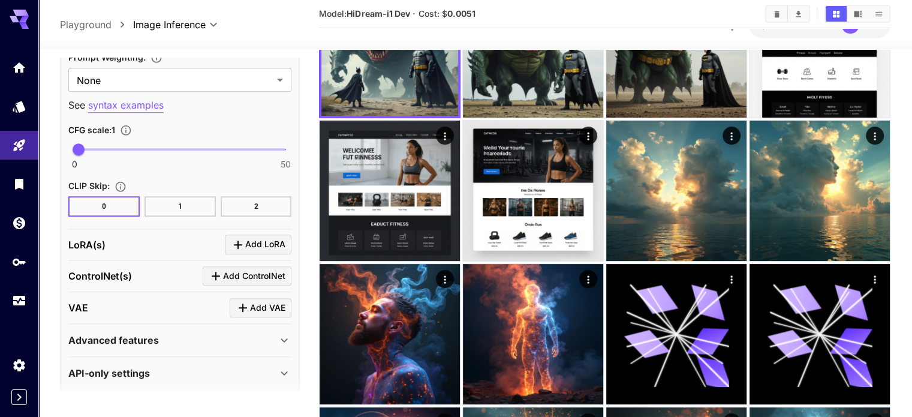
scroll to position [902, 0]
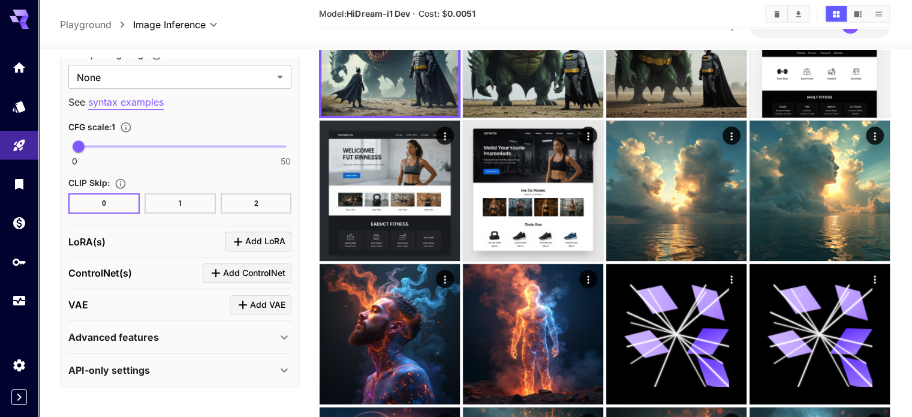
click at [189, 332] on div "Advanced features" at bounding box center [172, 337] width 209 height 14
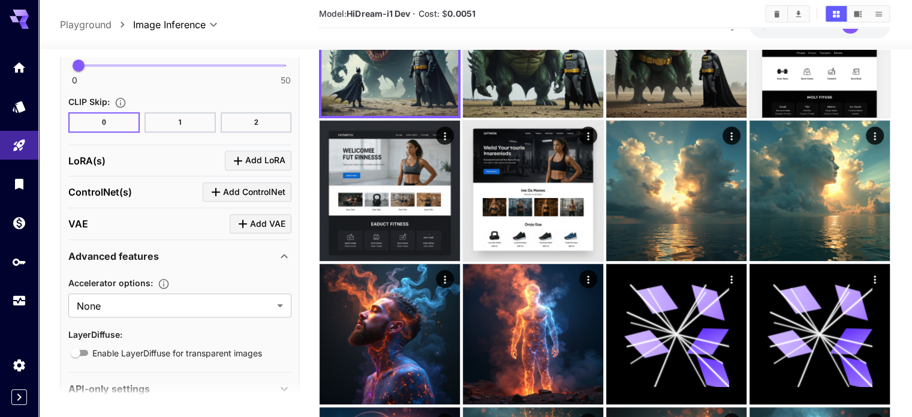
scroll to position [1003, 0]
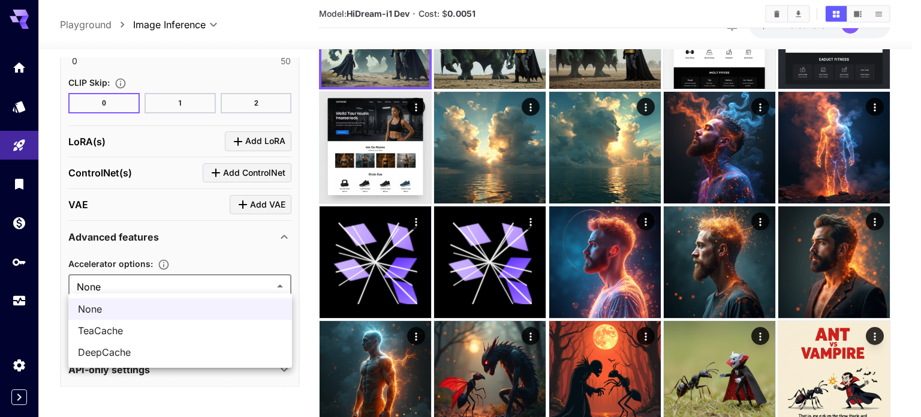
click at [148, 286] on div at bounding box center [460, 208] width 921 height 417
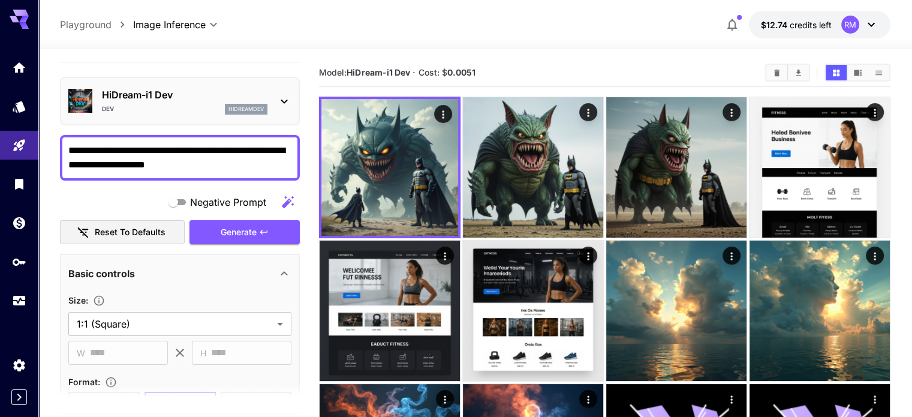
scroll to position [0, 0]
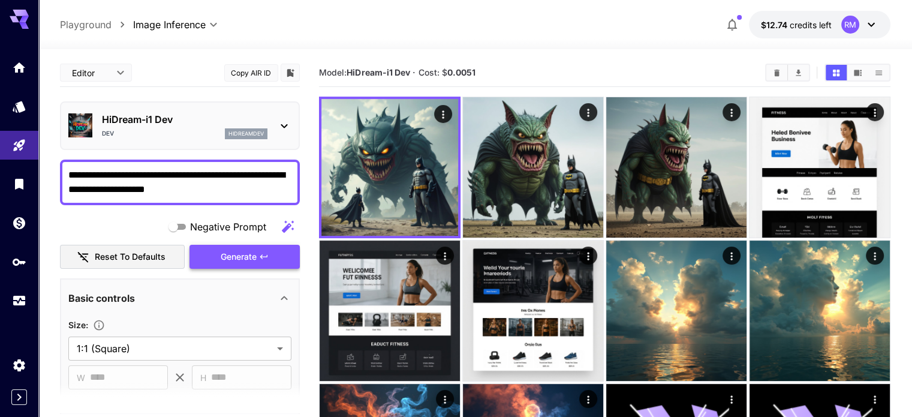
click at [230, 251] on span "Generate" at bounding box center [239, 256] width 36 height 15
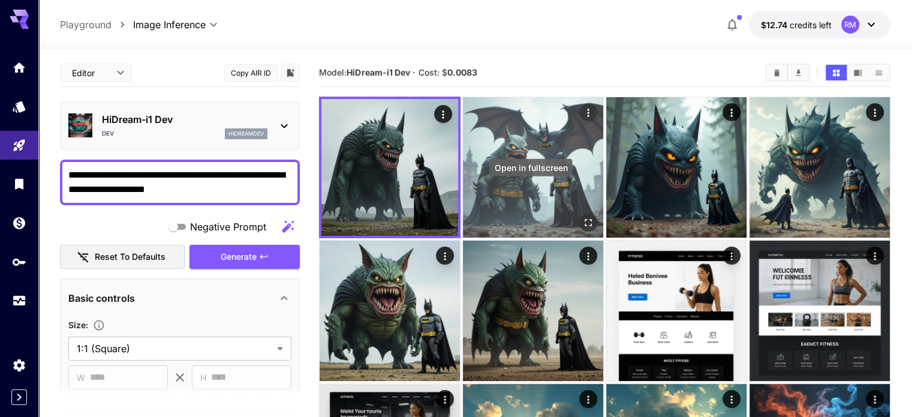
click at [582, 216] on icon "Open in fullscreen" at bounding box center [588, 222] width 12 height 12
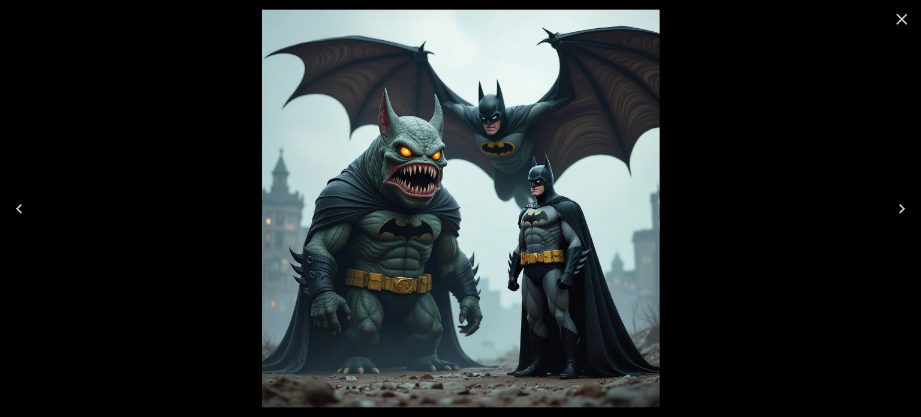
click at [908, 14] on icon "Close" at bounding box center [901, 19] width 19 height 19
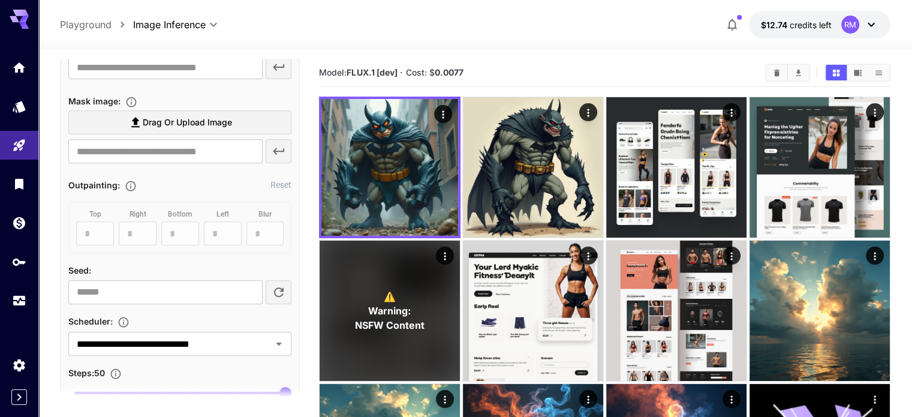
scroll to position [540, 0]
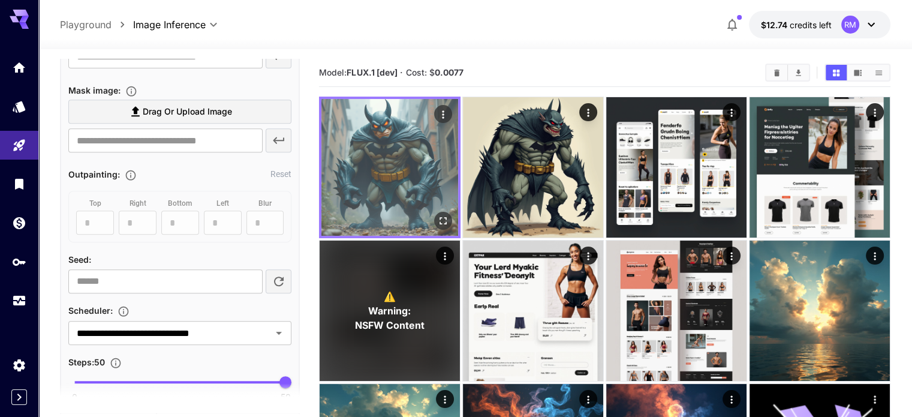
click at [388, 167] on img at bounding box center [389, 167] width 137 height 137
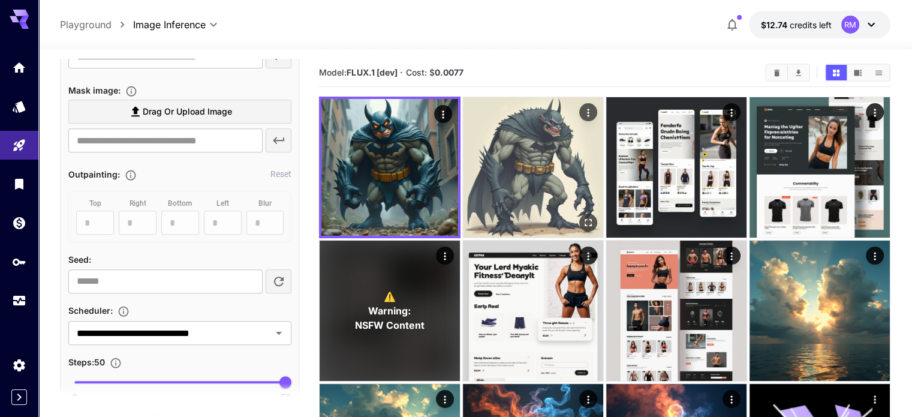
click at [466, 166] on img at bounding box center [533, 167] width 140 height 140
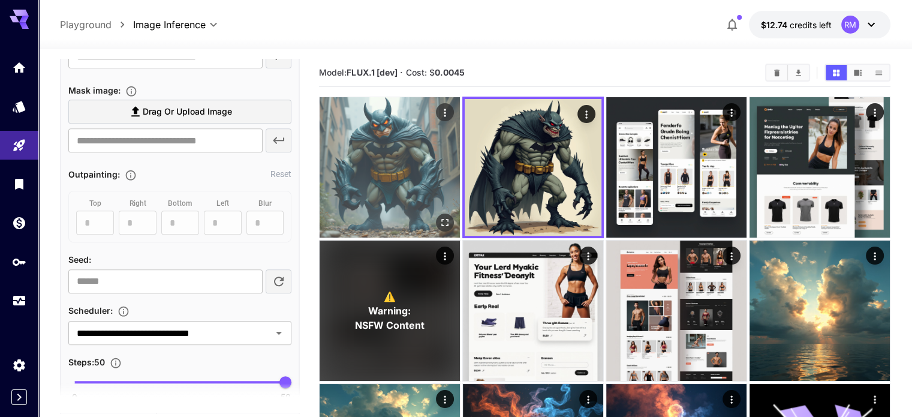
click at [402, 158] on img at bounding box center [390, 167] width 140 height 140
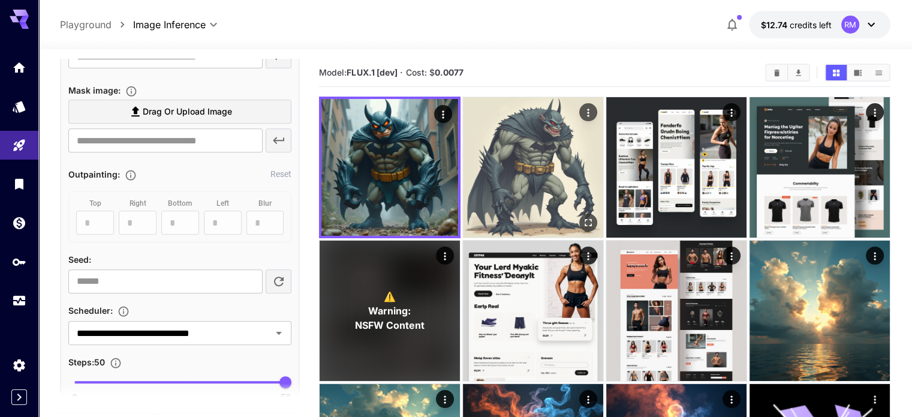
click at [468, 156] on img at bounding box center [533, 167] width 140 height 140
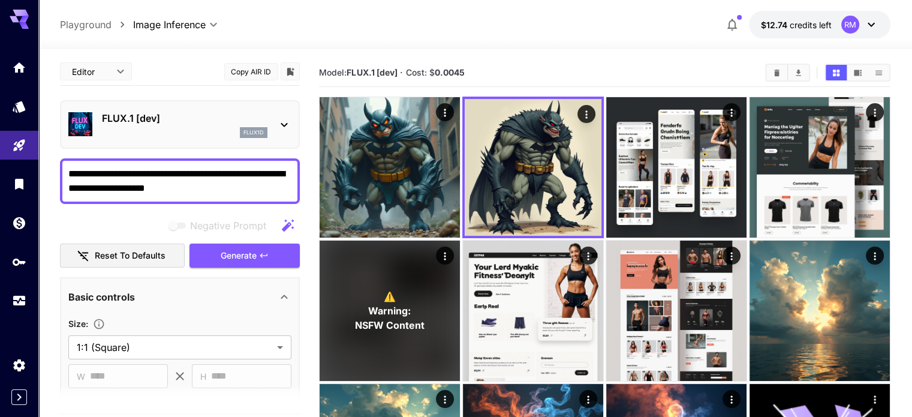
scroll to position [0, 0]
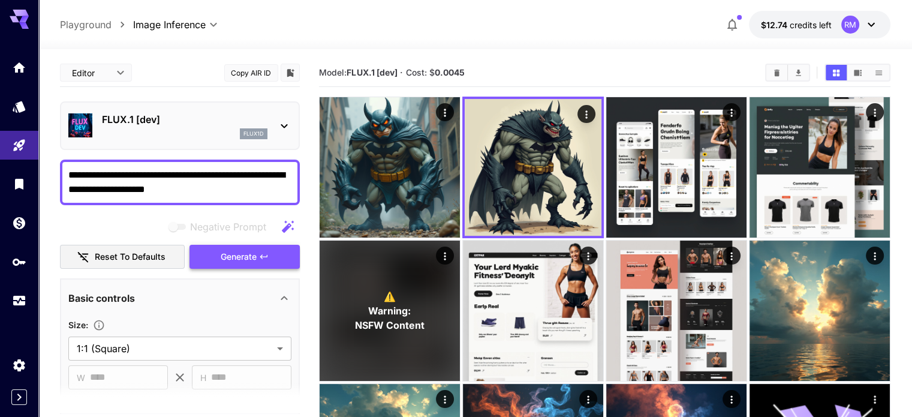
click at [237, 249] on span "Generate" at bounding box center [239, 256] width 36 height 15
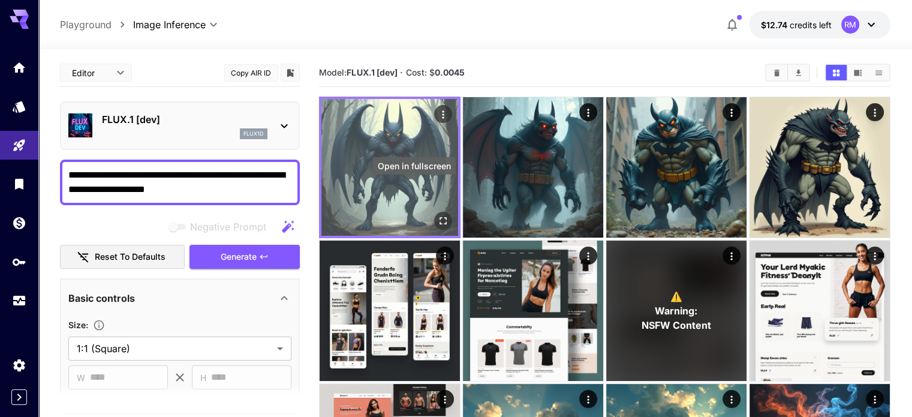
click at [437, 215] on icon "Open in fullscreen" at bounding box center [443, 221] width 12 height 12
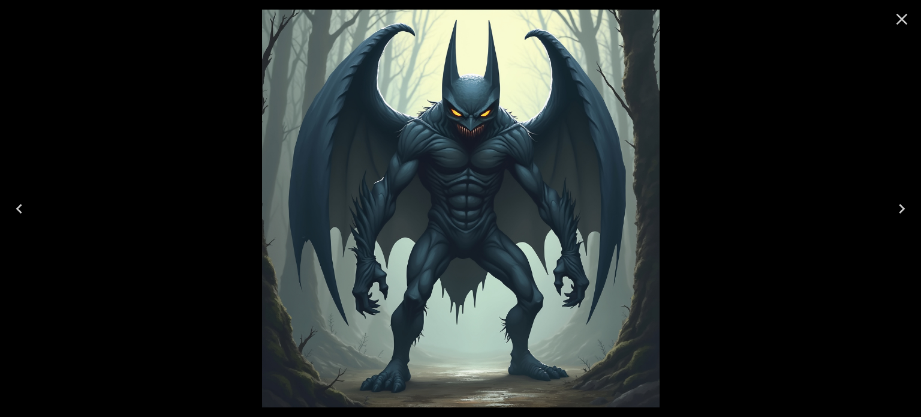
click at [897, 204] on icon "Next" at bounding box center [901, 208] width 19 height 19
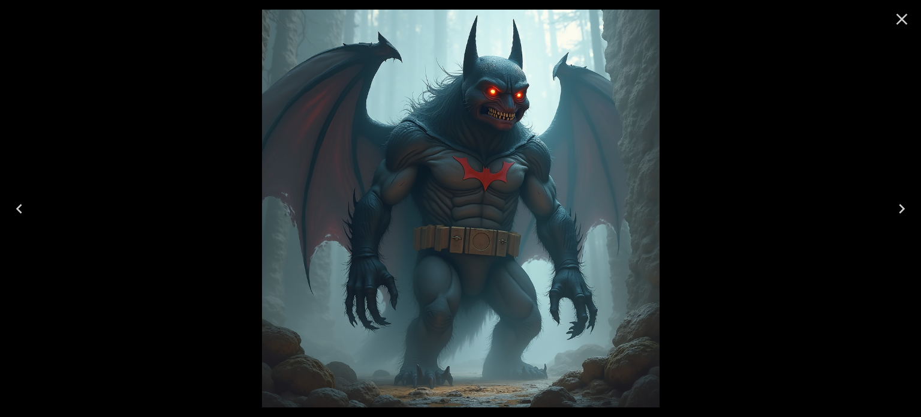
click at [895, 17] on icon "Close" at bounding box center [901, 19] width 19 height 19
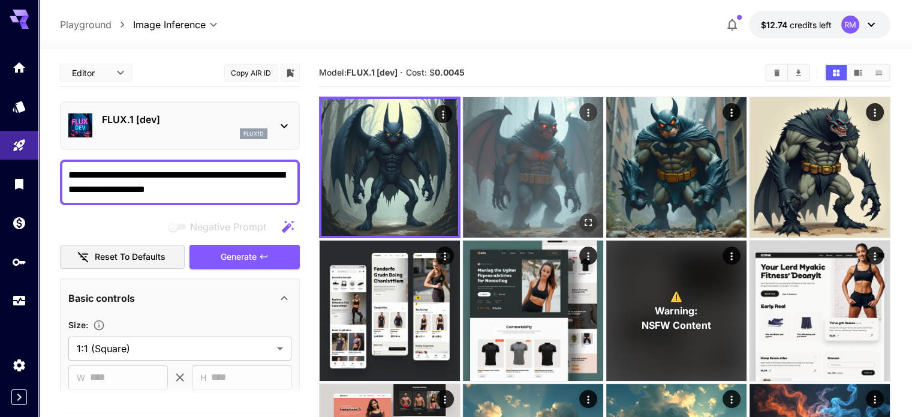
click at [463, 134] on img at bounding box center [533, 167] width 140 height 140
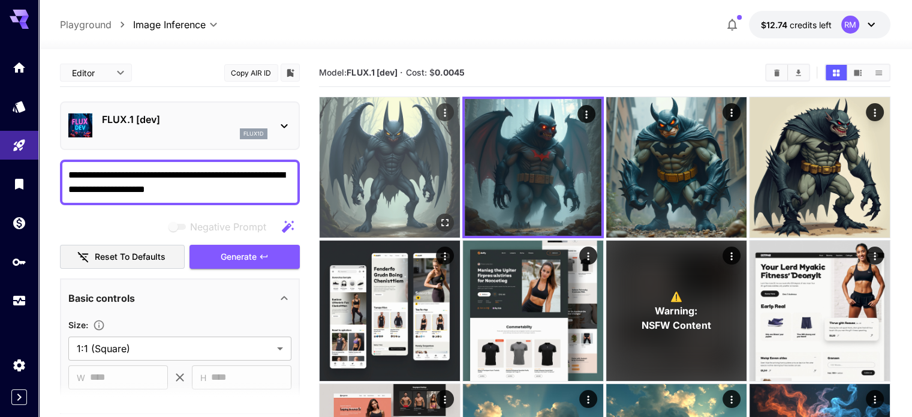
click at [361, 167] on img at bounding box center [390, 167] width 140 height 140
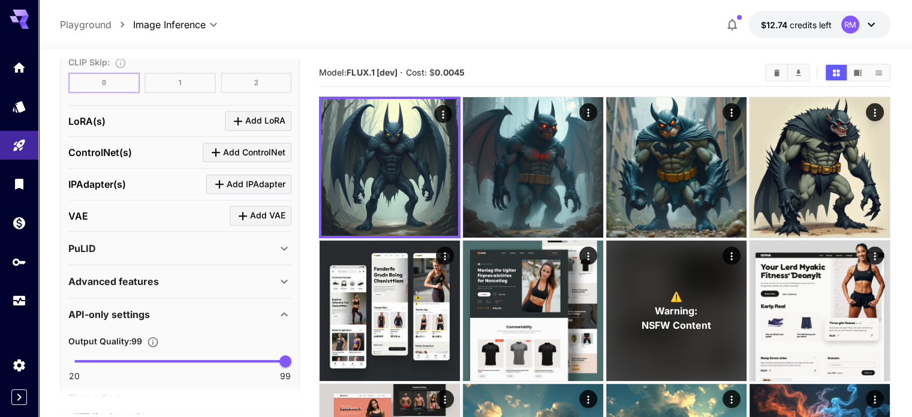
scroll to position [986, 0]
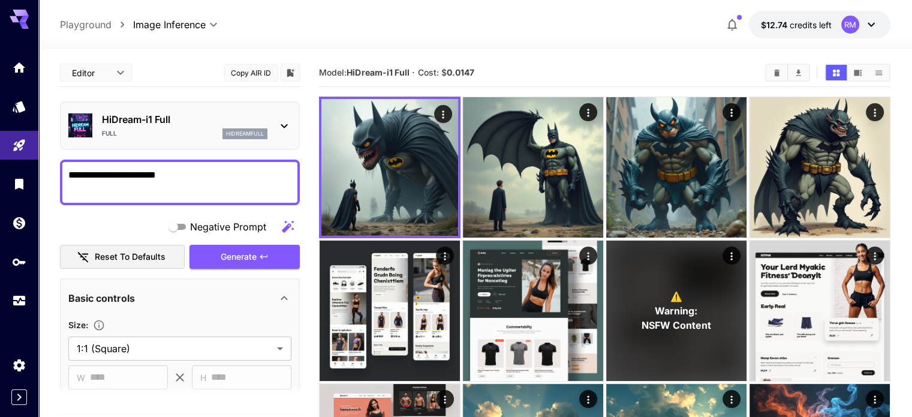
scroll to position [43, 0]
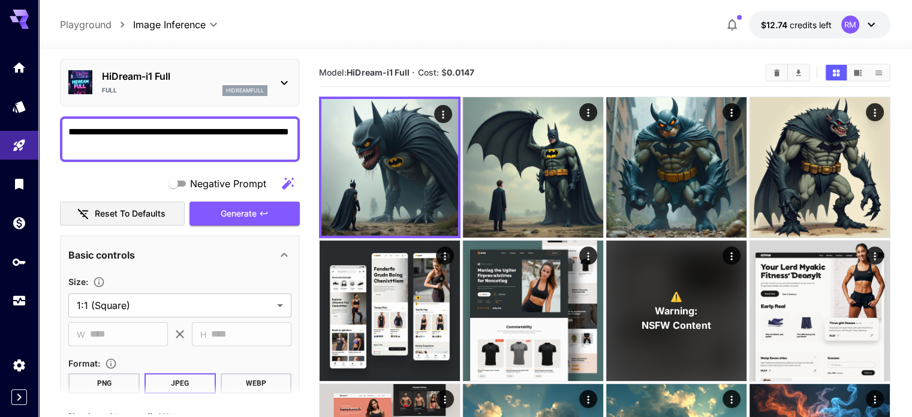
click at [264, 134] on textarea "**********" at bounding box center [179, 139] width 223 height 29
type textarea "**********"
click at [255, 203] on button "Generate" at bounding box center [244, 213] width 110 height 25
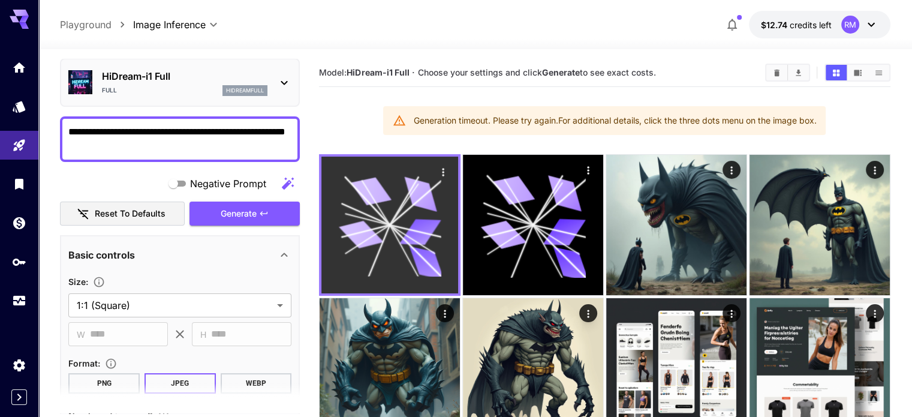
scroll to position [0, 0]
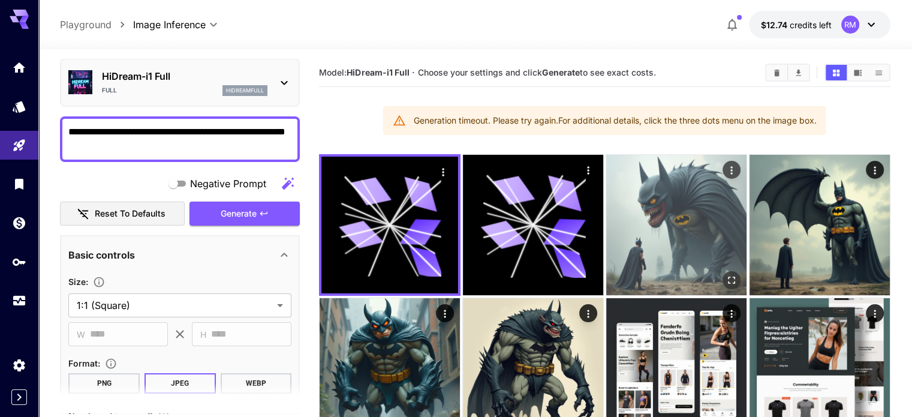
click at [606, 215] on img at bounding box center [676, 225] width 140 height 140
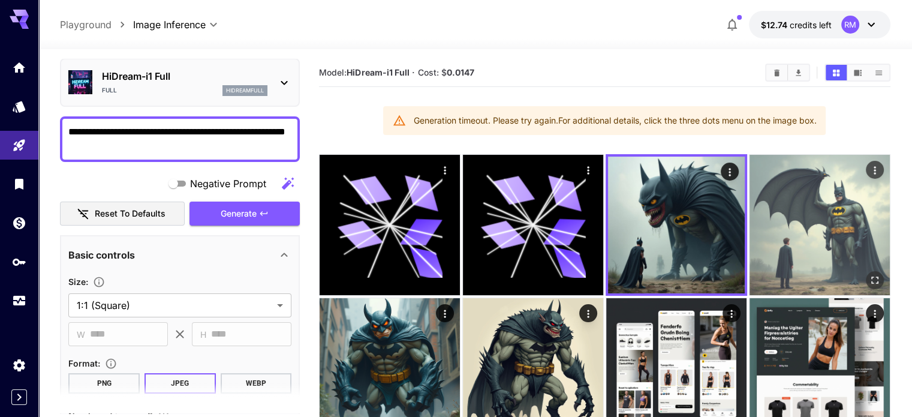
click at [750, 207] on img at bounding box center [820, 225] width 140 height 140
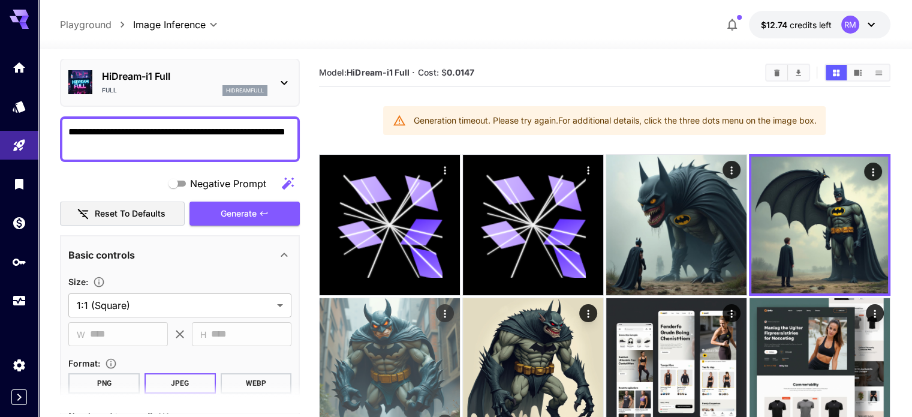
click at [460, 298] on img at bounding box center [390, 368] width 140 height 140
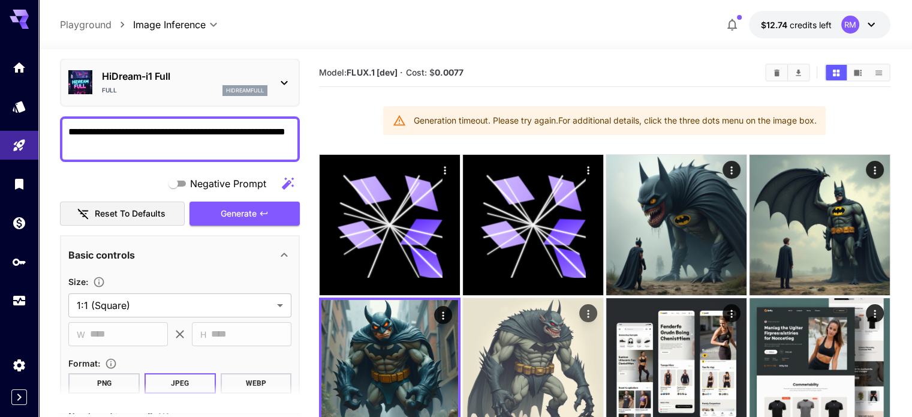
click at [463, 310] on img at bounding box center [533, 368] width 140 height 140
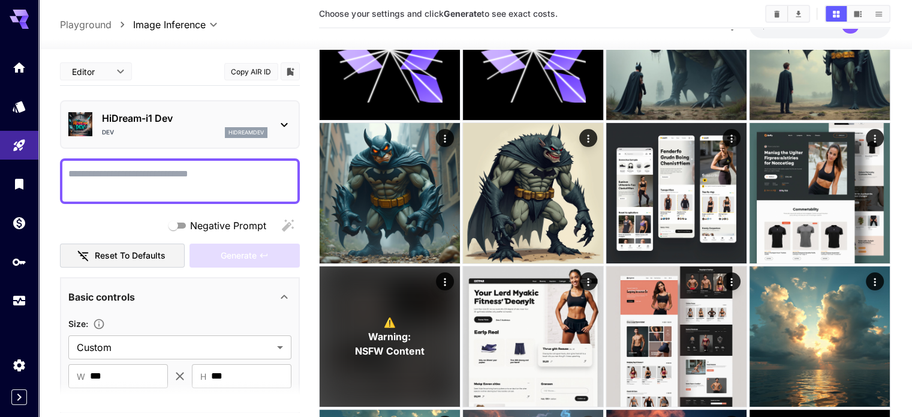
scroll to position [120, 0]
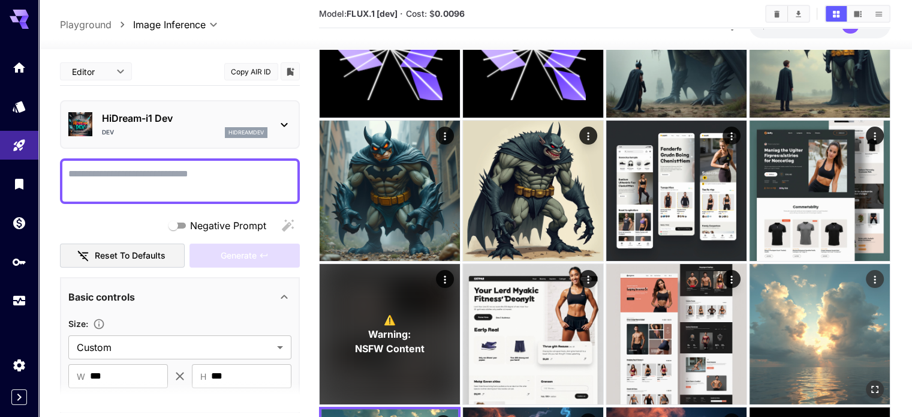
click at [750, 264] on img at bounding box center [820, 334] width 140 height 140
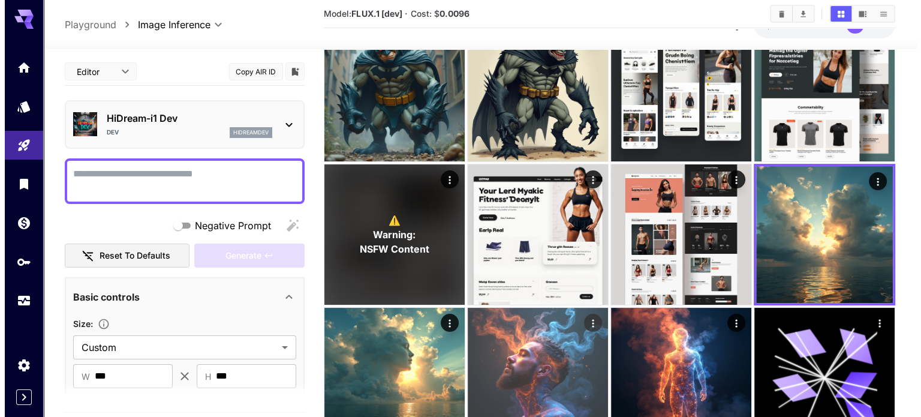
scroll to position [240, 0]
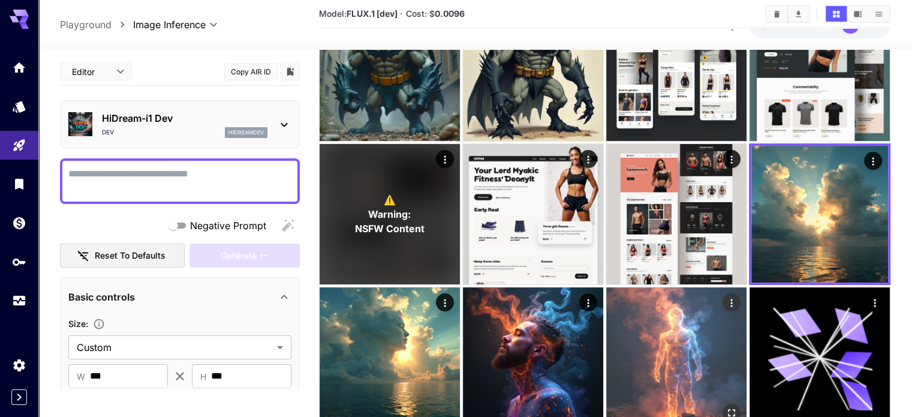
click at [747, 287] on img at bounding box center [676, 357] width 140 height 140
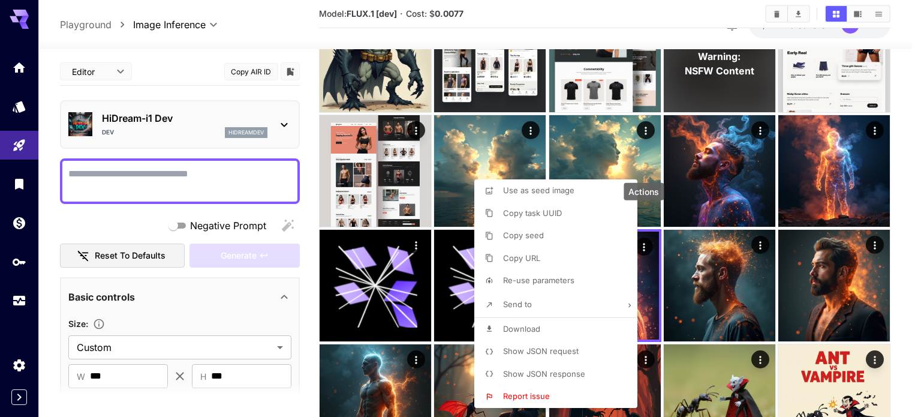
click at [540, 347] on span "Show JSON request" at bounding box center [541, 351] width 76 height 10
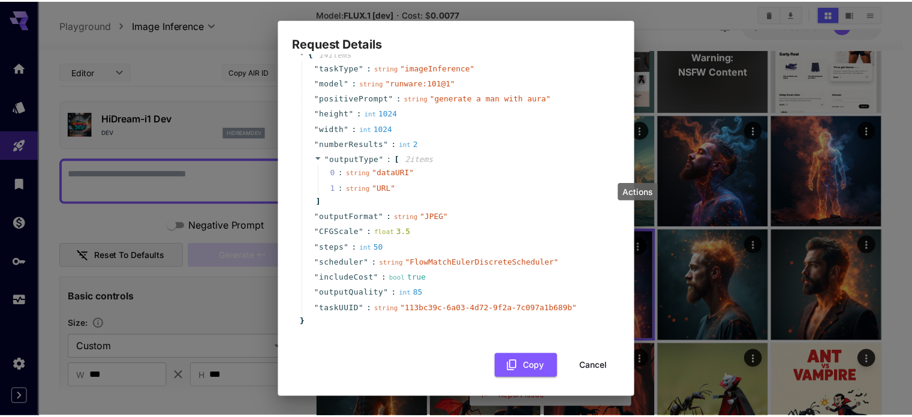
scroll to position [29, 0]
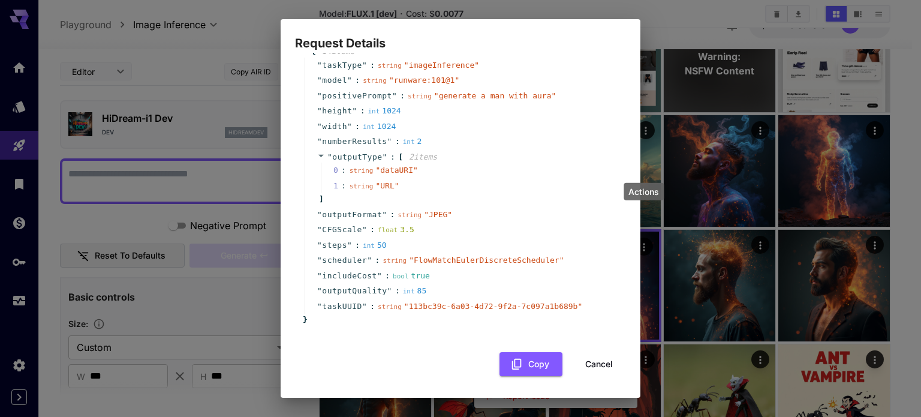
click at [733, 189] on div "Request Details { 14 item s " taskType " : string " imageInference " " model " …" at bounding box center [460, 208] width 921 height 417
drag, startPoint x: 705, startPoint y: 103, endPoint x: 672, endPoint y: 136, distance: 47.1
click at [705, 103] on div "Request Details { 14 item s " taskType " : string " imageInference " " model " …" at bounding box center [460, 208] width 921 height 417
click at [574, 369] on button "Cancel" at bounding box center [599, 364] width 54 height 25
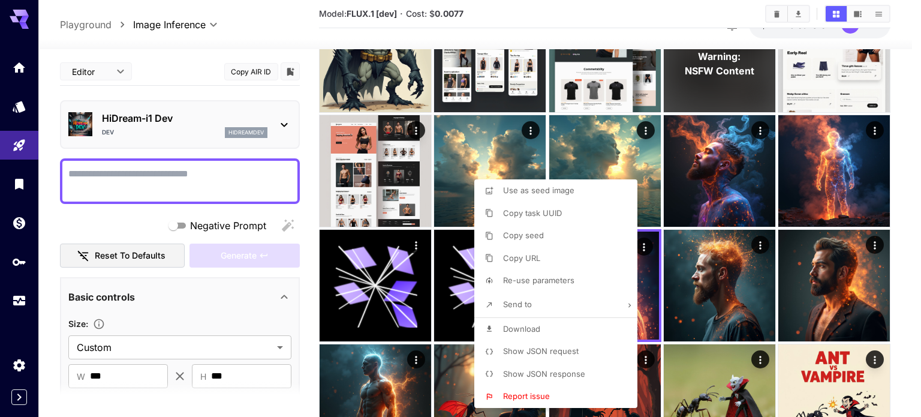
click at [306, 160] on div at bounding box center [460, 208] width 921 height 417
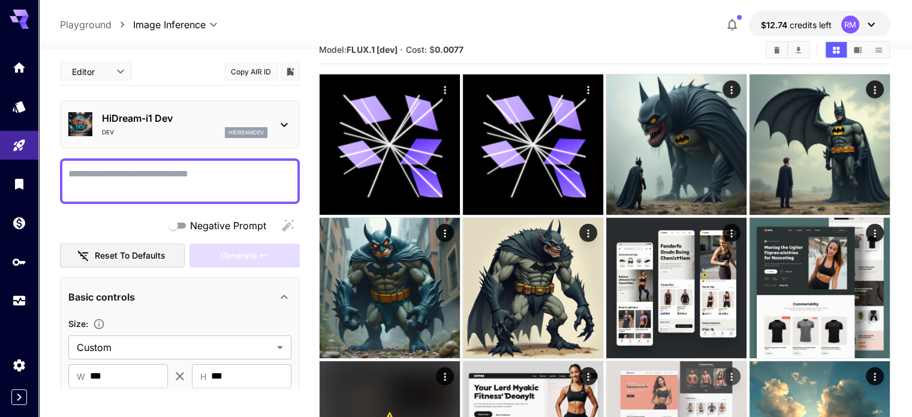
scroll to position [0, 0]
